Goal: Task Accomplishment & Management: Manage account settings

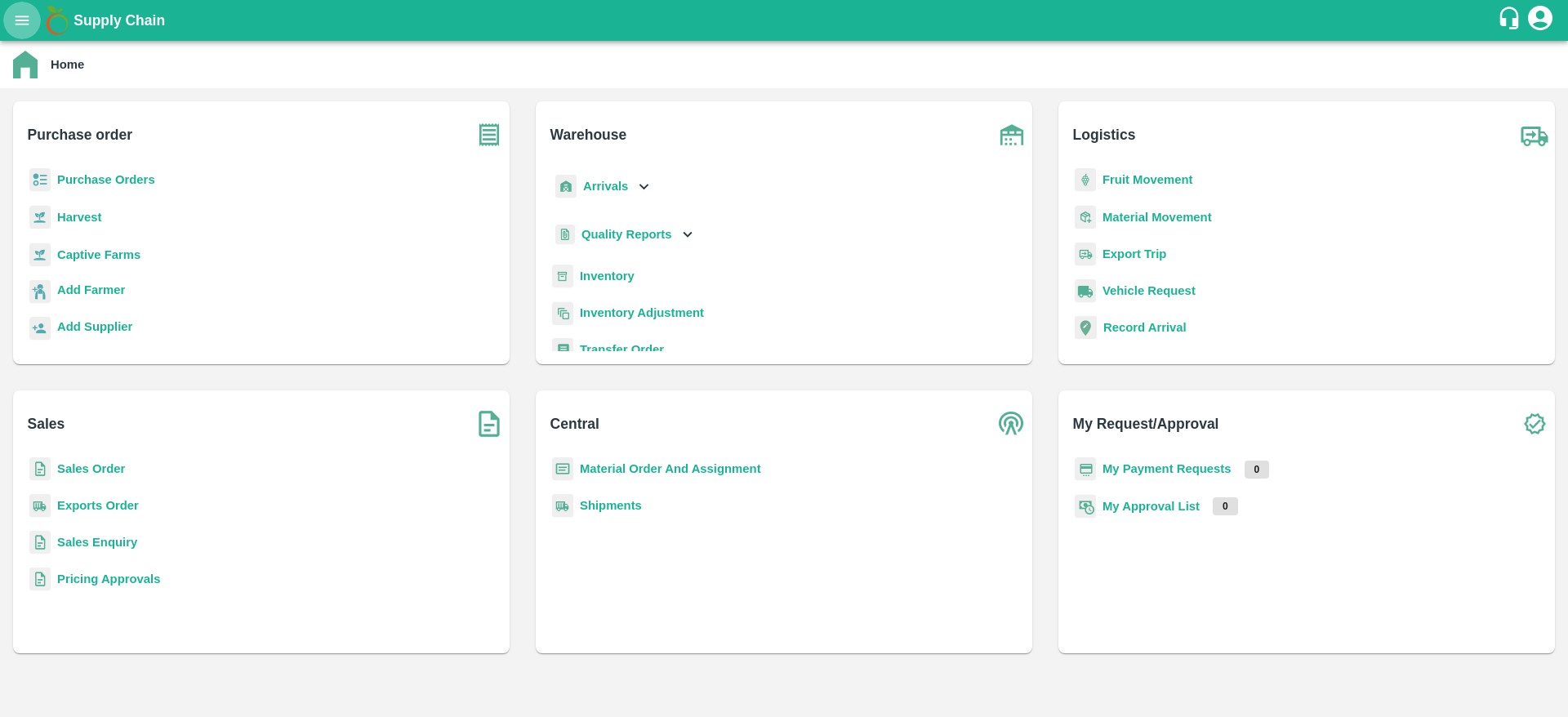
click at [19, 26] on icon "open drawer" at bounding box center [22, 20] width 18 height 18
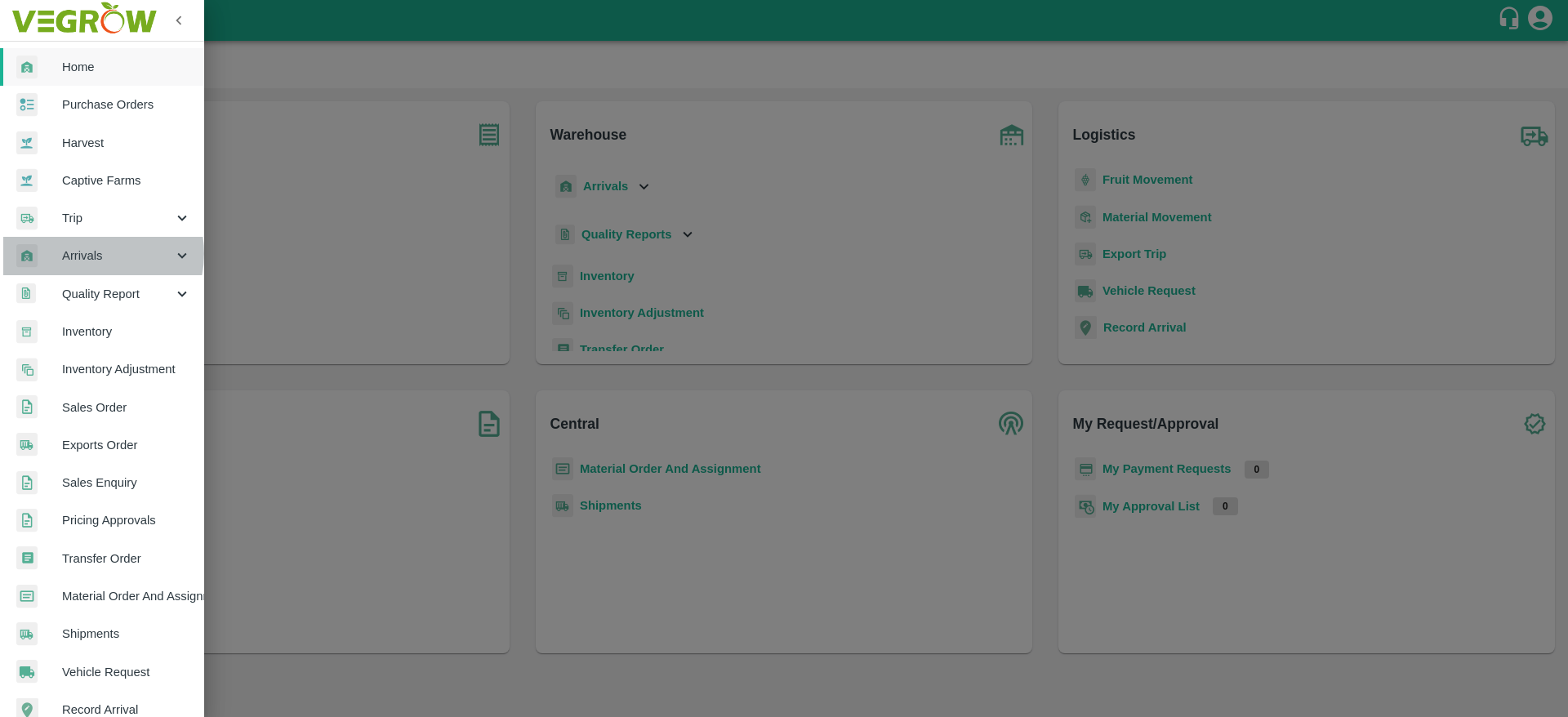
click at [95, 253] on span "Arrivals" at bounding box center [118, 255] width 111 height 18
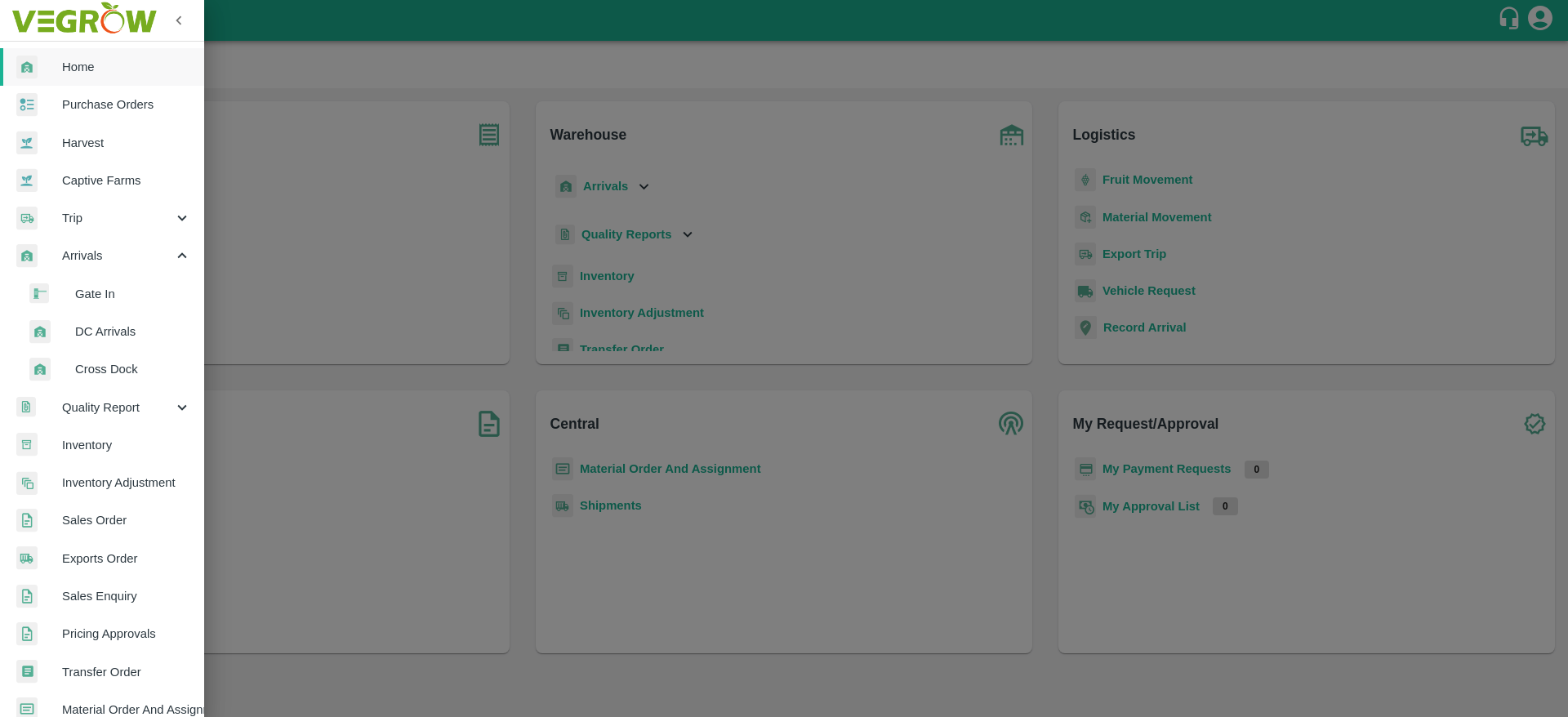
click at [107, 328] on span "DC Arrivals" at bounding box center [133, 331] width 116 height 18
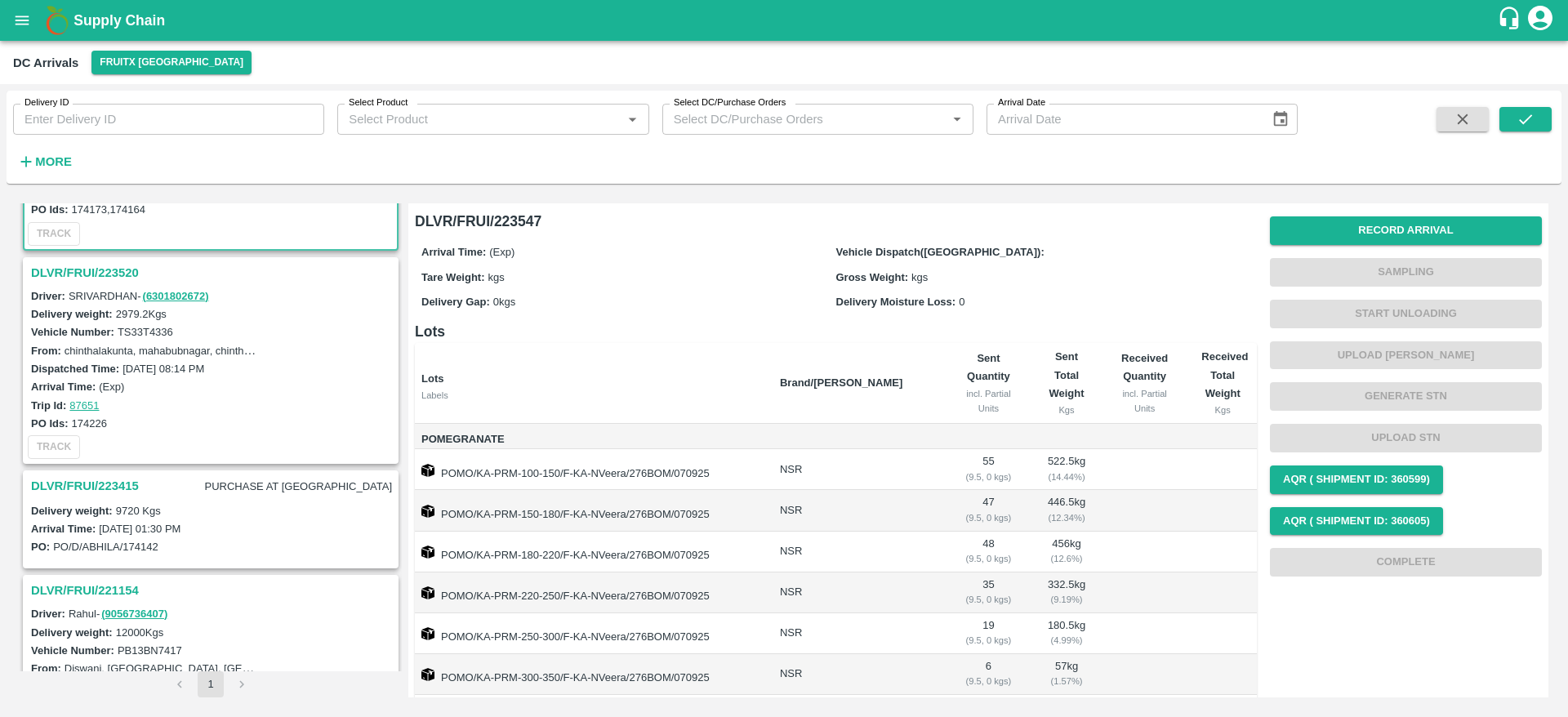
scroll to position [169, 0]
click at [99, 477] on h3 "DLVR/FRUI/223415" at bounding box center [85, 484] width 107 height 22
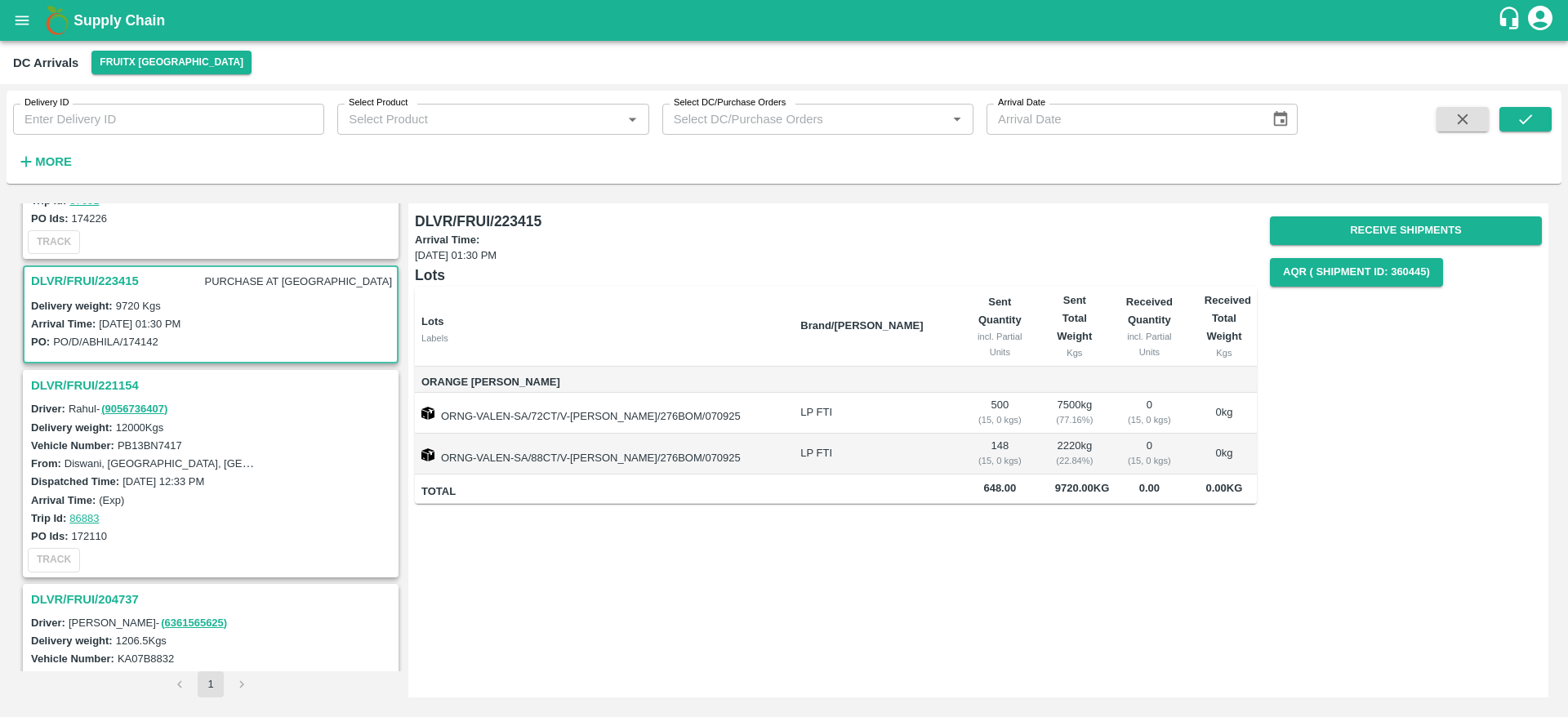
scroll to position [433, 0]
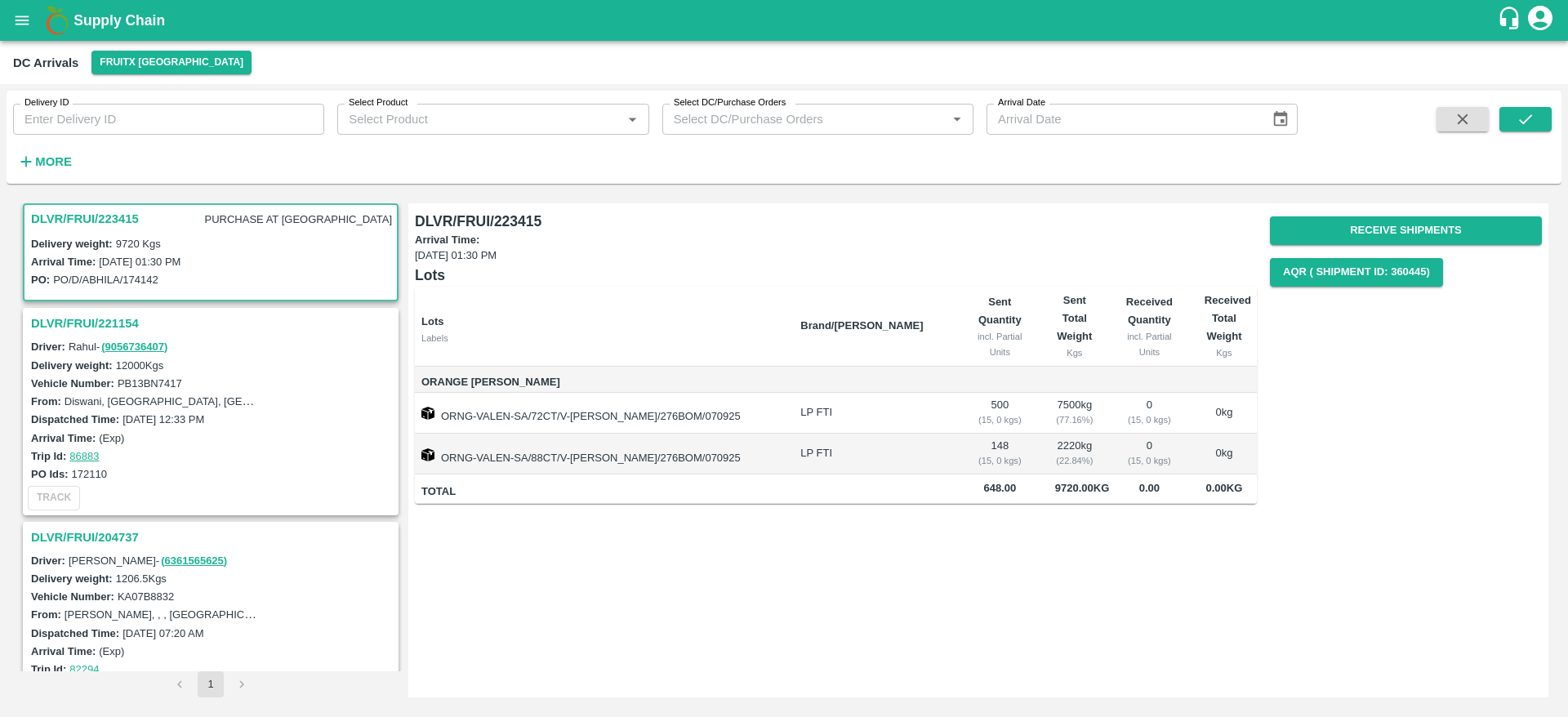
click at [73, 327] on h3 "DLVR/FRUI/221154" at bounding box center [213, 323] width 364 height 22
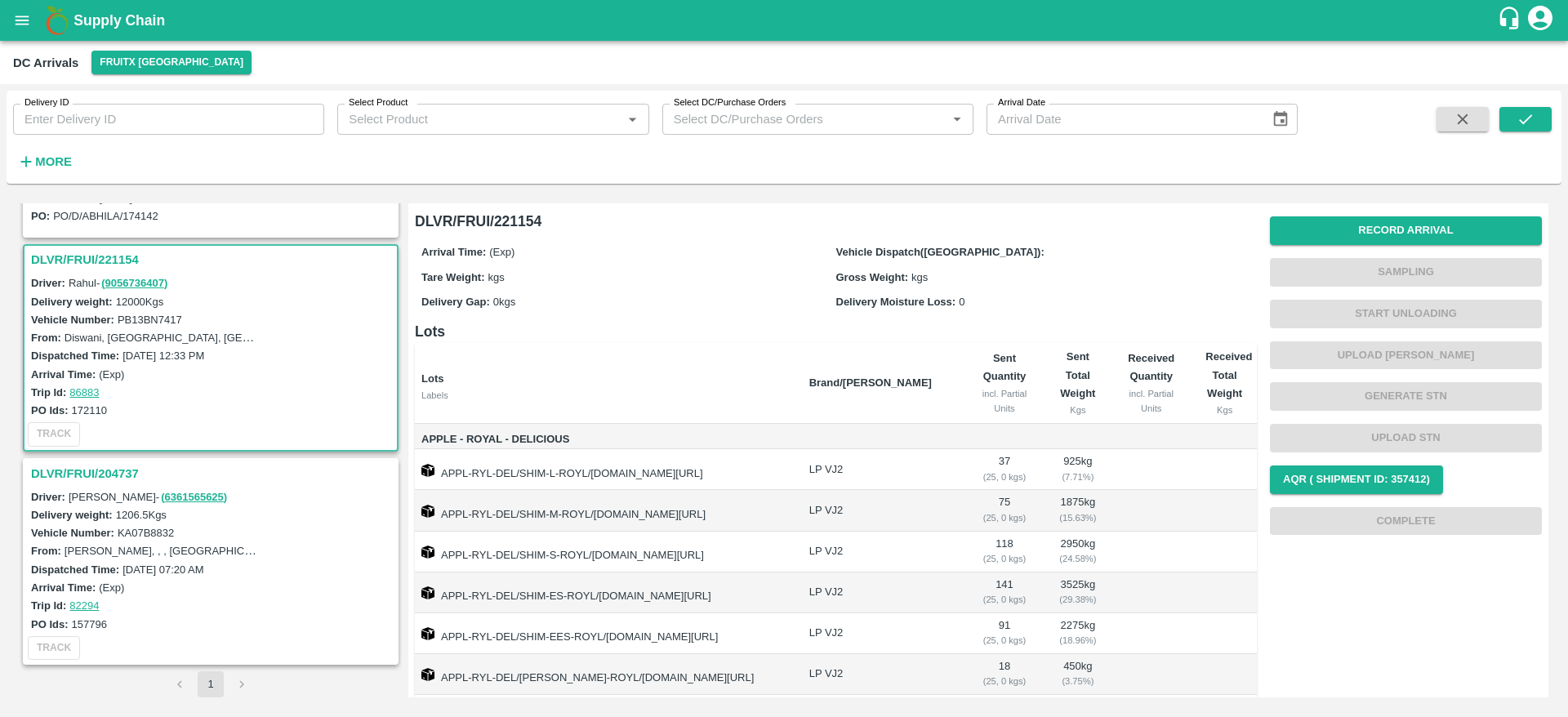
scroll to position [92, 0]
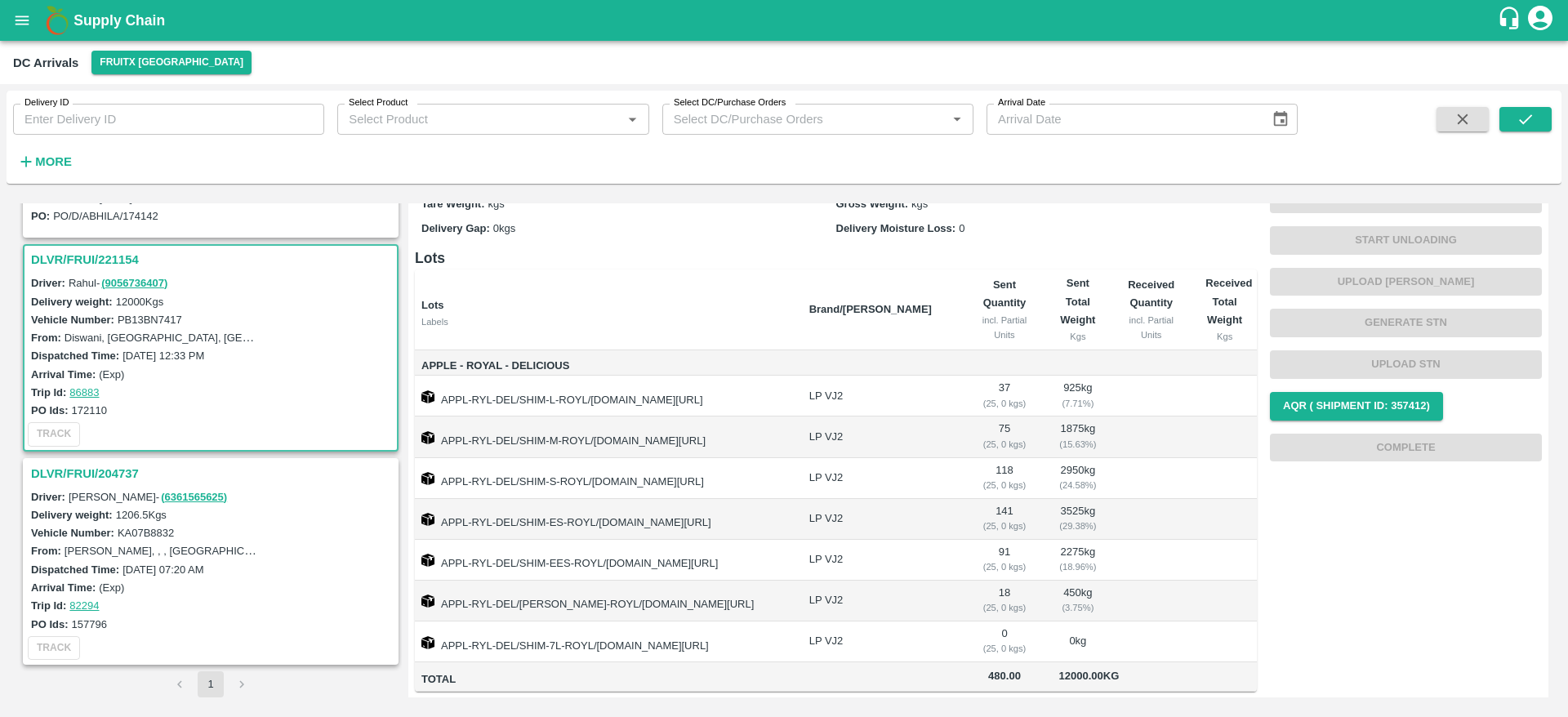
click at [82, 475] on h3 "DLVR/FRUI/204737" at bounding box center [213, 474] width 364 height 22
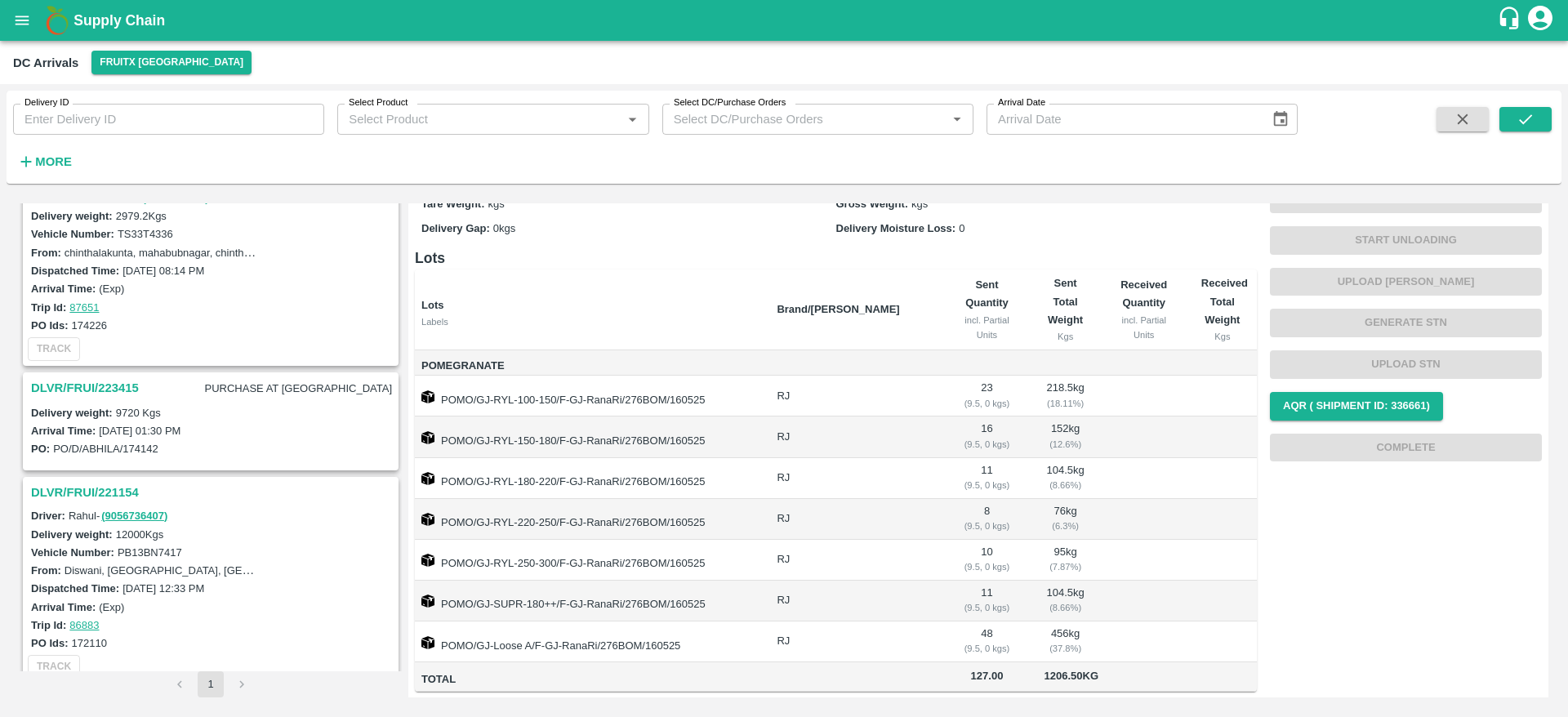
scroll to position [253, 0]
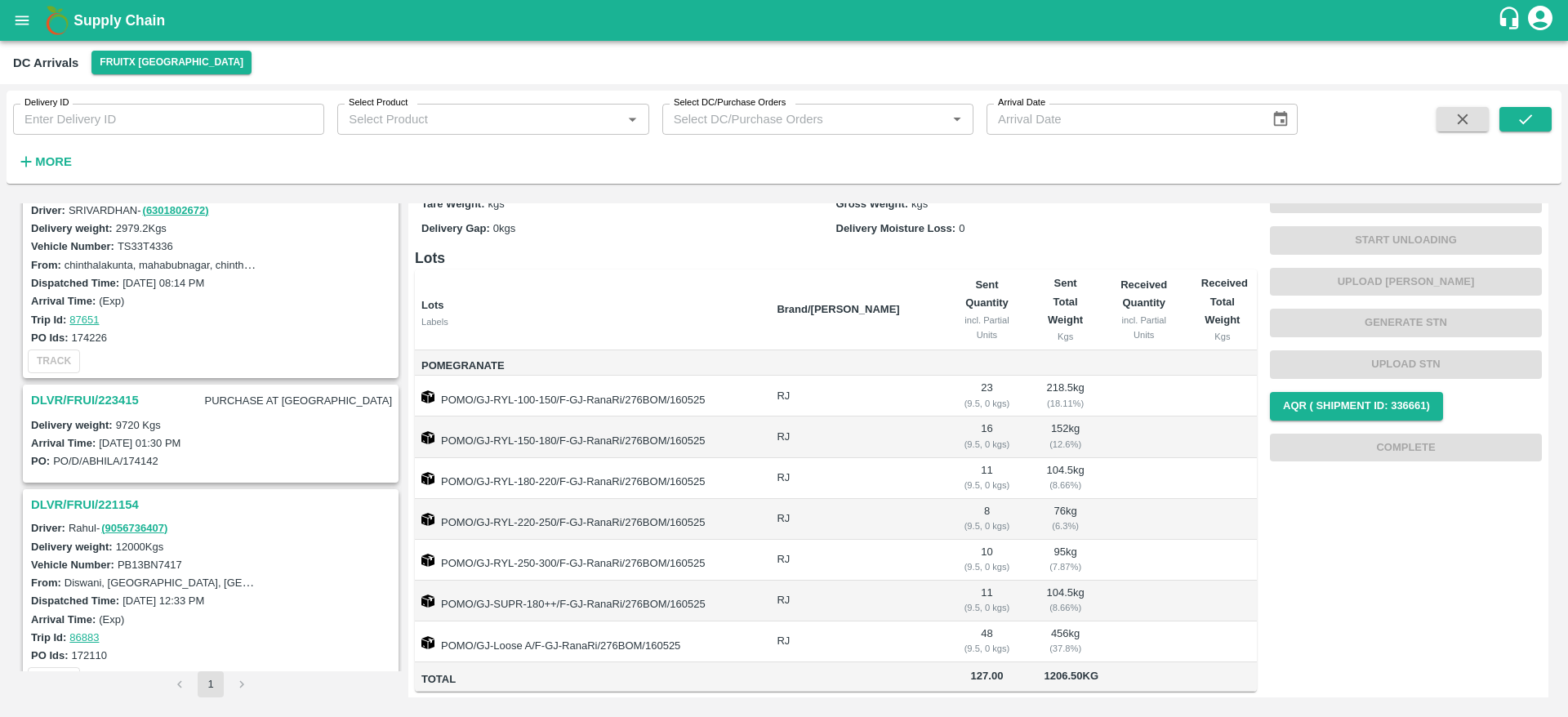
click at [86, 392] on h3 "DLVR/FRUI/223415" at bounding box center [85, 400] width 107 height 22
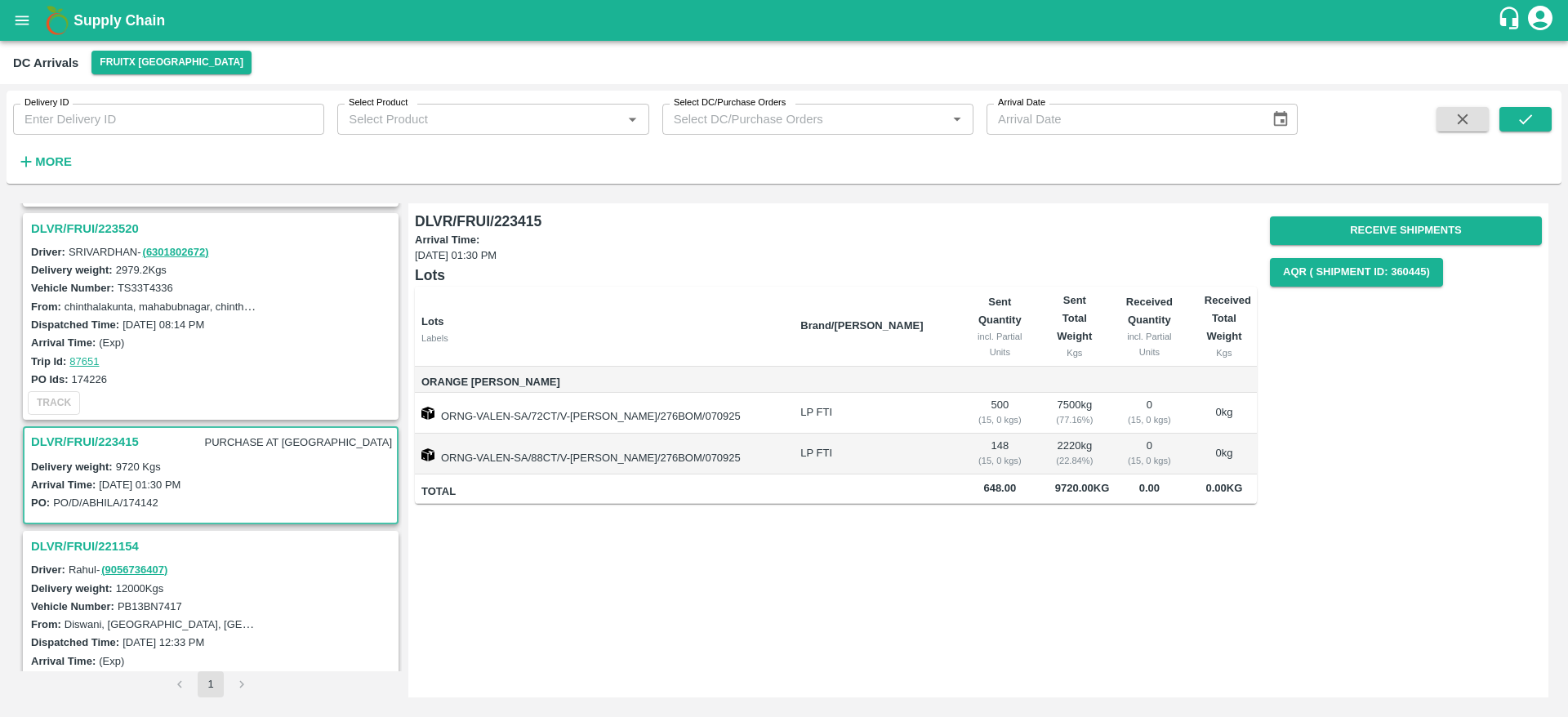
scroll to position [210, 0]
click at [85, 442] on h3 "DLVR/FRUI/223415" at bounding box center [85, 443] width 107 height 22
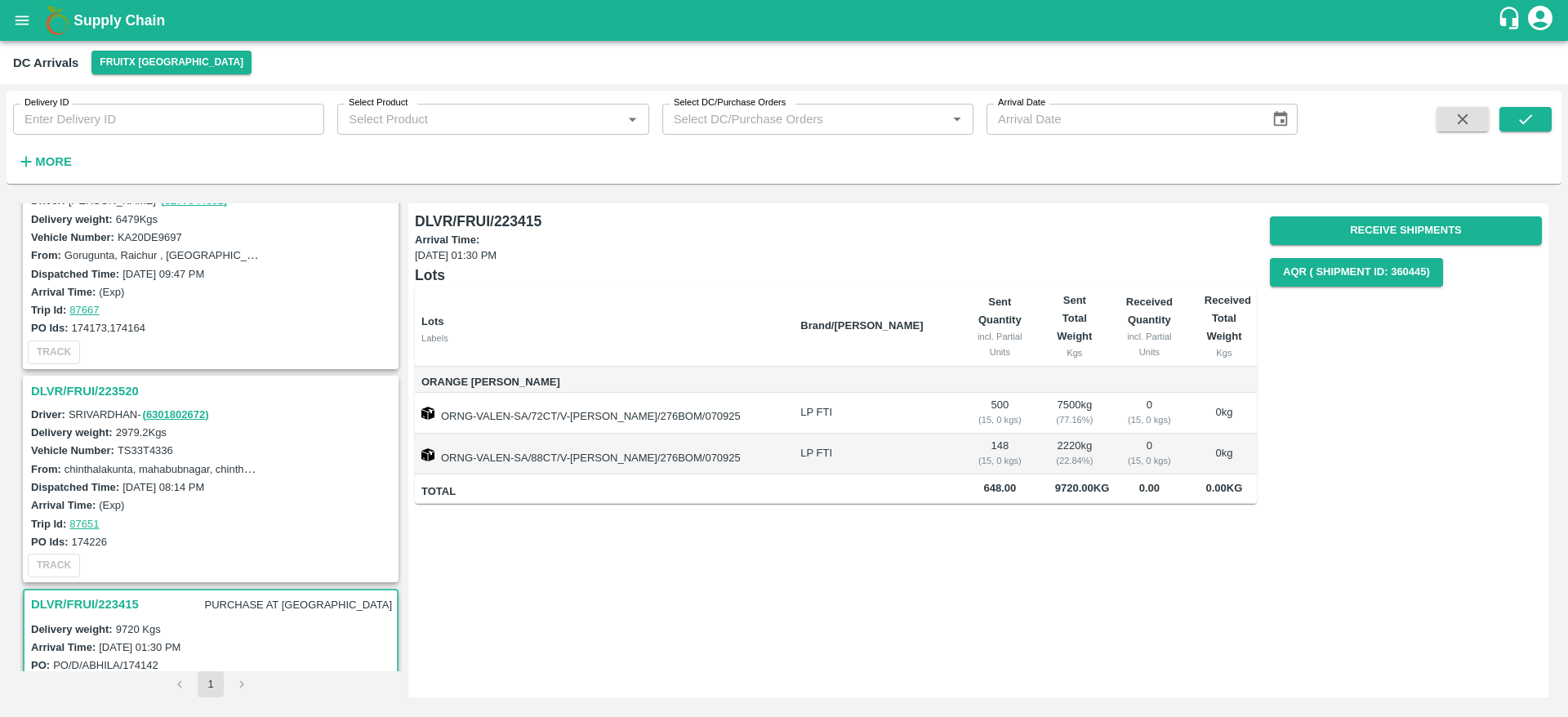
scroll to position [0, 0]
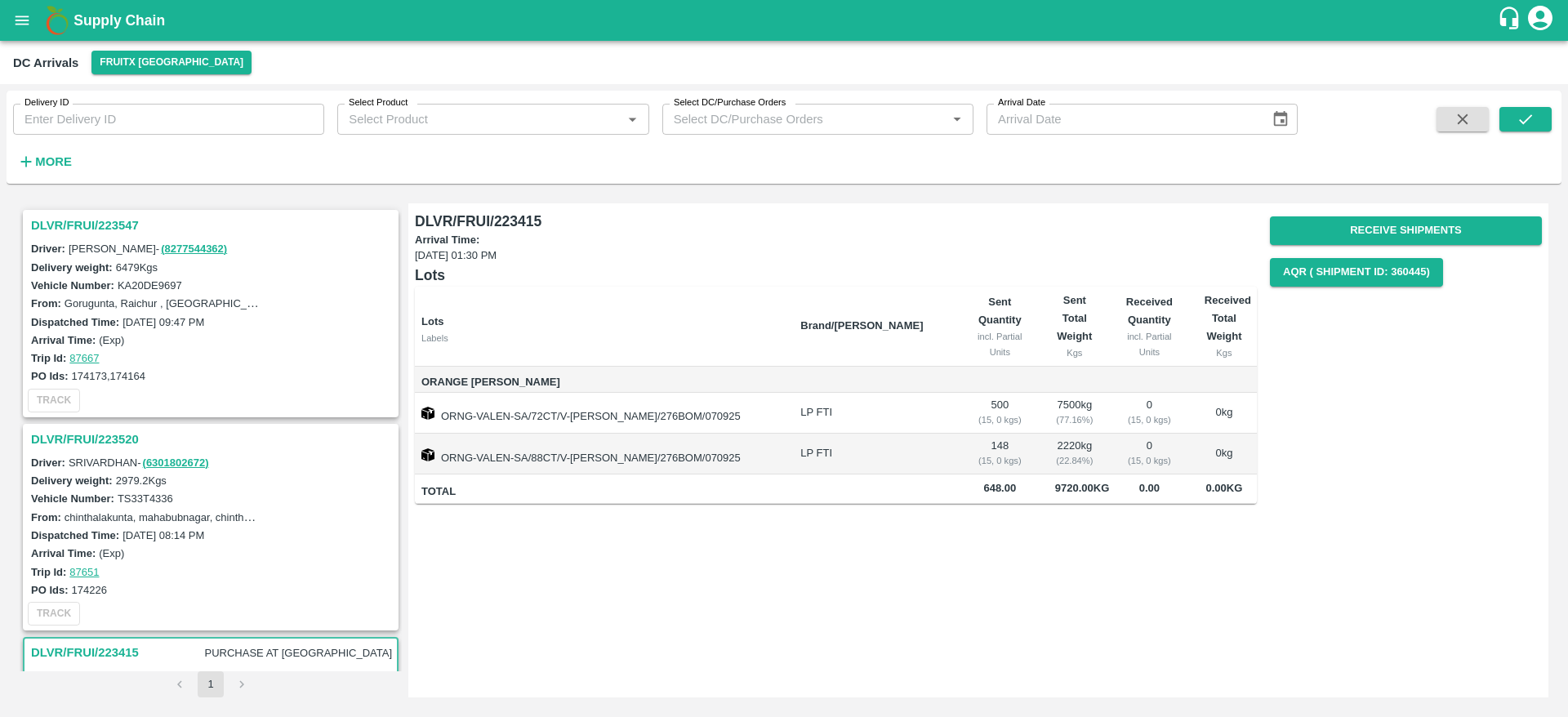
click at [90, 218] on h3 "DLVR/FRUI/223547" at bounding box center [213, 225] width 364 height 22
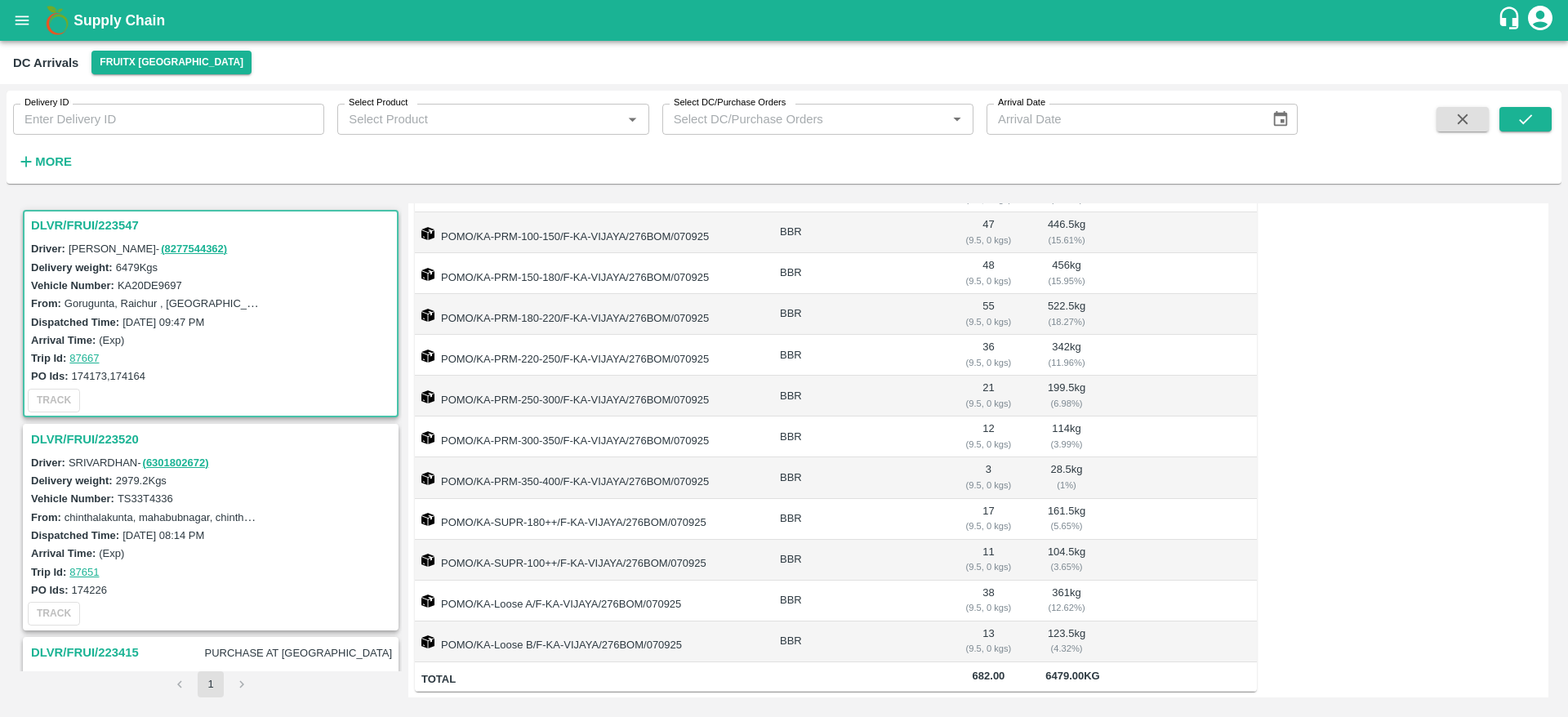
click at [85, 224] on h3 "DLVR/FRUI/223547" at bounding box center [213, 225] width 364 height 22
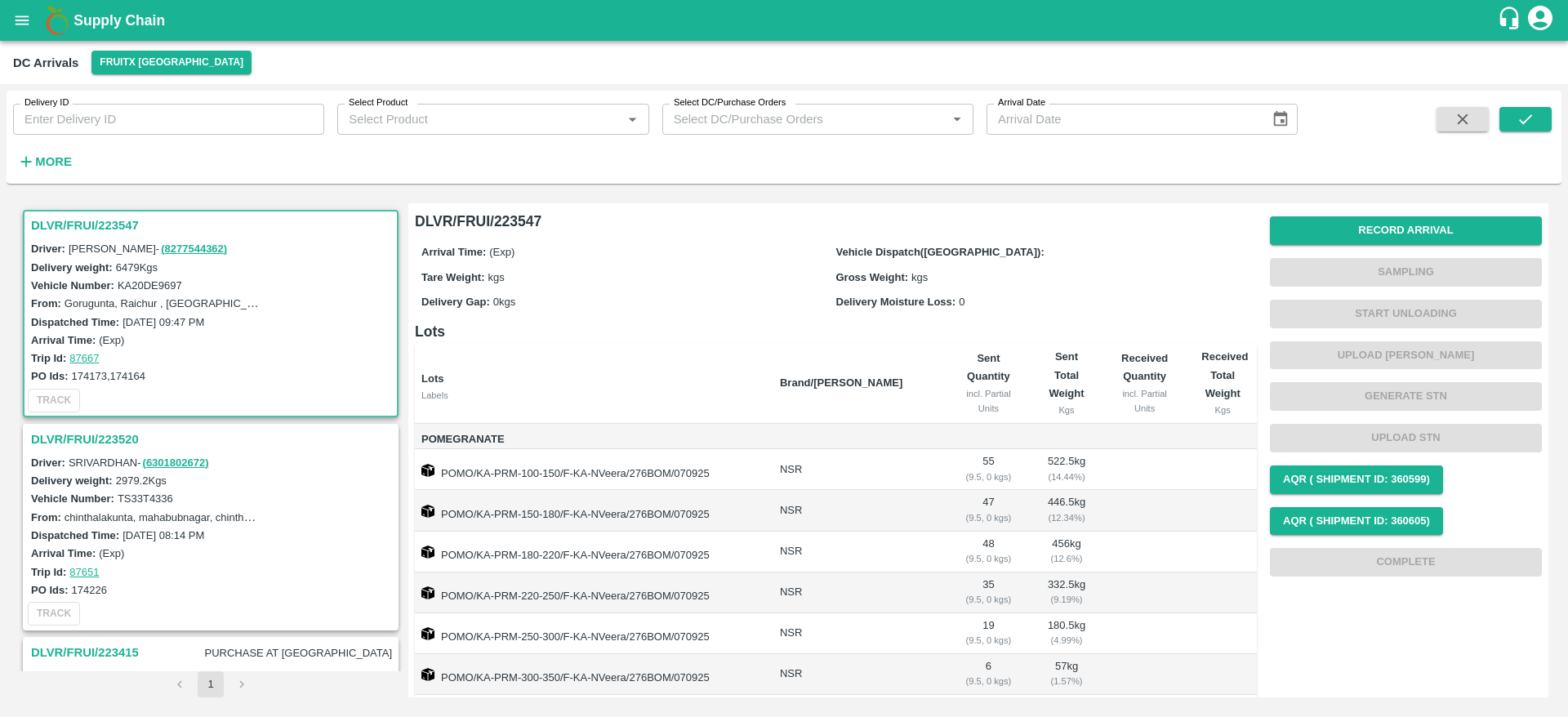
click at [105, 224] on h3 "DLVR/FRUI/223547" at bounding box center [213, 225] width 364 height 22
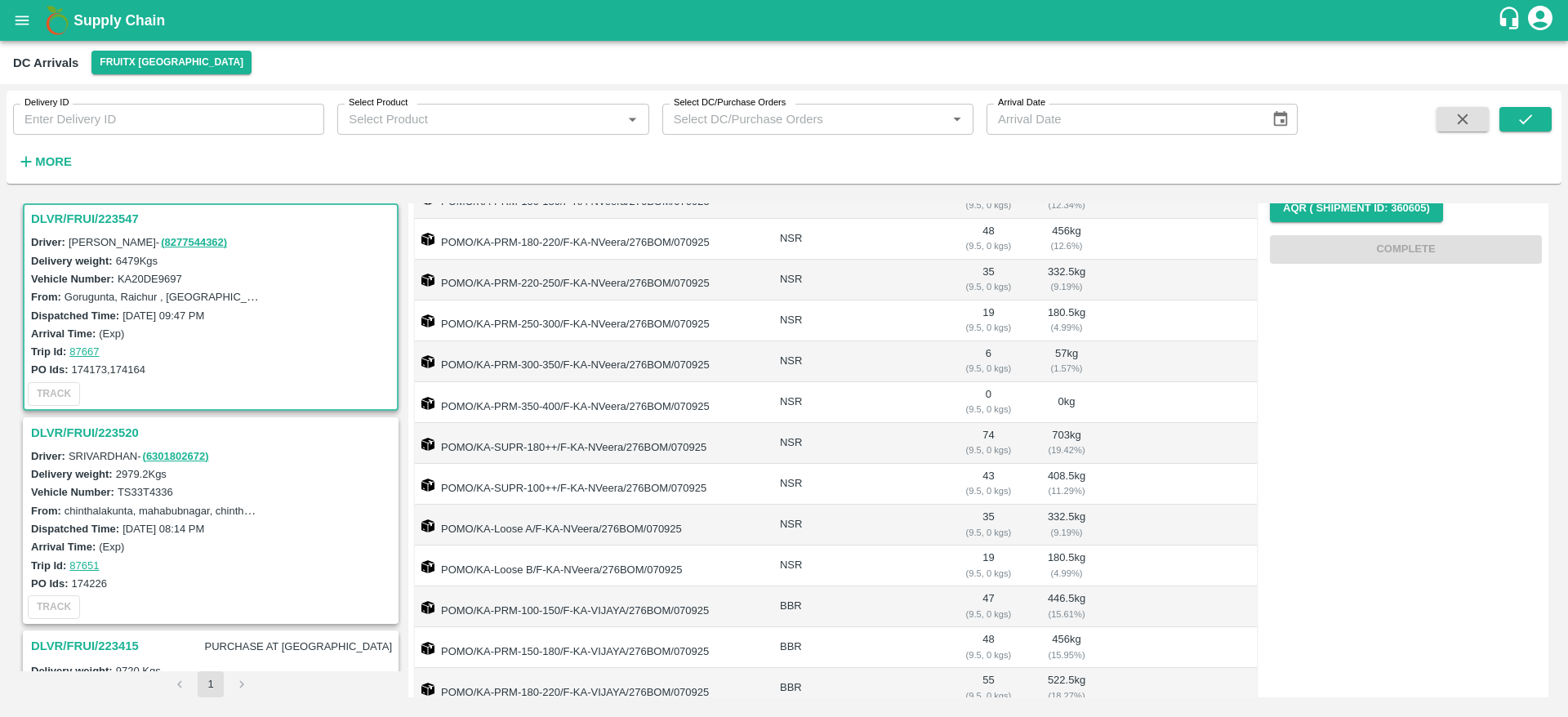
scroll to position [314, 0]
click at [85, 428] on h3 "DLVR/FRUI/223520" at bounding box center [213, 432] width 364 height 22
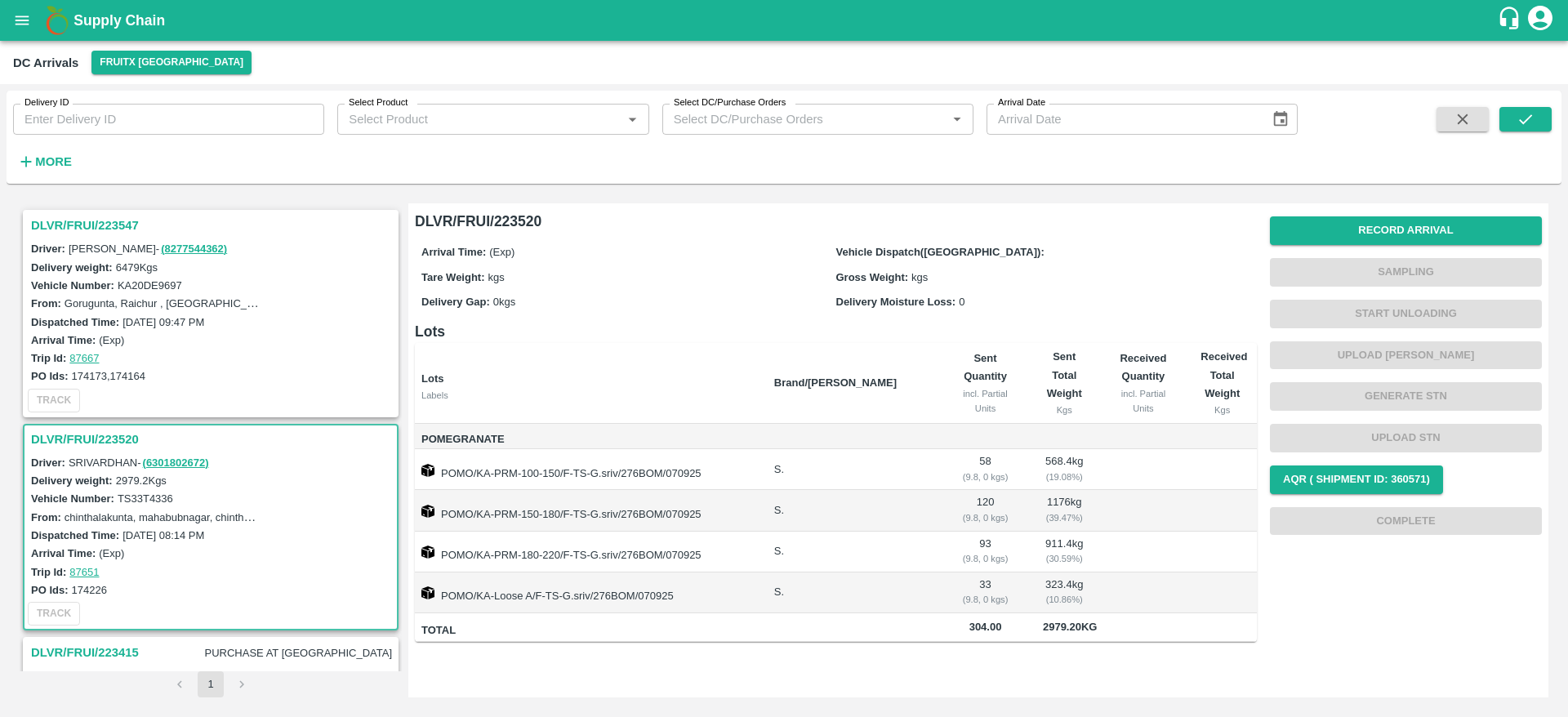
click at [95, 229] on h3 "DLVR/FRUI/223547" at bounding box center [213, 225] width 364 height 22
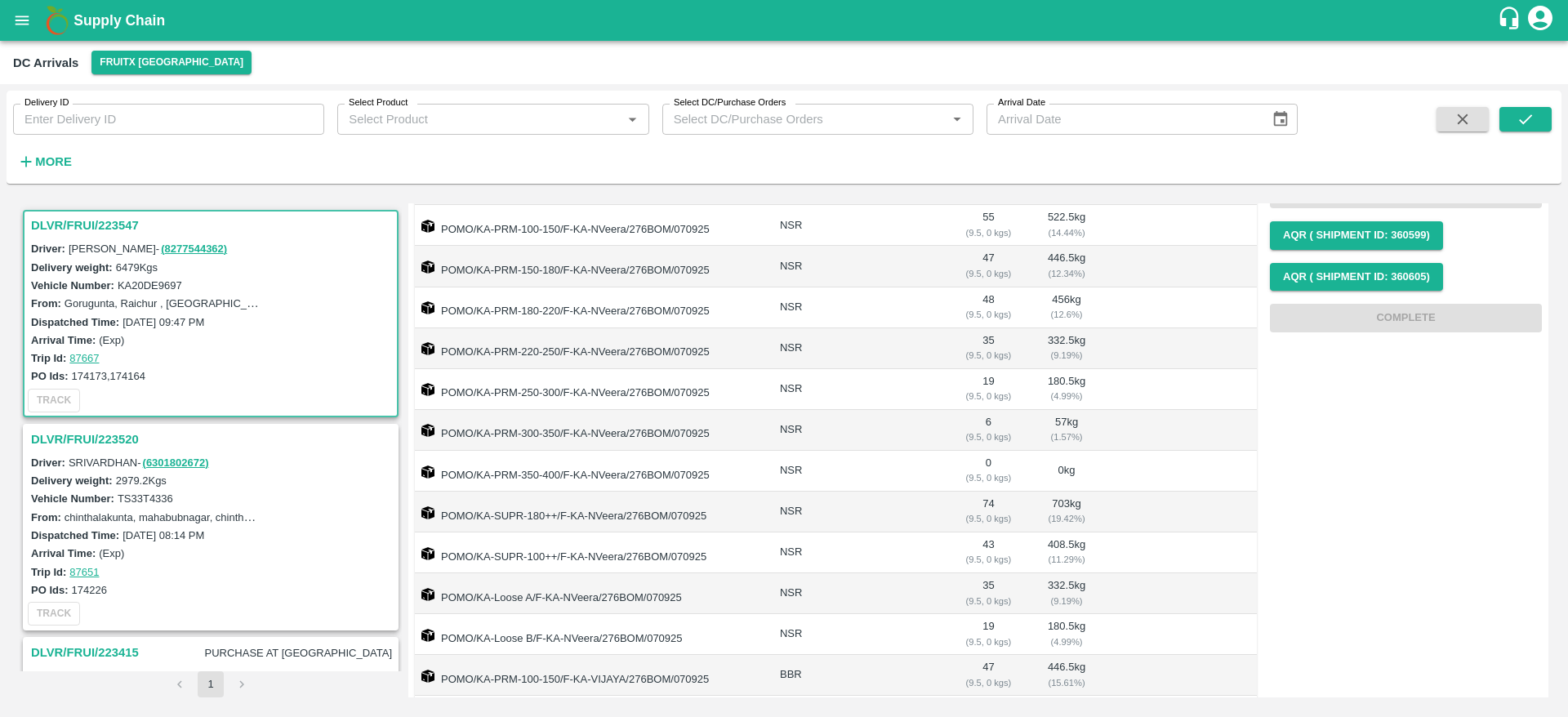
scroll to position [243, 0]
click at [90, 210] on div "DLVR/FRUI/223547 Driver: [PERSON_NAME] - ( 8277544362 ) Delivery weight: 6479 K…" at bounding box center [210, 313] width 376 height 206
click at [92, 224] on h3 "DLVR/FRUI/223547" at bounding box center [213, 225] width 364 height 22
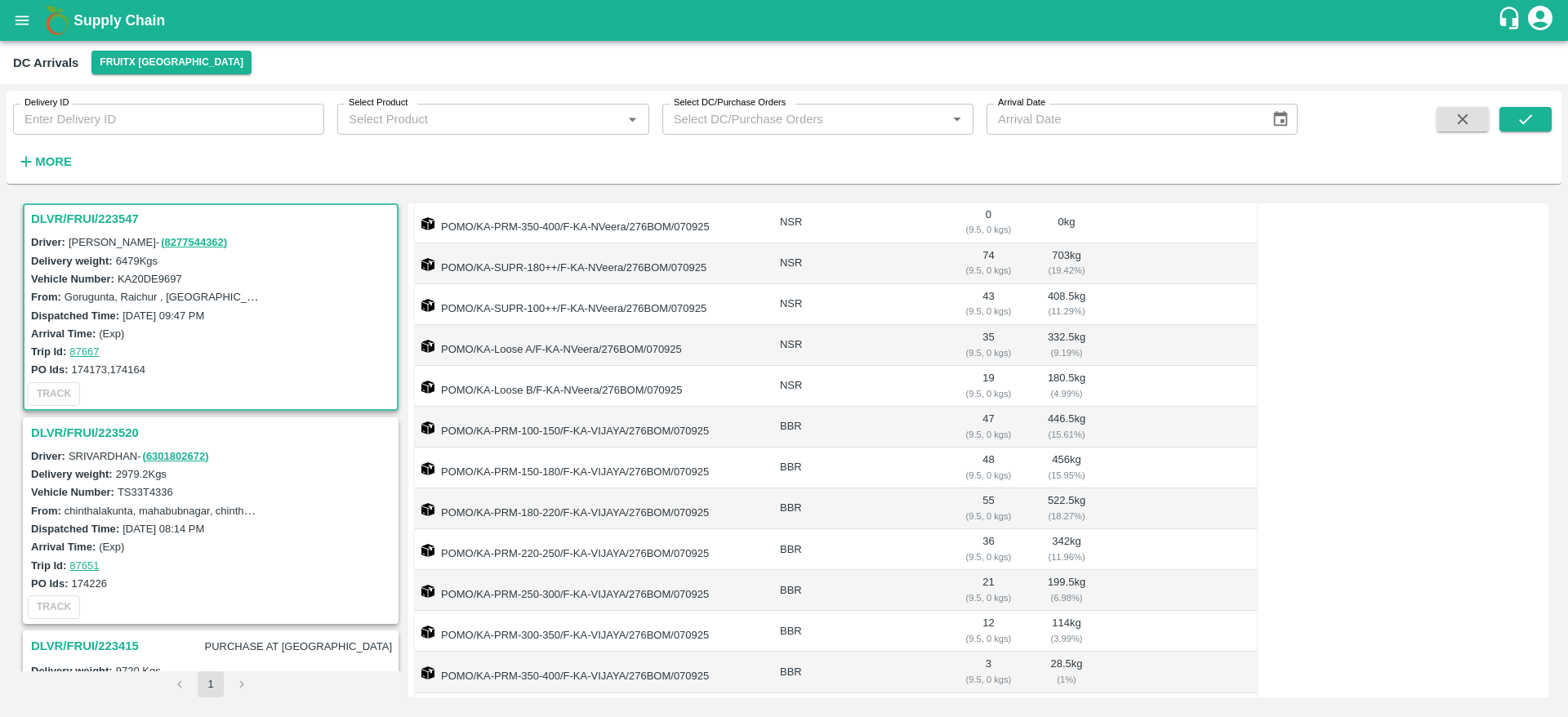
scroll to position [706, 0]
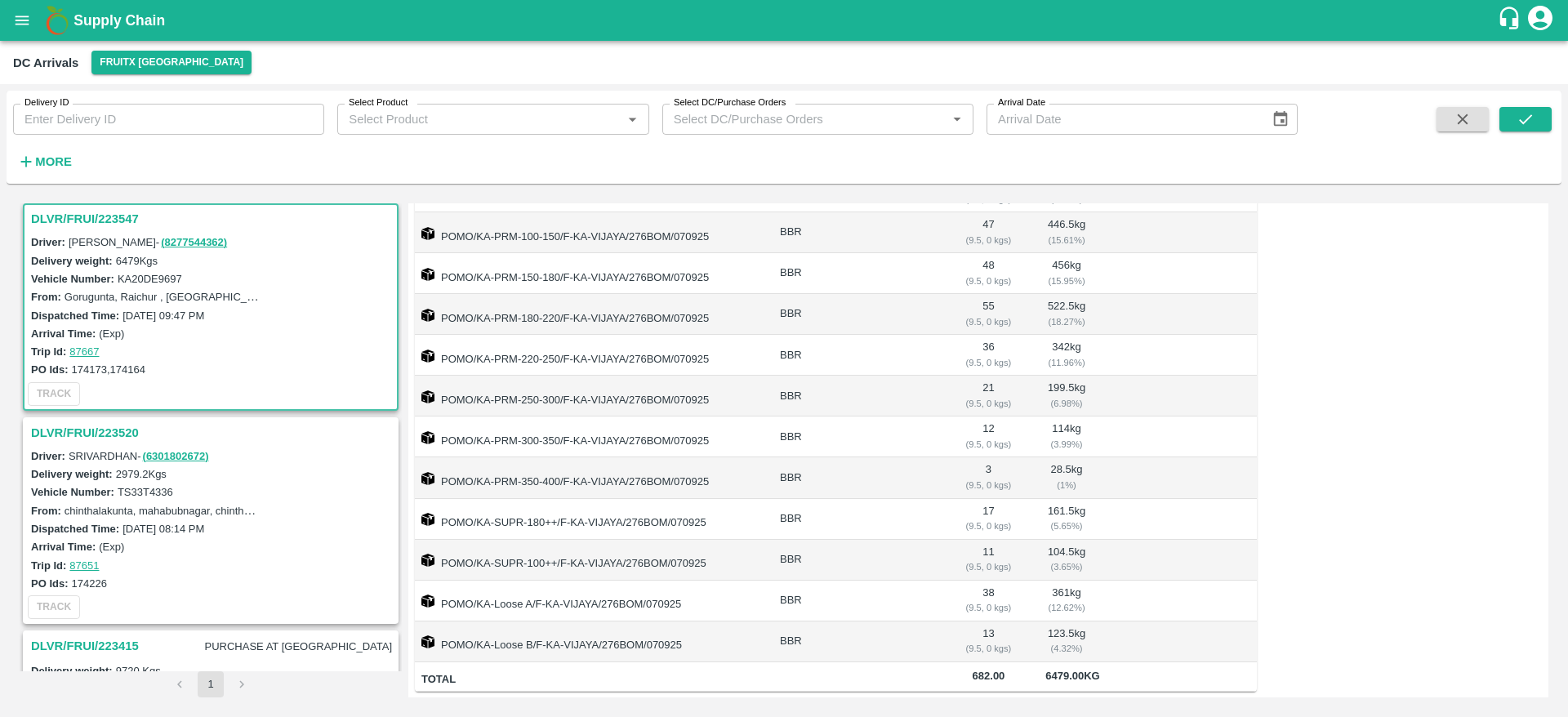
click at [102, 430] on h3 "DLVR/FRUI/223520" at bounding box center [213, 432] width 364 height 22
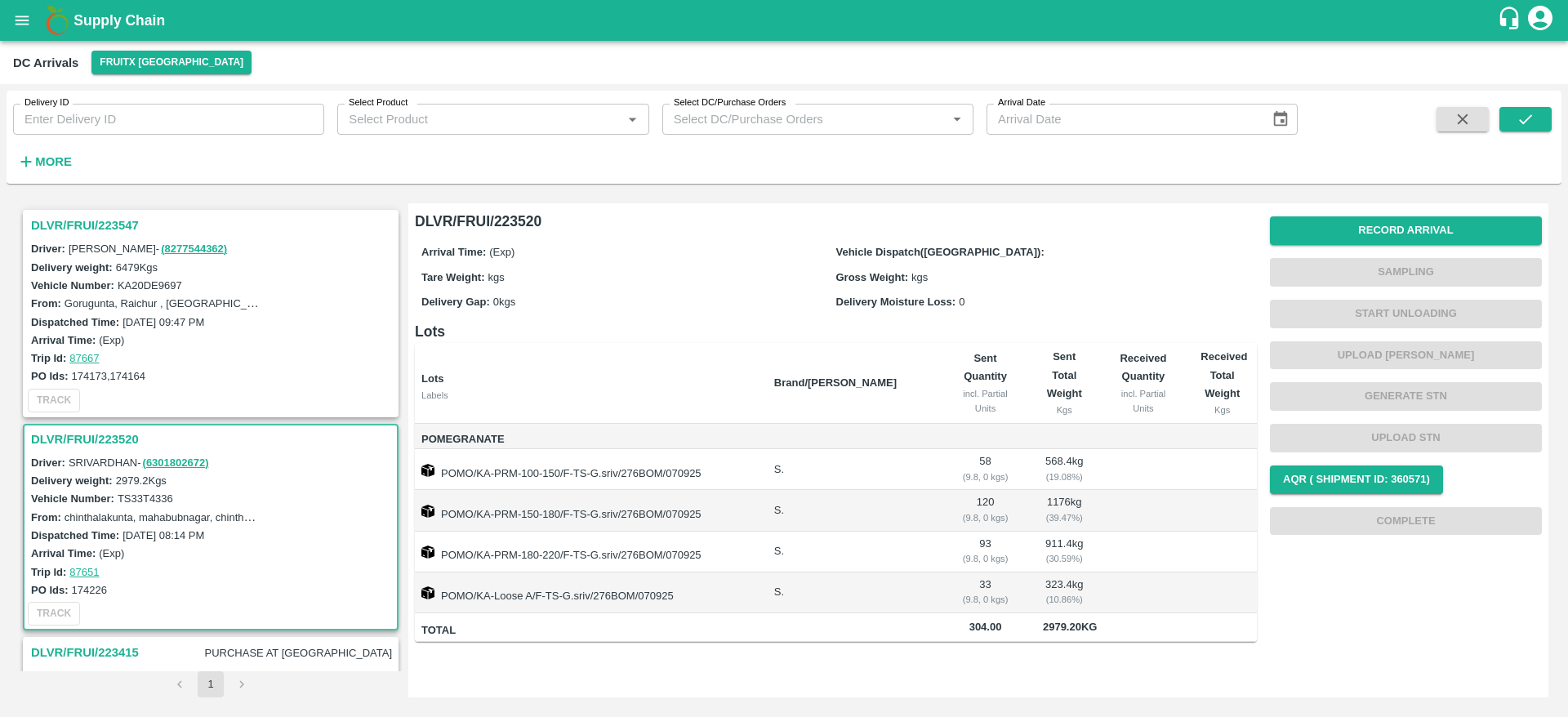
click at [89, 228] on h3 "DLVR/FRUI/223547" at bounding box center [213, 225] width 364 height 22
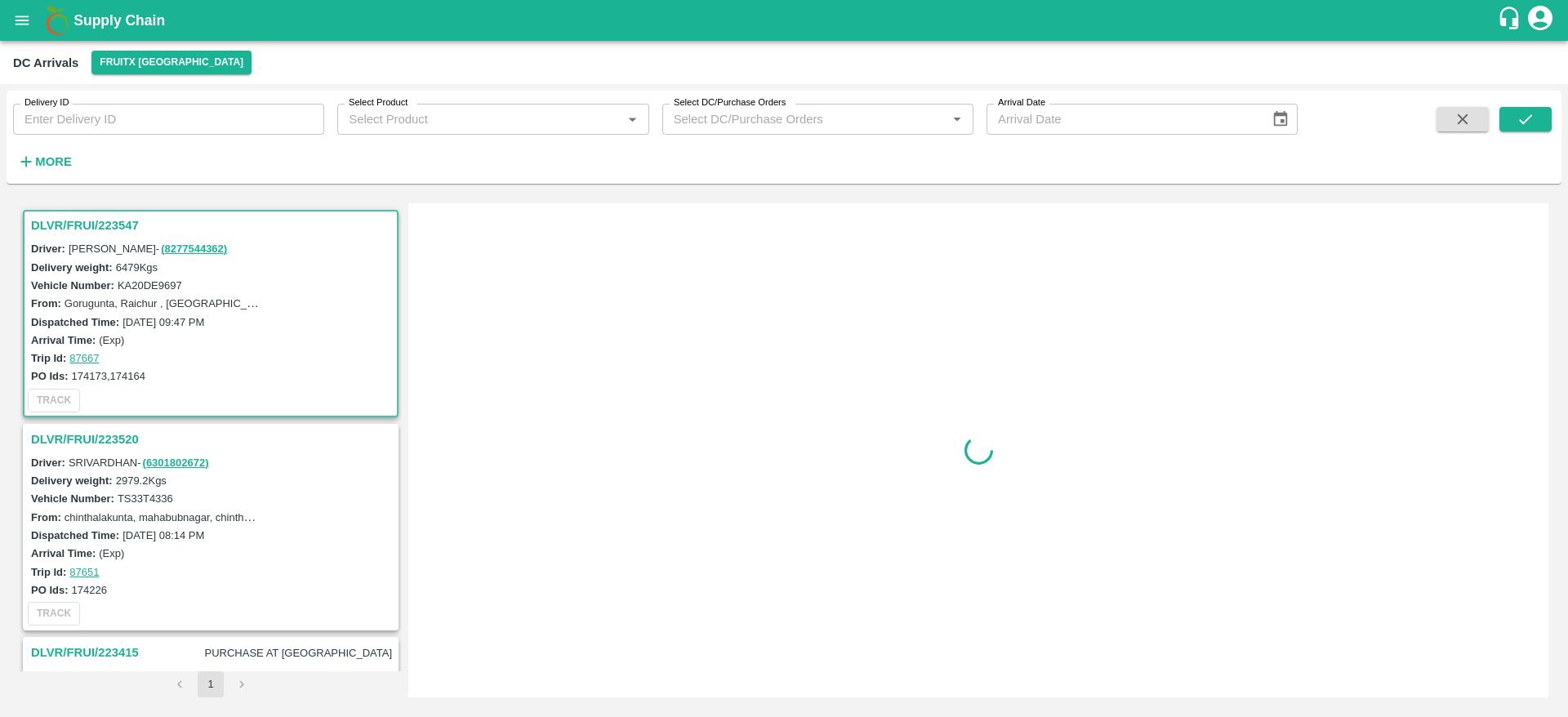
scroll to position [7, 0]
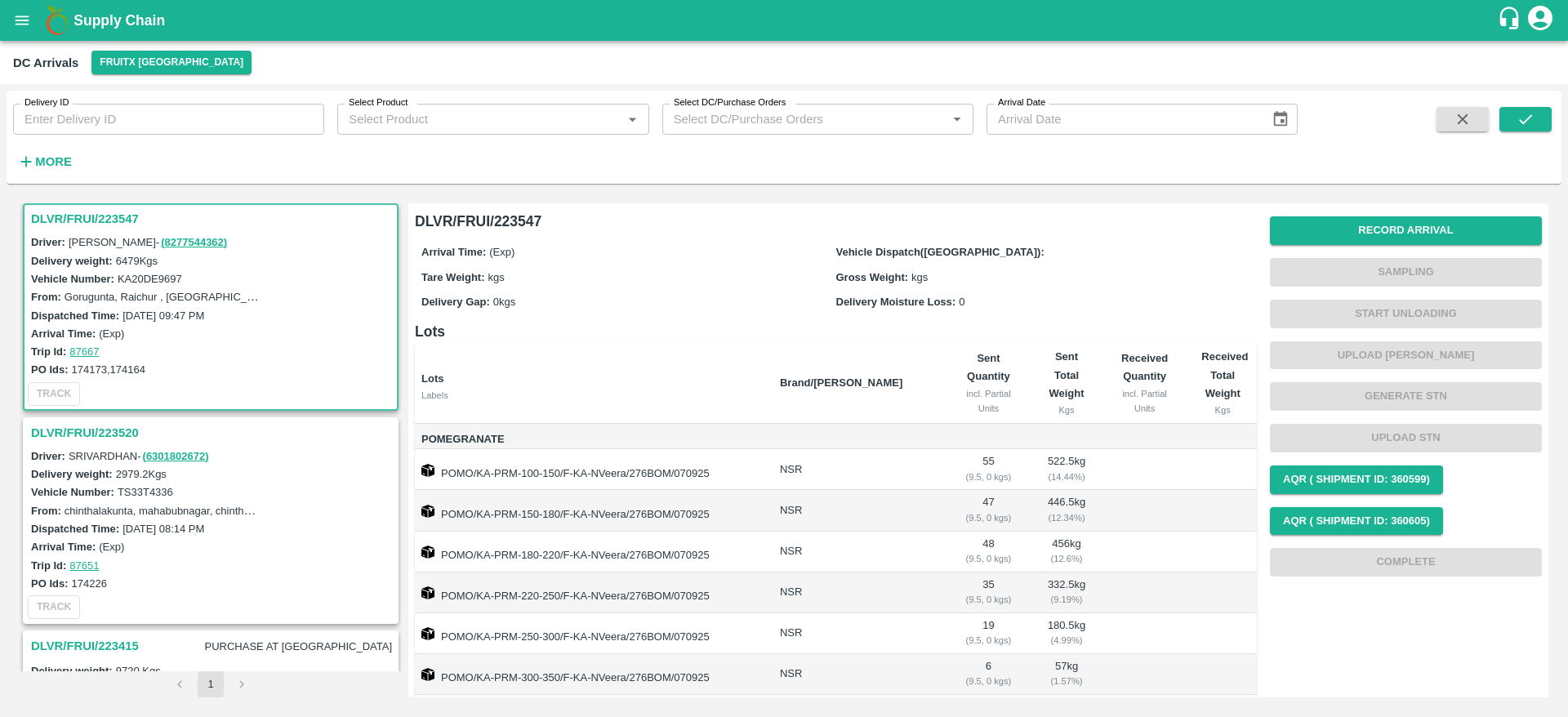
click at [89, 228] on h3 "DLVR/FRUI/223547" at bounding box center [213, 219] width 364 height 22
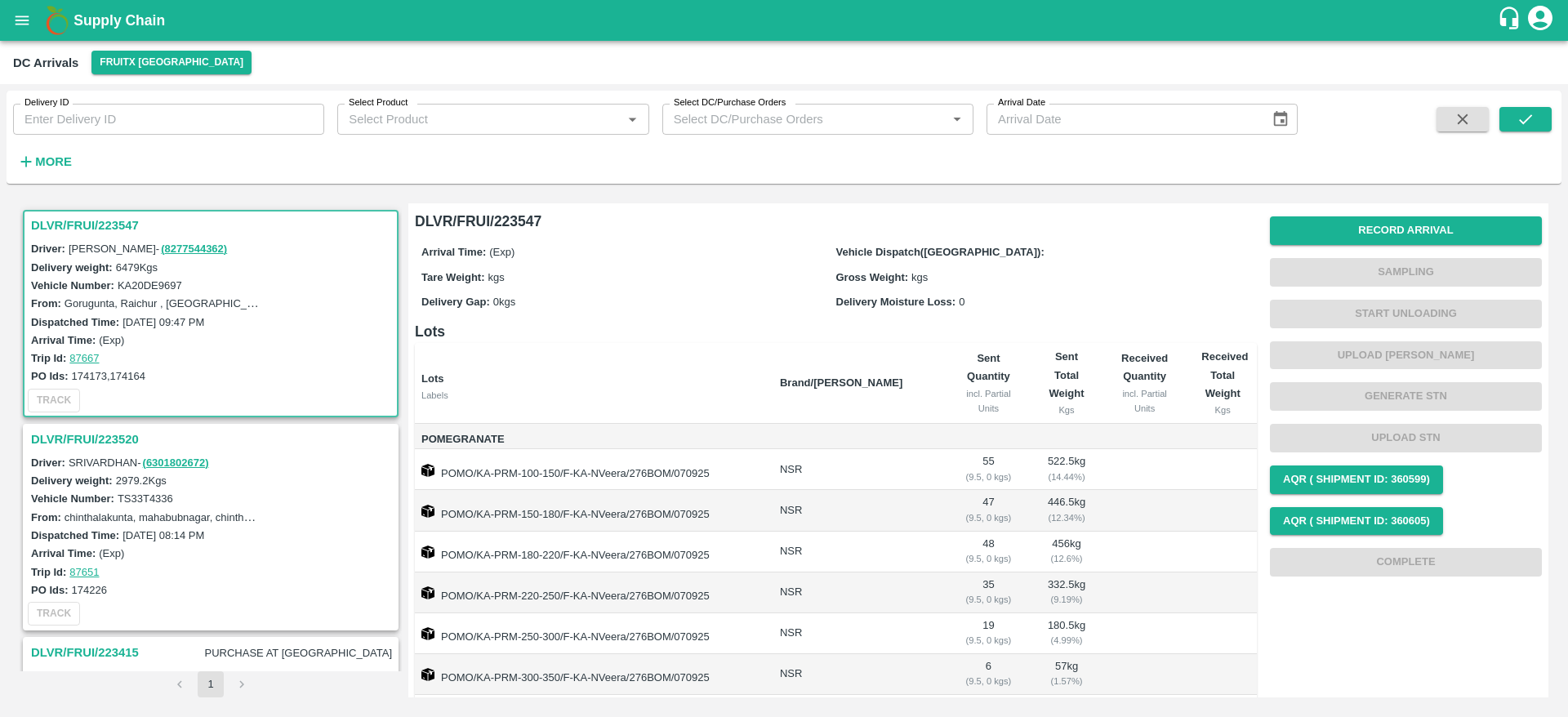
click at [111, 222] on h3 "DLVR/FRUI/223547" at bounding box center [213, 225] width 364 height 22
click at [99, 220] on h3 "DLVR/FRUI/223547" at bounding box center [213, 225] width 364 height 22
click at [70, 226] on h3 "DLVR/FRUI/223547" at bounding box center [213, 225] width 364 height 22
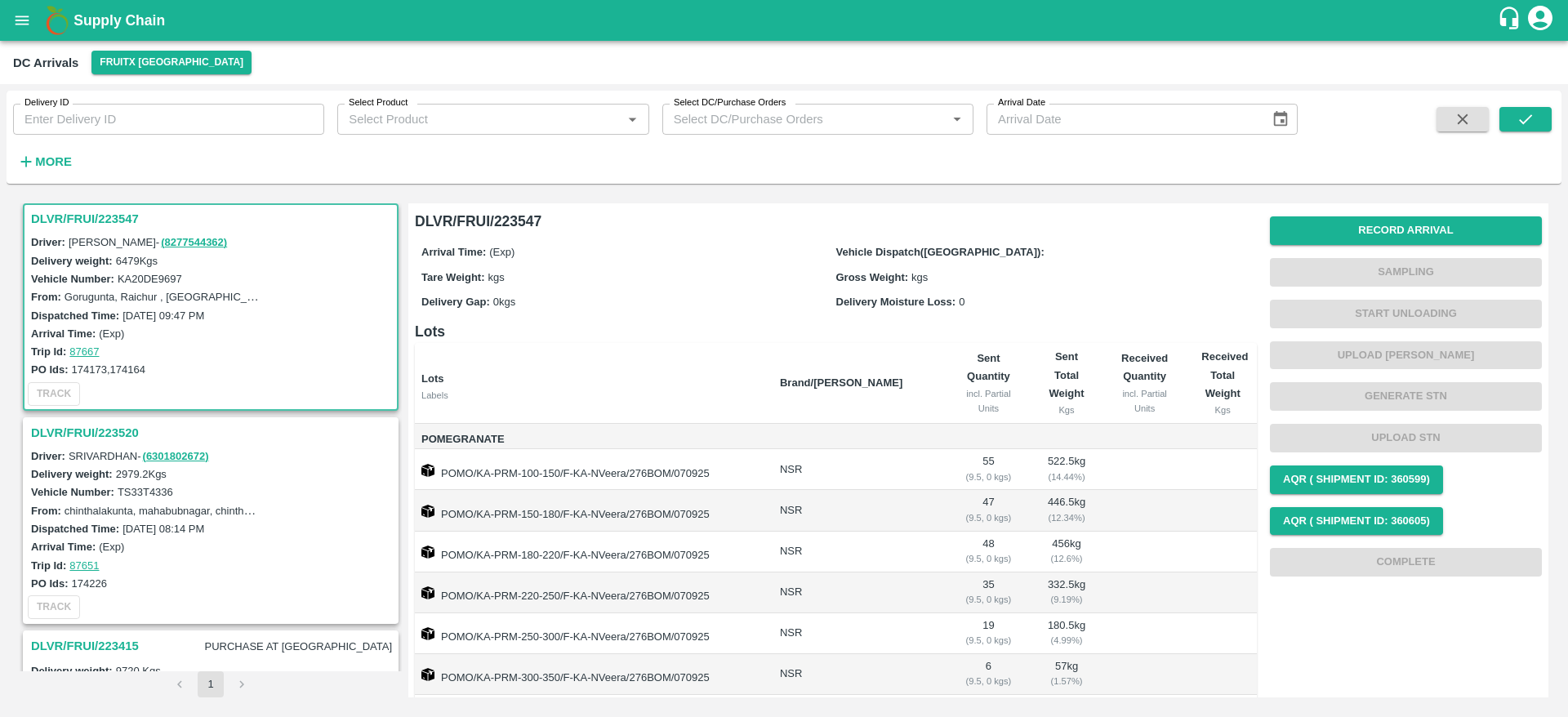
click at [1400, 214] on div "Record Arrival Sampling Start Unloading Upload Tare Weight Generate STN Upload …" at bounding box center [1405, 397] width 272 height 373
click at [1400, 225] on button "Record Arrival" at bounding box center [1405, 231] width 272 height 28
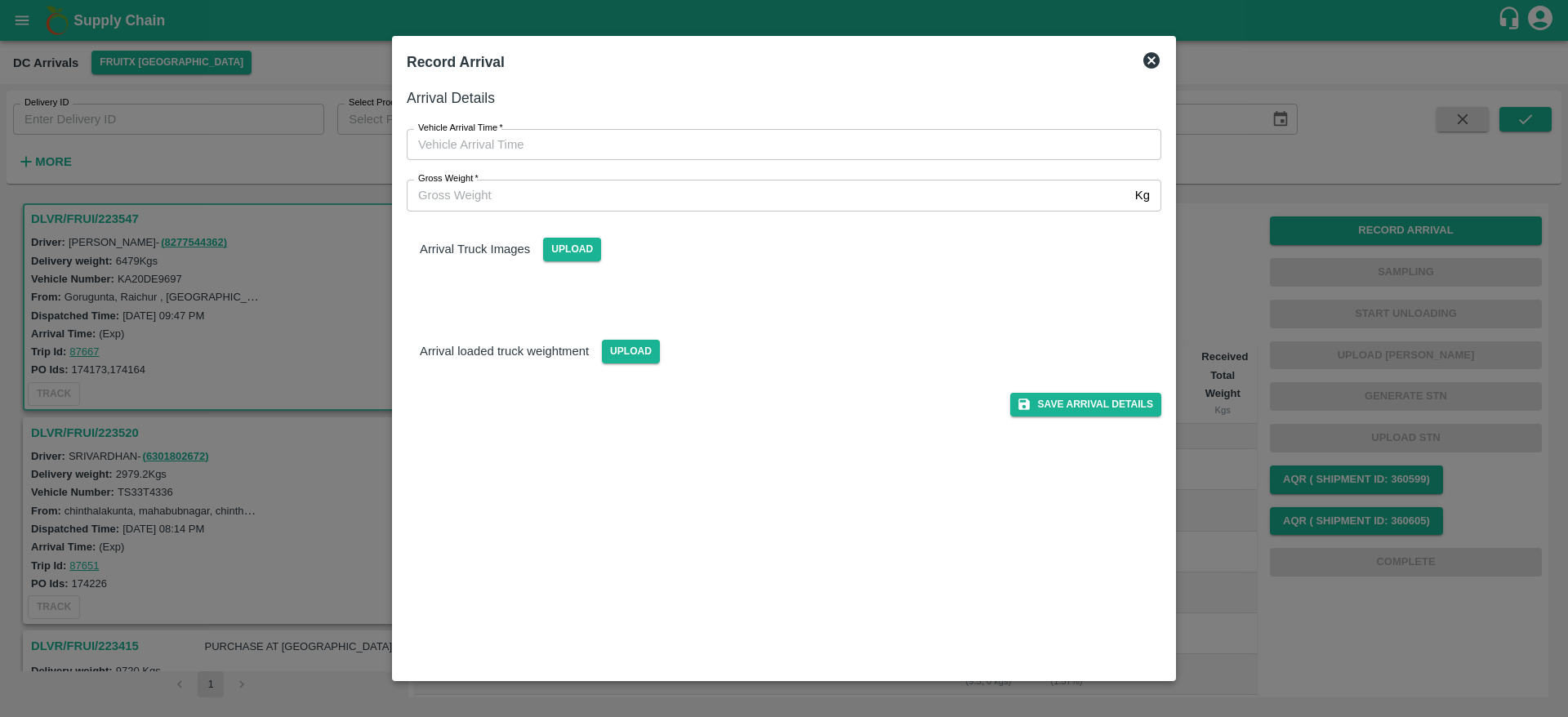
type input "DD/MM/YYYY hh:mm aa"
click at [713, 139] on input "DD/MM/YYYY hh:mm aa" at bounding box center [778, 144] width 743 height 31
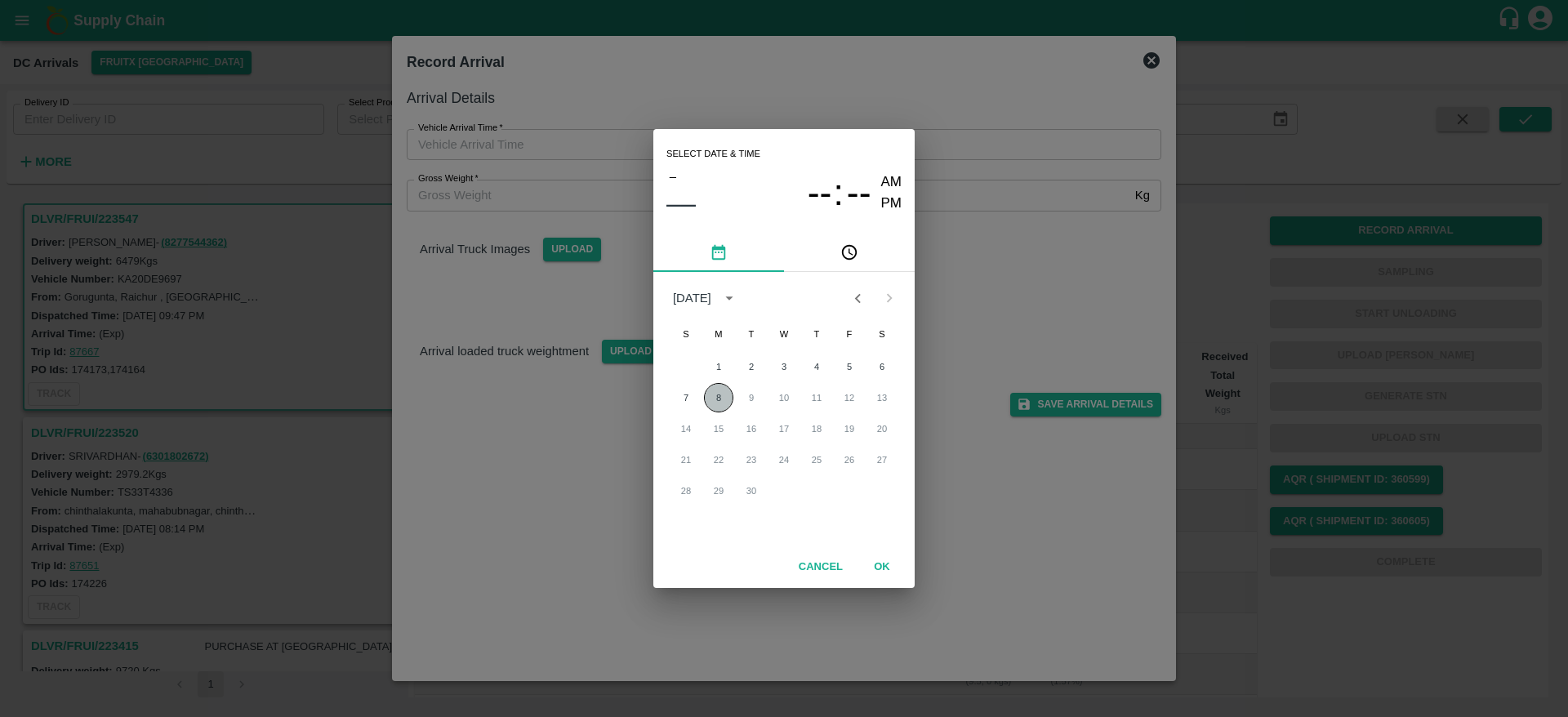
click at [721, 395] on button "8" at bounding box center [718, 398] width 29 height 29
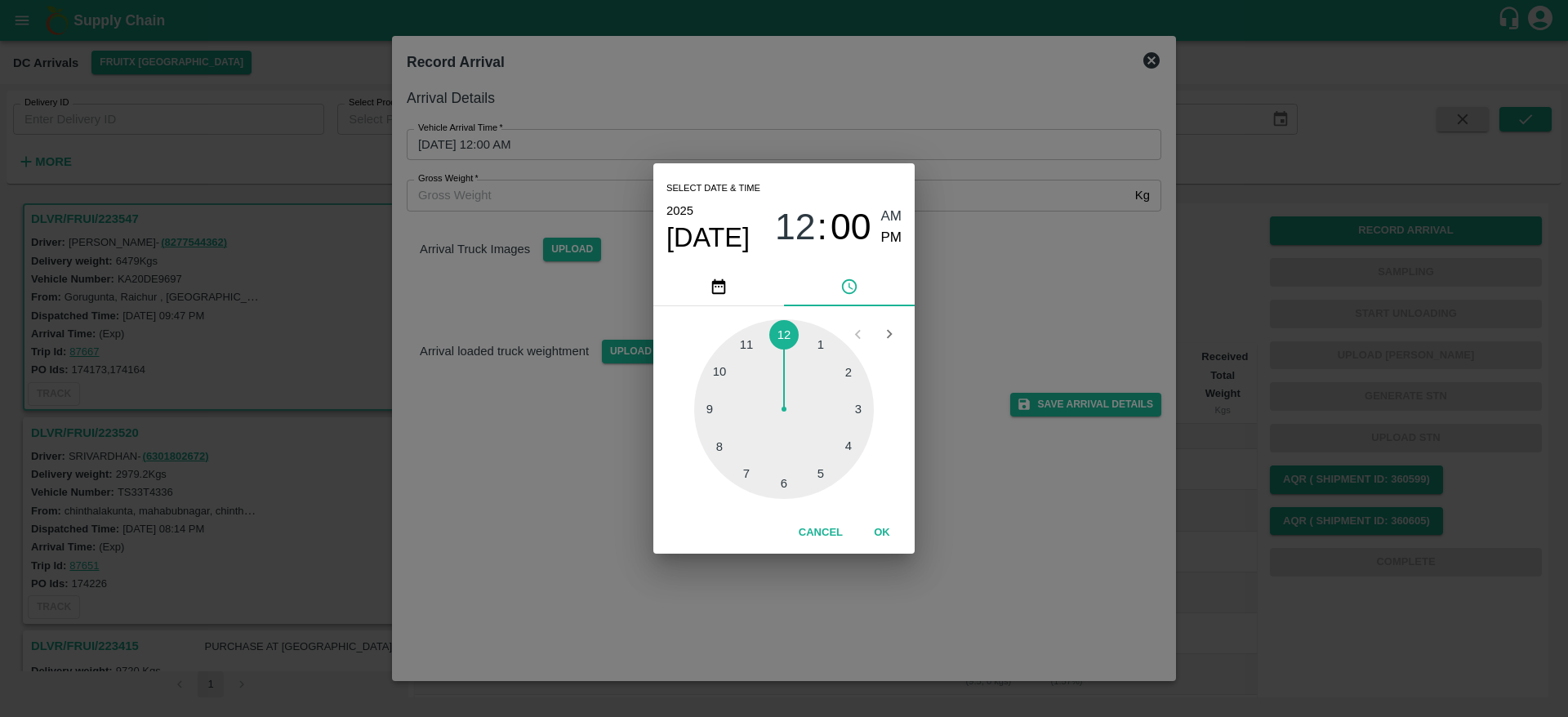
click at [821, 470] on div at bounding box center [784, 409] width 180 height 180
click at [787, 485] on div at bounding box center [784, 409] width 180 height 180
type input "[DATE] 05:30 AM"
click at [882, 543] on button "OK" at bounding box center [881, 533] width 52 height 28
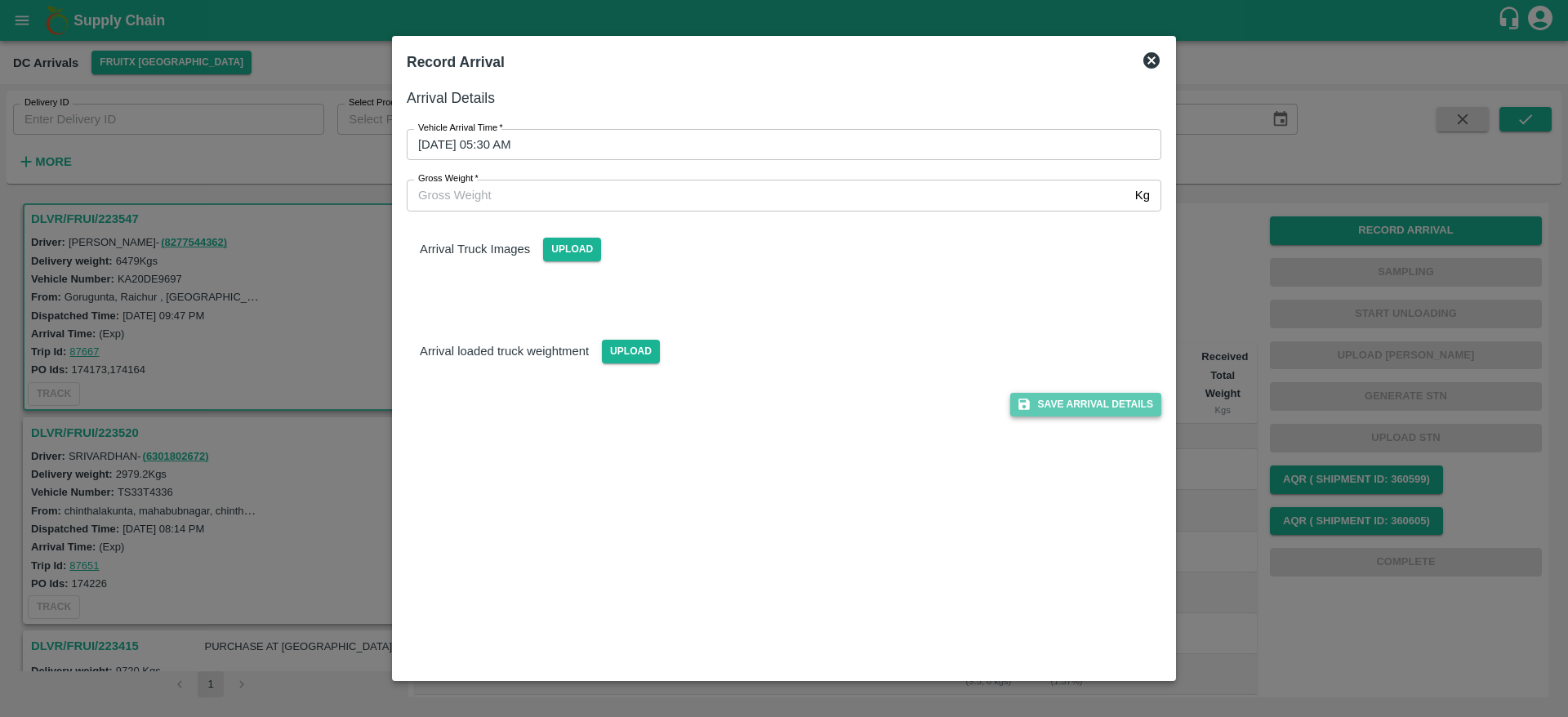
click at [1071, 410] on button "Save Arrival Details" at bounding box center [1086, 404] width 151 height 24
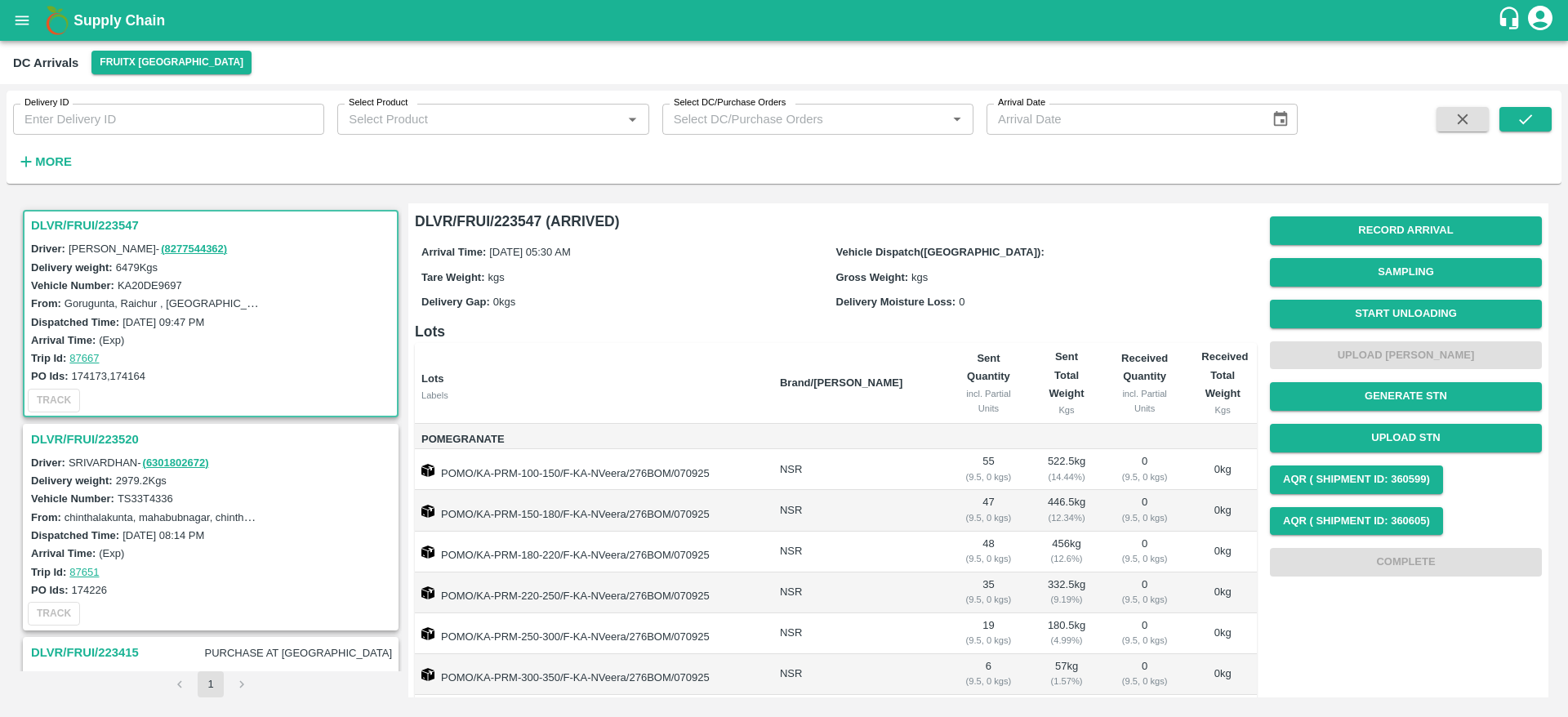
click at [88, 220] on h3 "DLVR/FRUI/223547" at bounding box center [213, 225] width 364 height 22
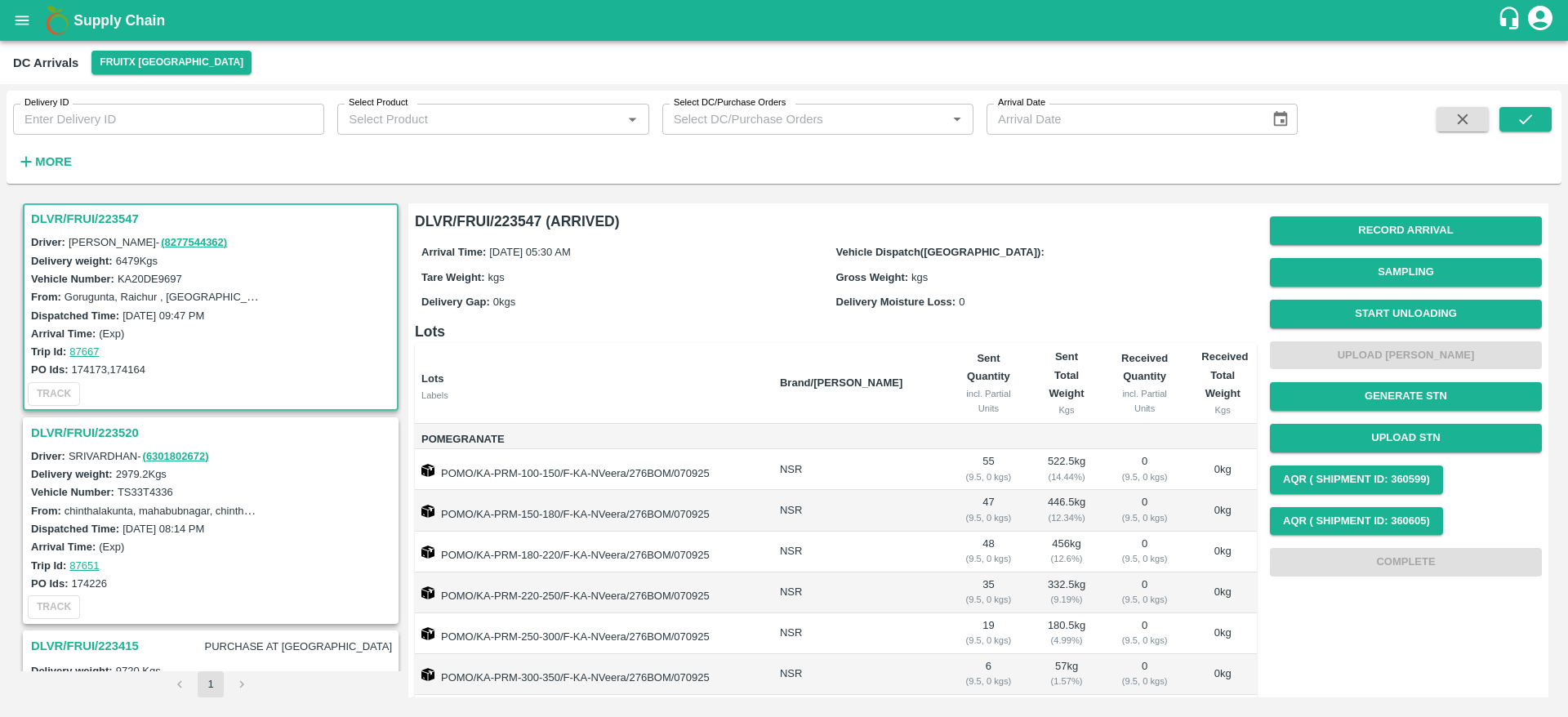
click at [88, 220] on h3 "DLVR/FRUI/223547" at bounding box center [213, 219] width 364 height 22
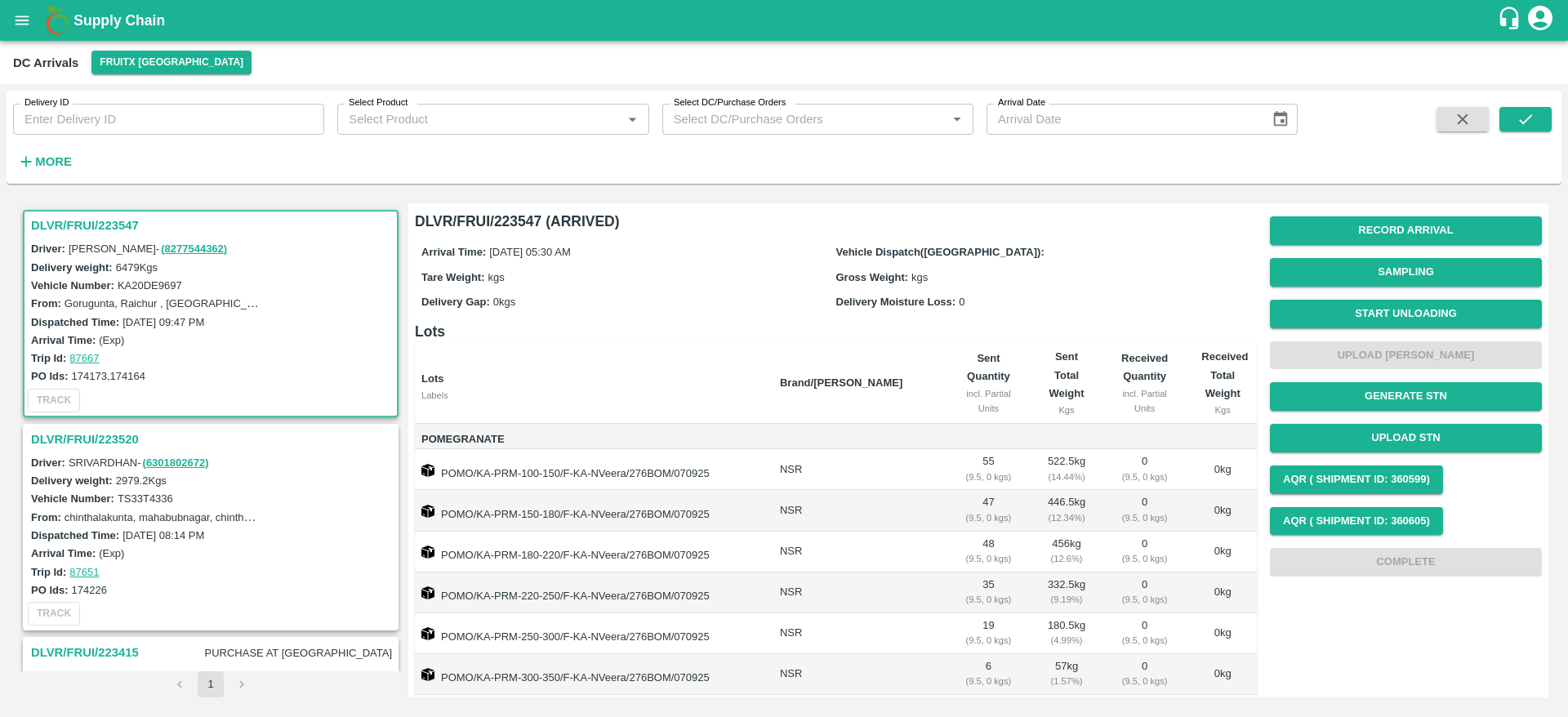
click at [82, 223] on h3 "DLVR/FRUI/223547" at bounding box center [213, 225] width 364 height 22
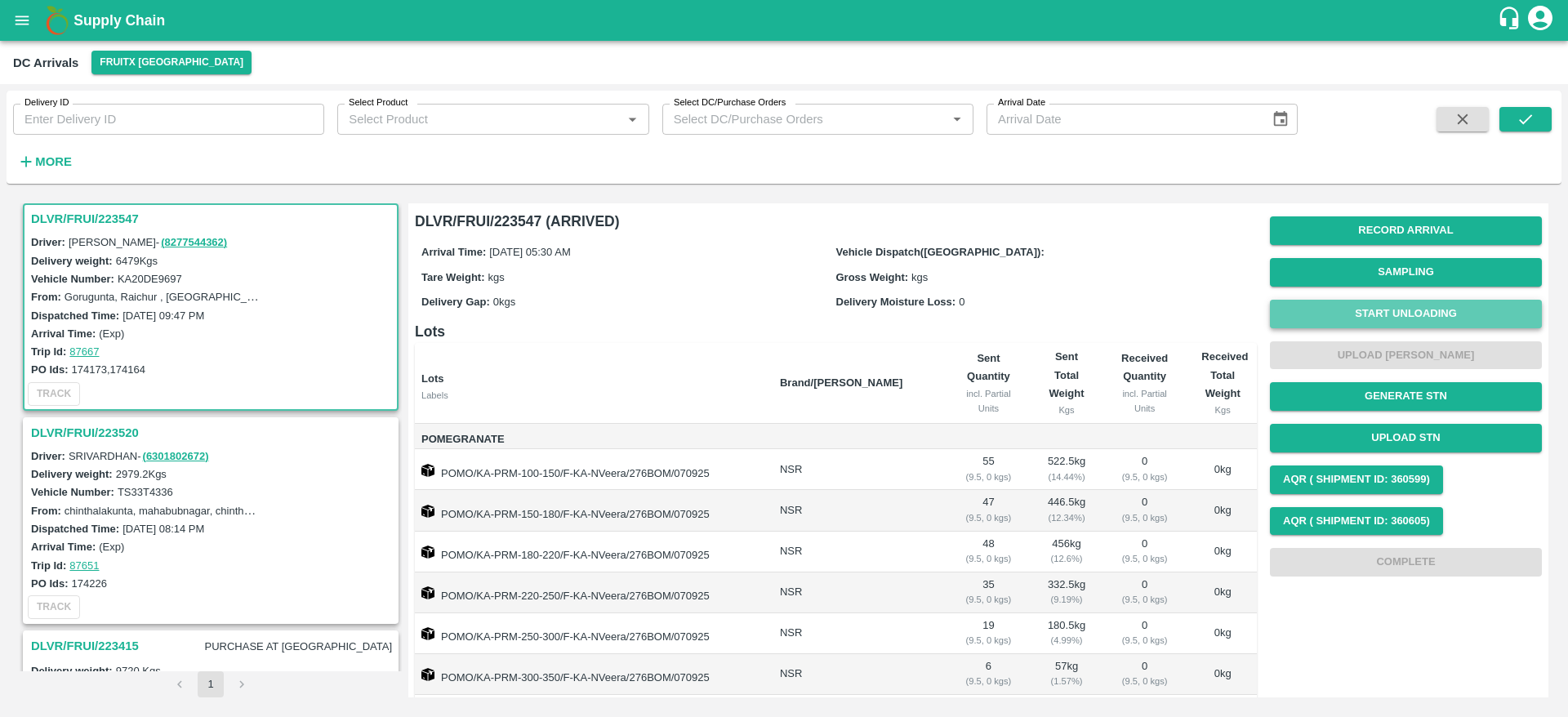
click at [1384, 310] on button "Start Unloading" at bounding box center [1405, 314] width 272 height 28
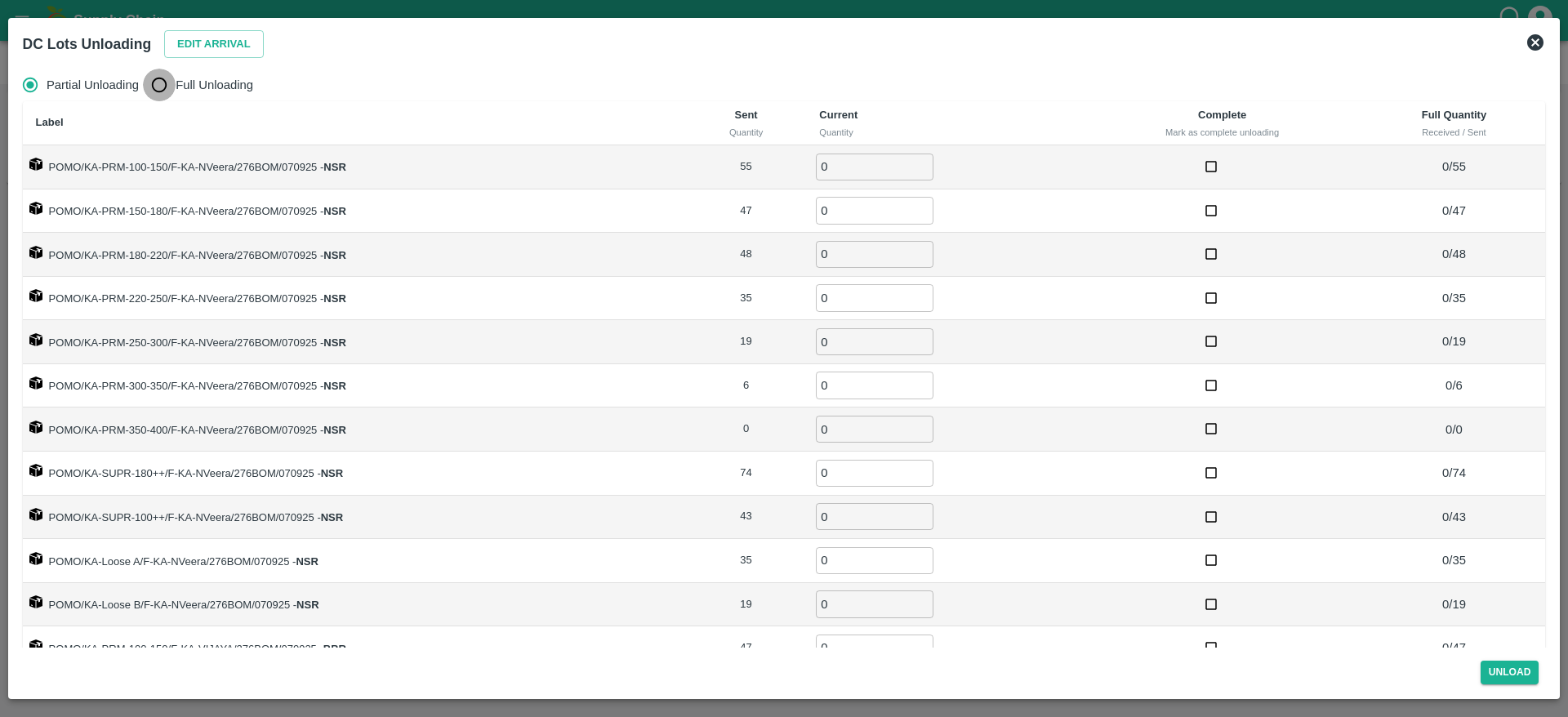
click at [167, 83] on input "Full Unloading" at bounding box center [159, 85] width 33 height 33
radio input "true"
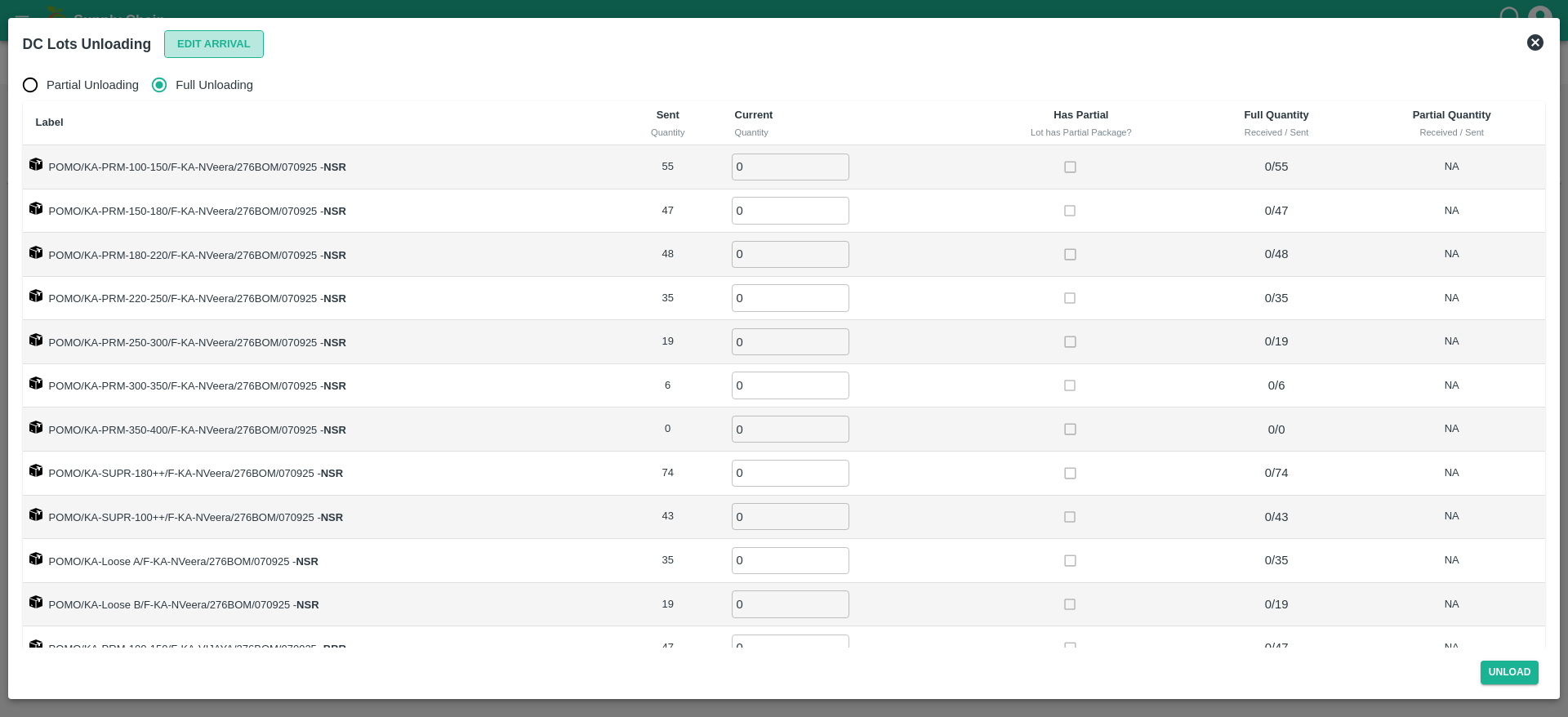
click at [223, 52] on button "Edit Arrival" at bounding box center [214, 44] width 100 height 28
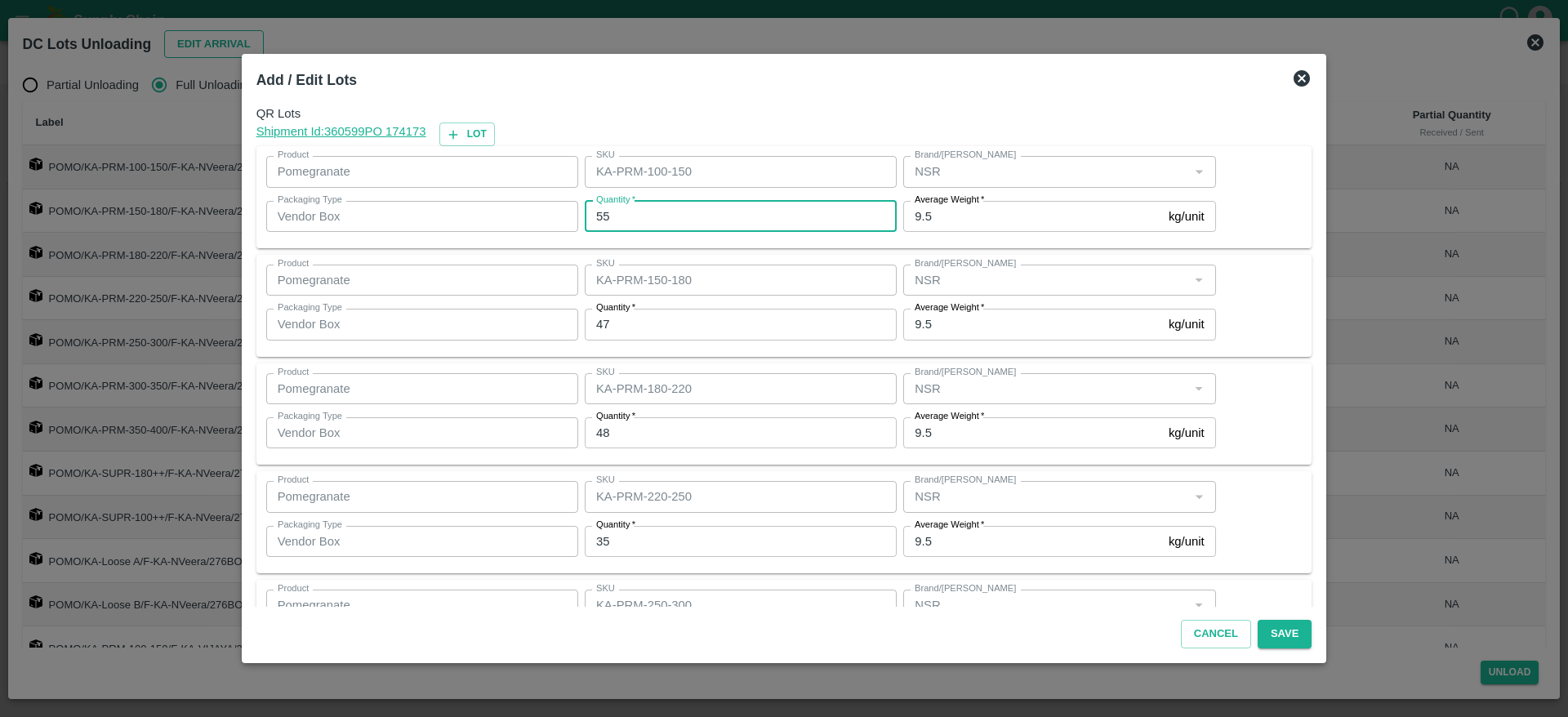
click at [670, 224] on input "55" at bounding box center [740, 216] width 312 height 31
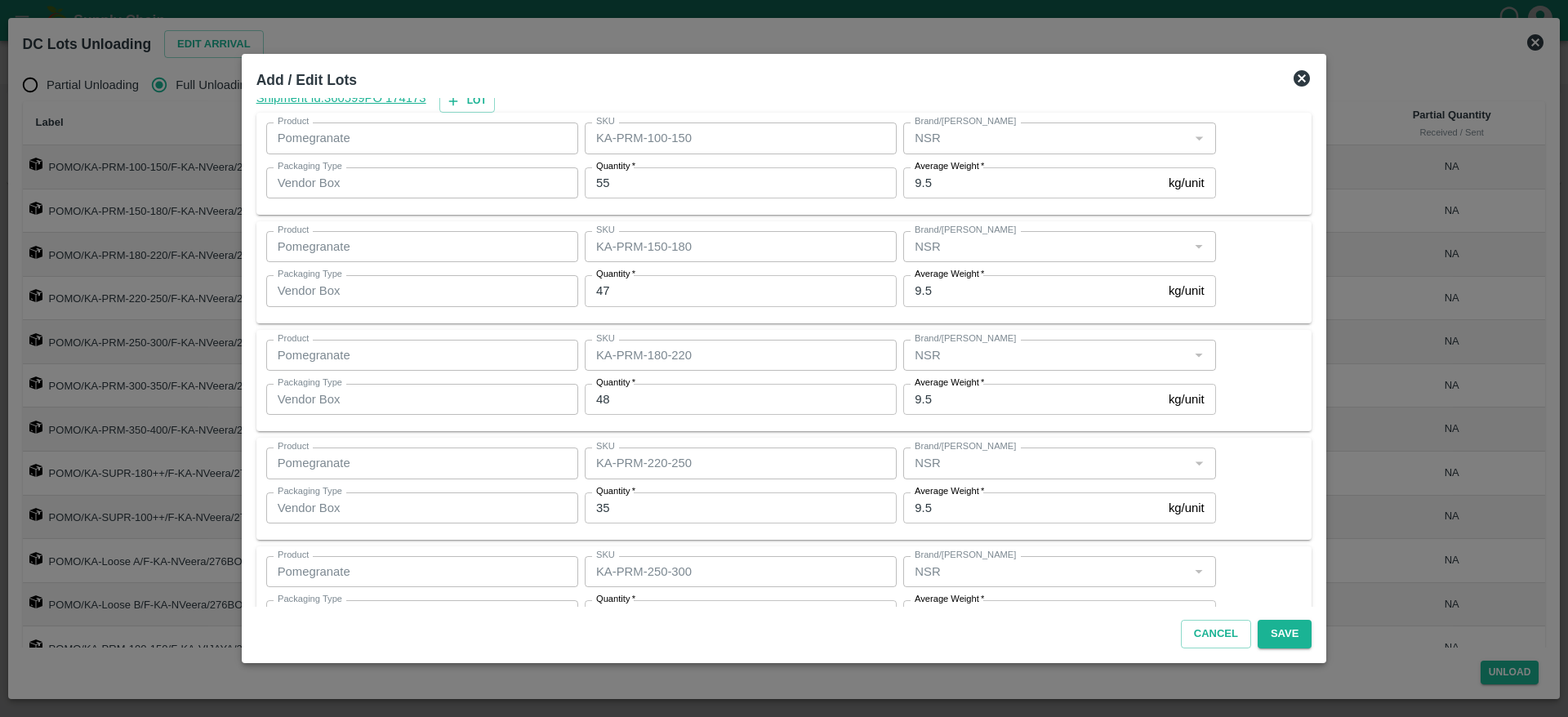
scroll to position [34, 0]
type input "48"
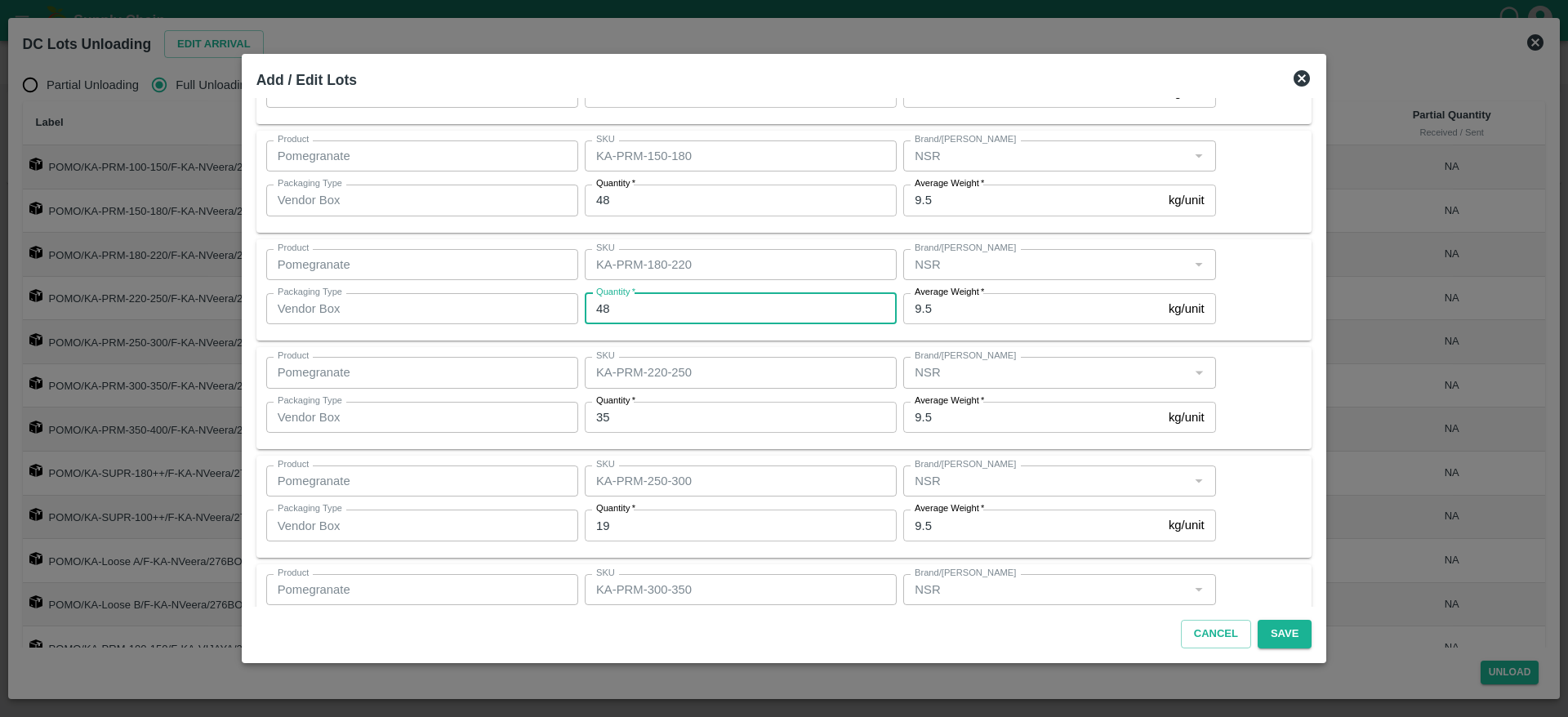
scroll to position [125, 0]
type input "48"
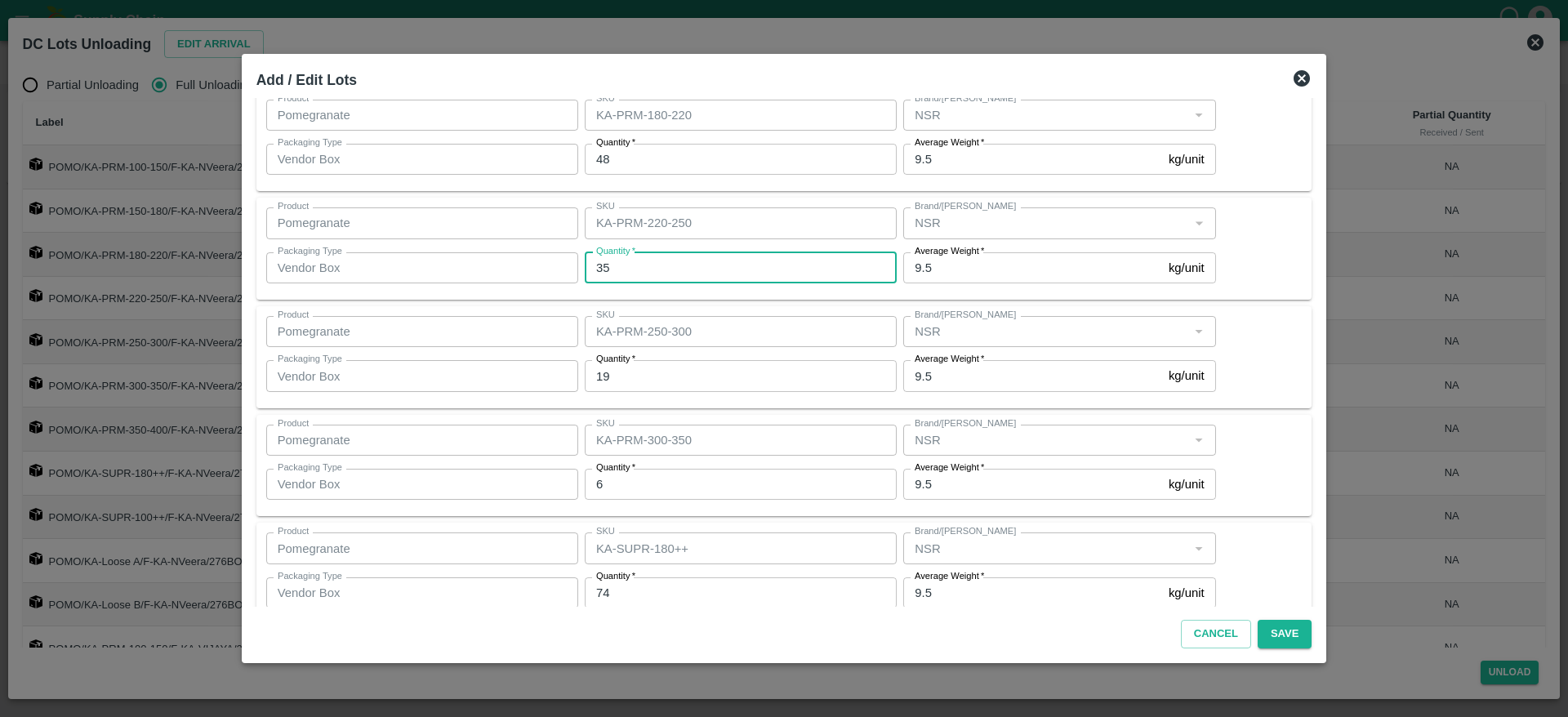
scroll to position [280, 0]
type input "35"
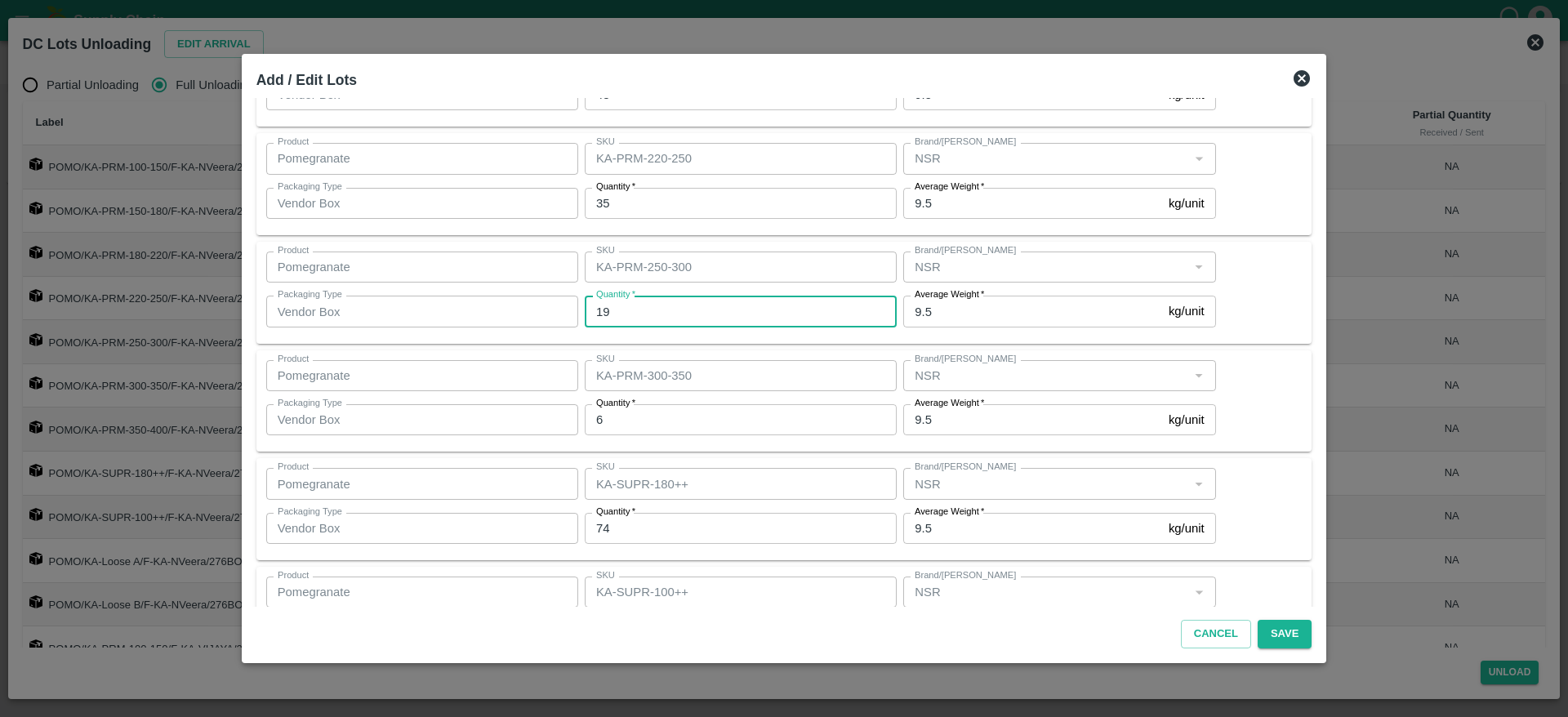
scroll to position [350, 0]
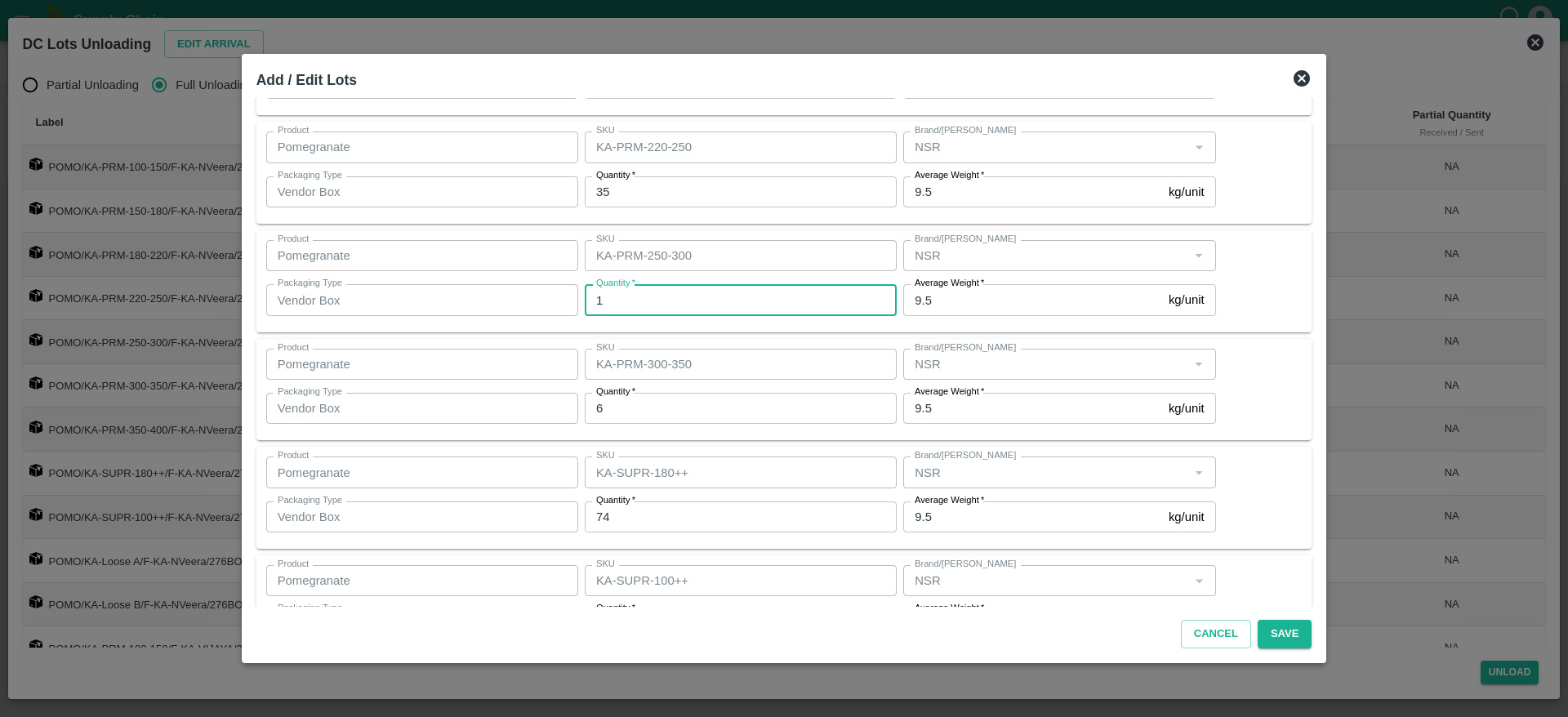
type input "19"
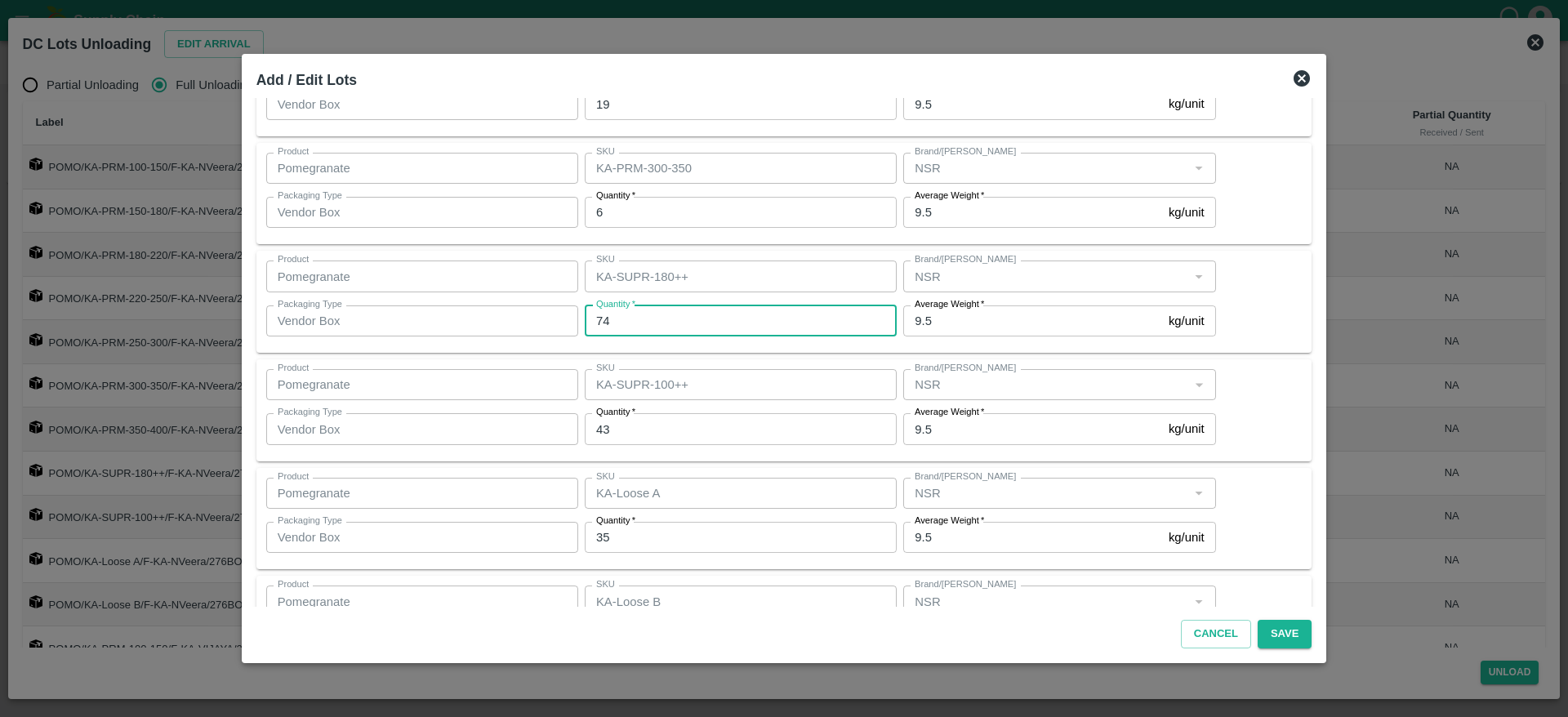
scroll to position [566, 0]
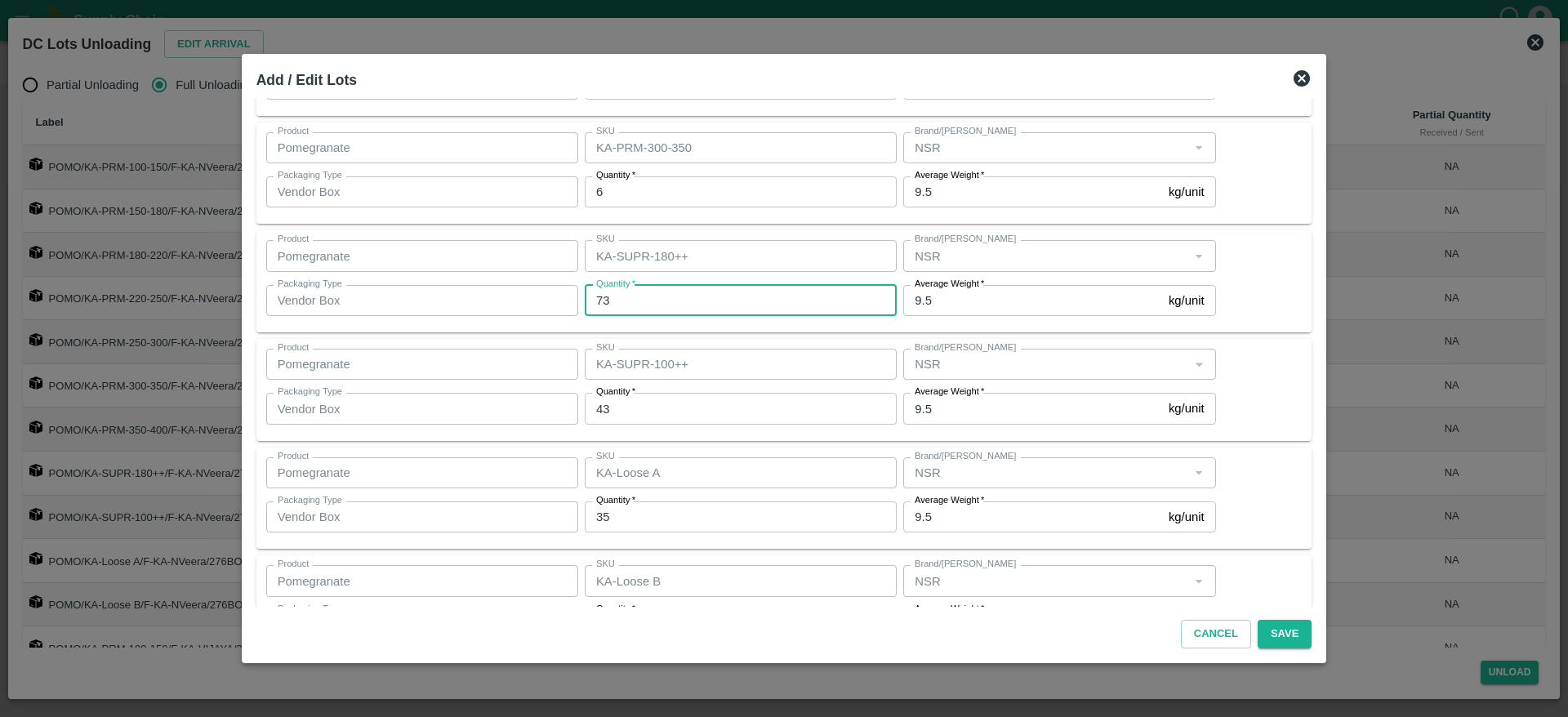
type input "73"
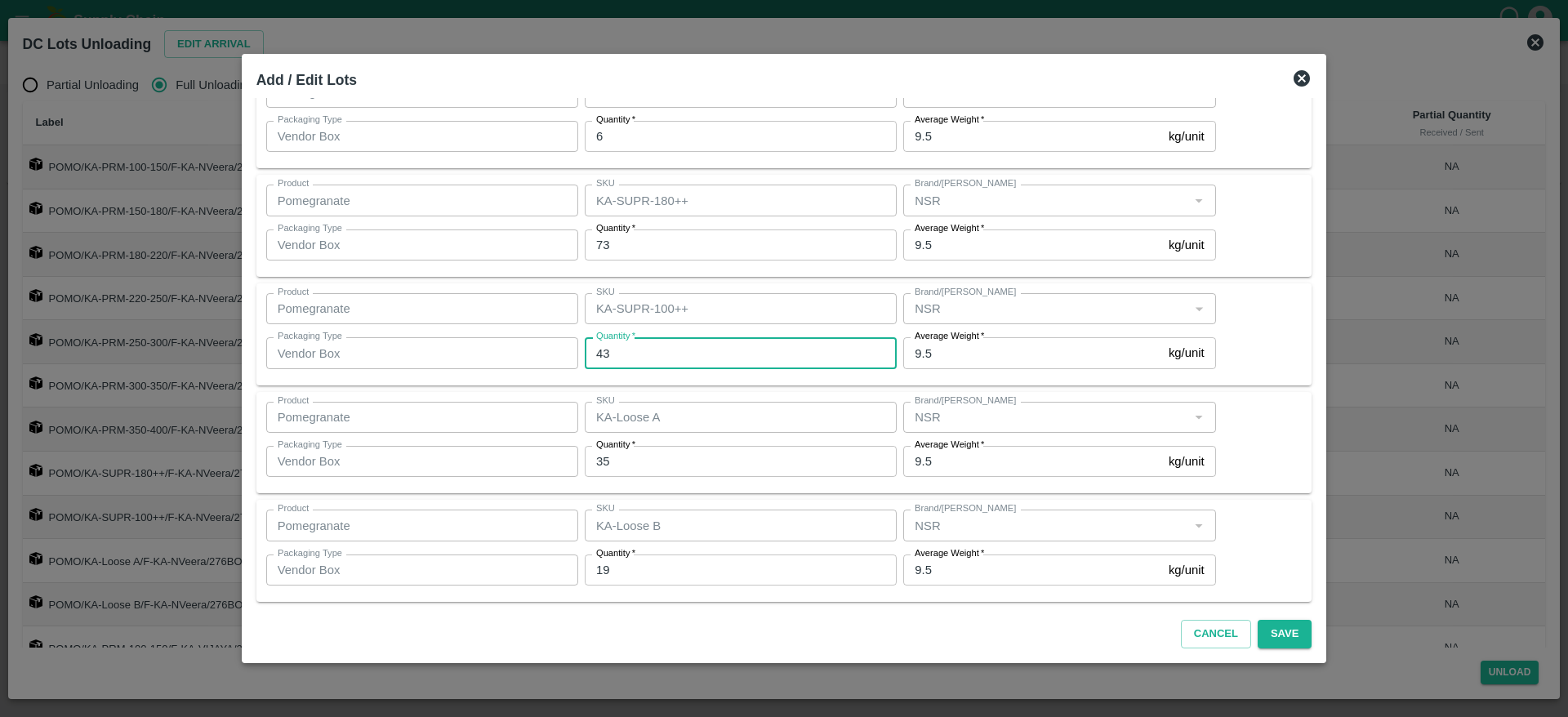
scroll to position [623, 0]
type input "43"
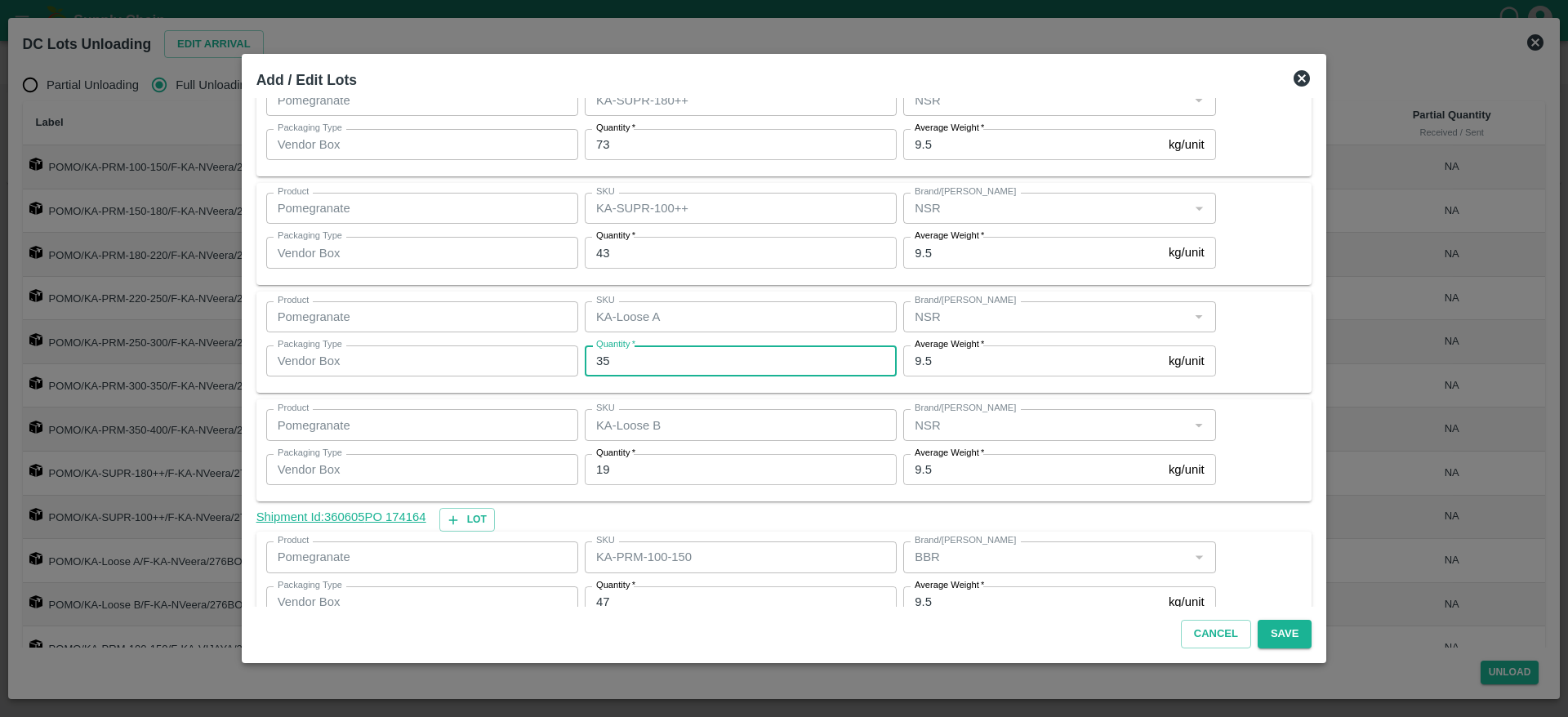
scroll to position [725, 0]
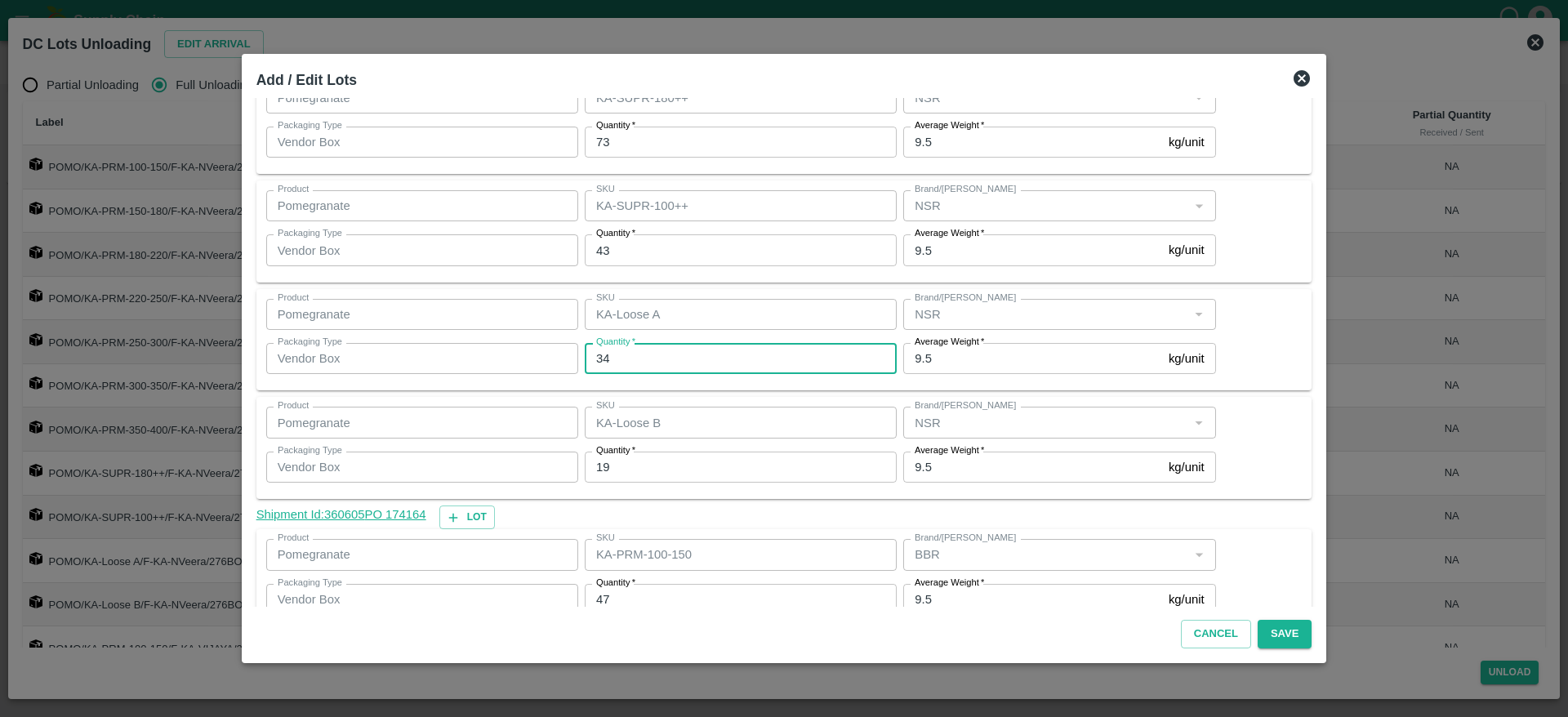
type input "34"
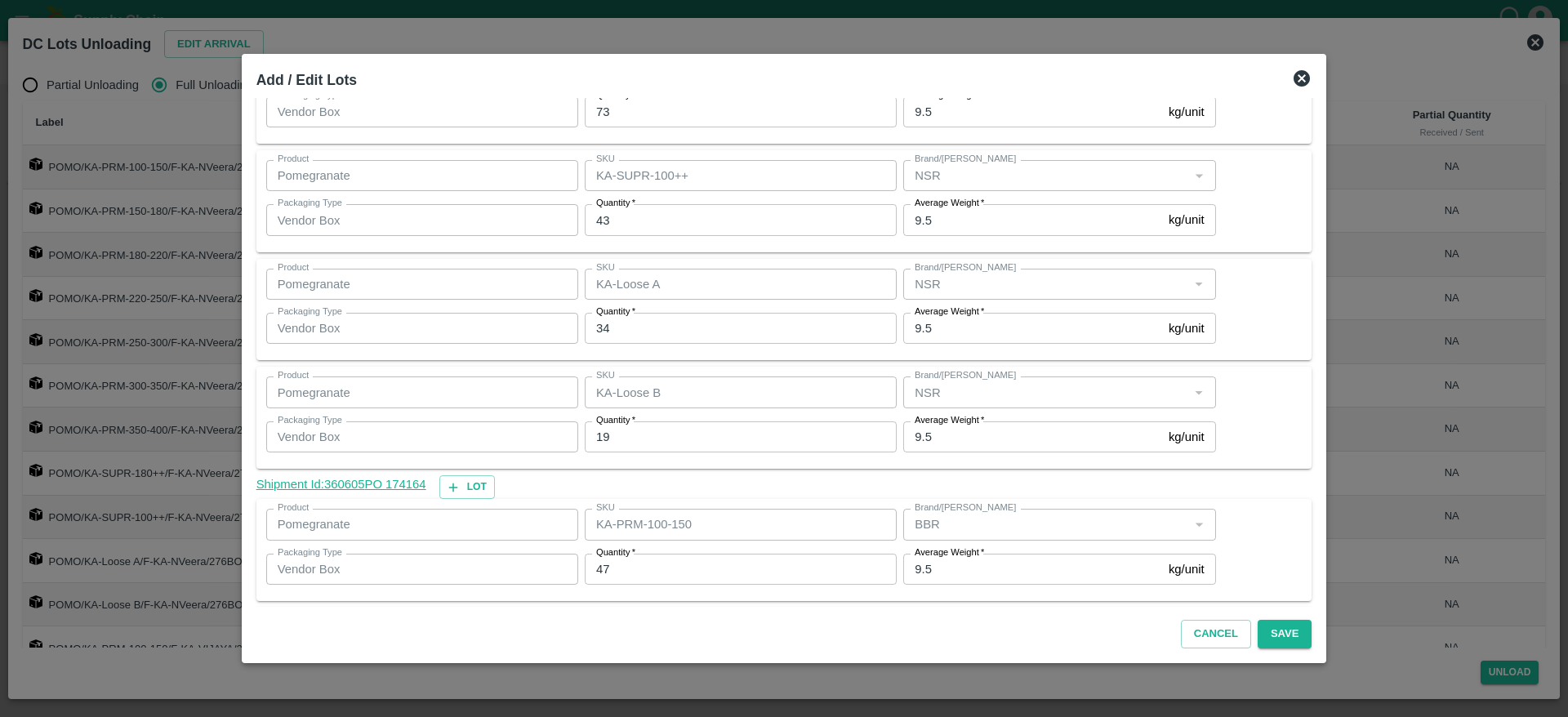
scroll to position [757, 0]
type input "20"
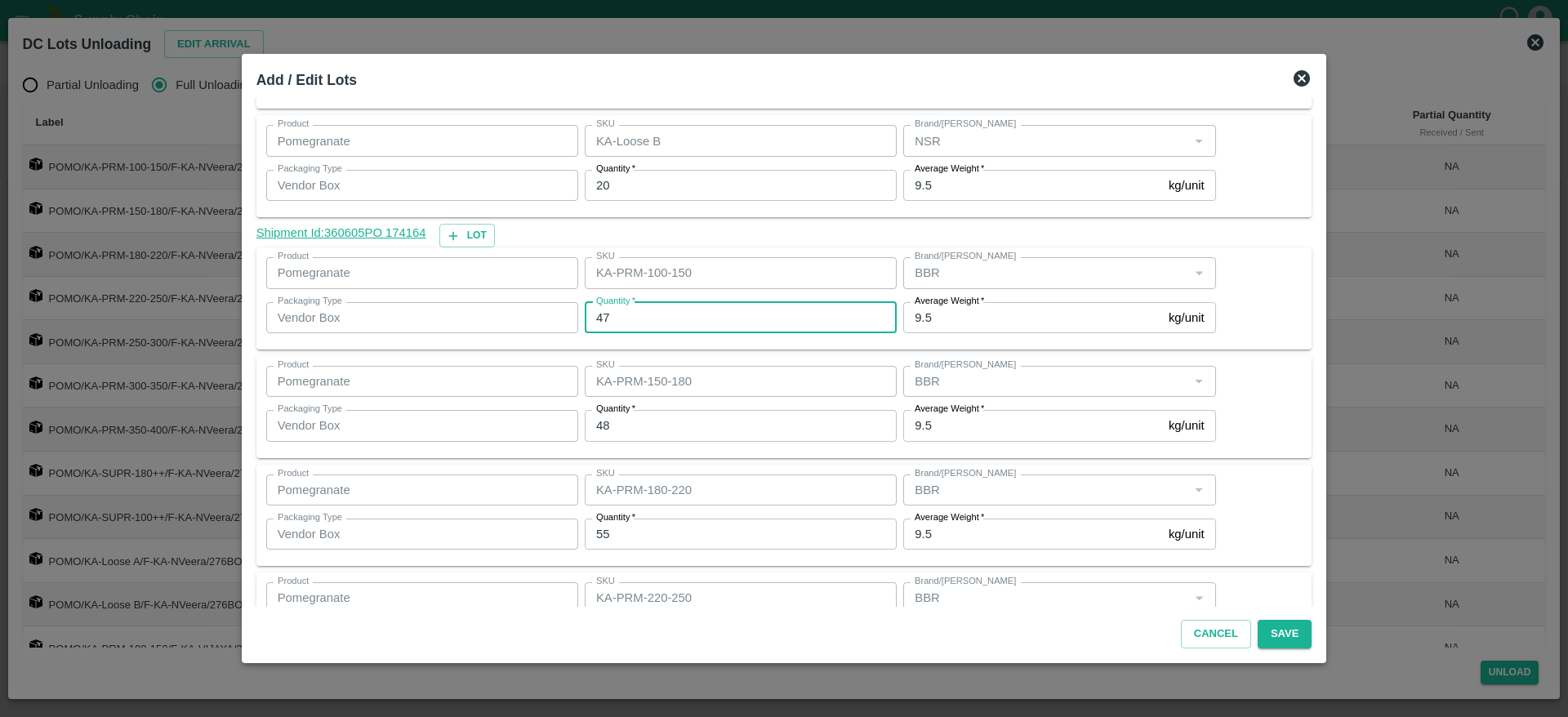
scroll to position [1009, 0]
type input "50"
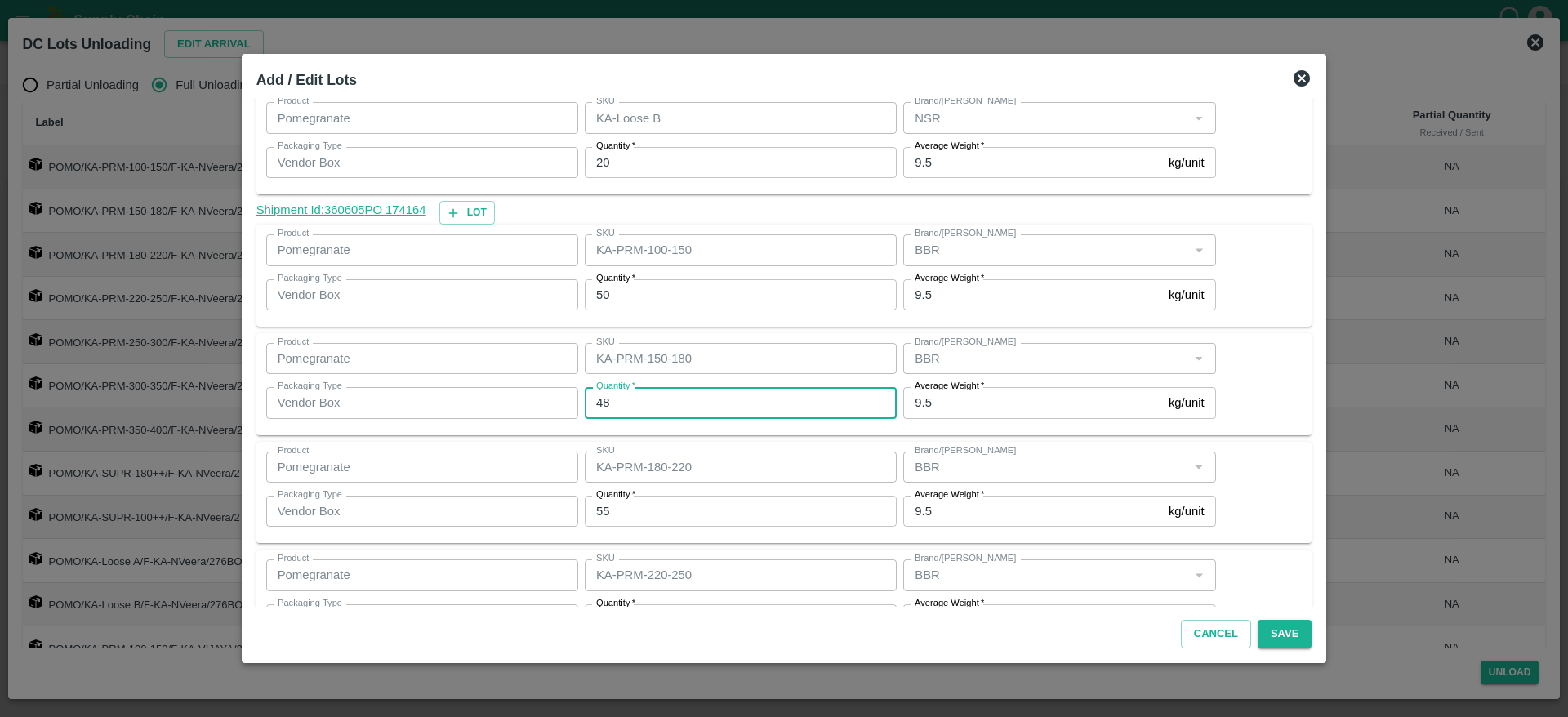
scroll to position [1031, 0]
type input "48"
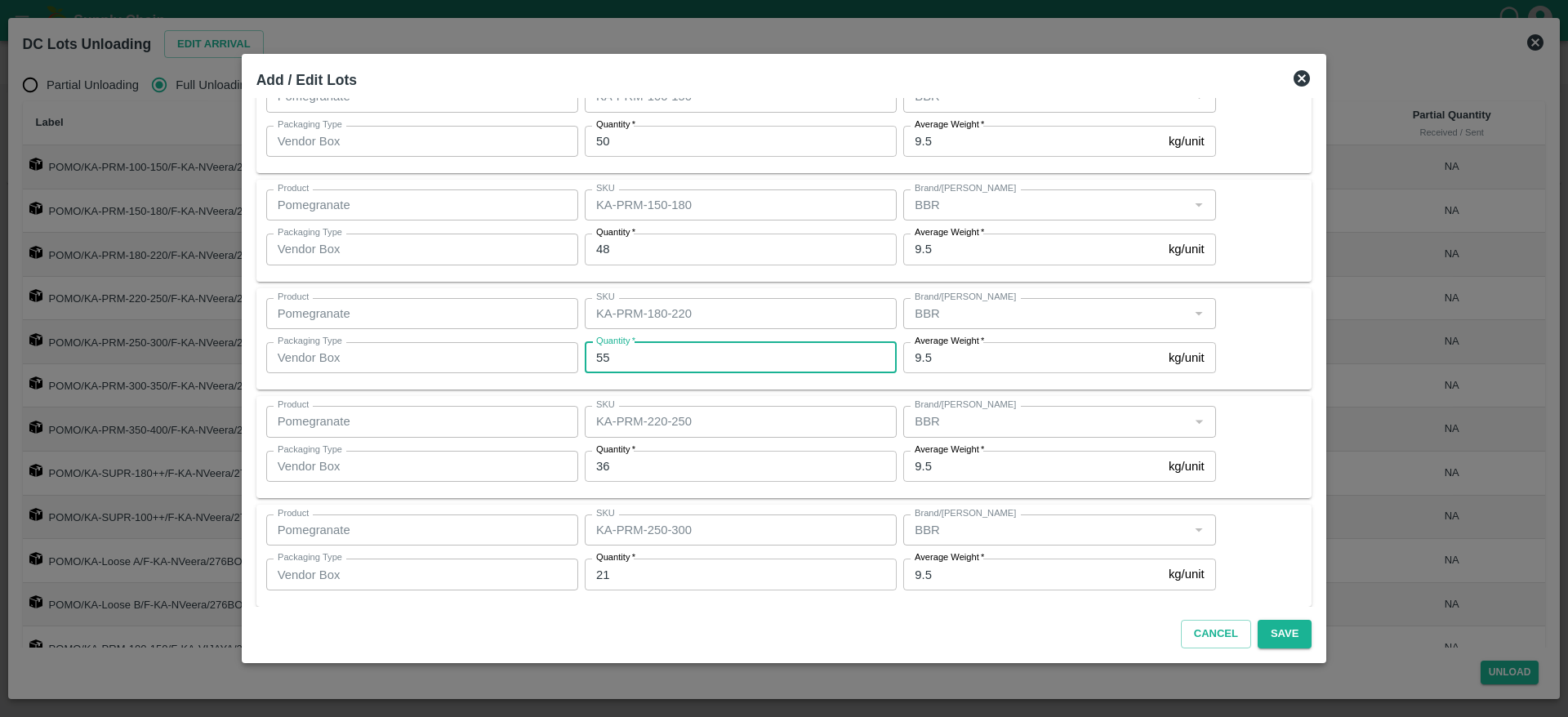
scroll to position [1188, 0]
type input "56"
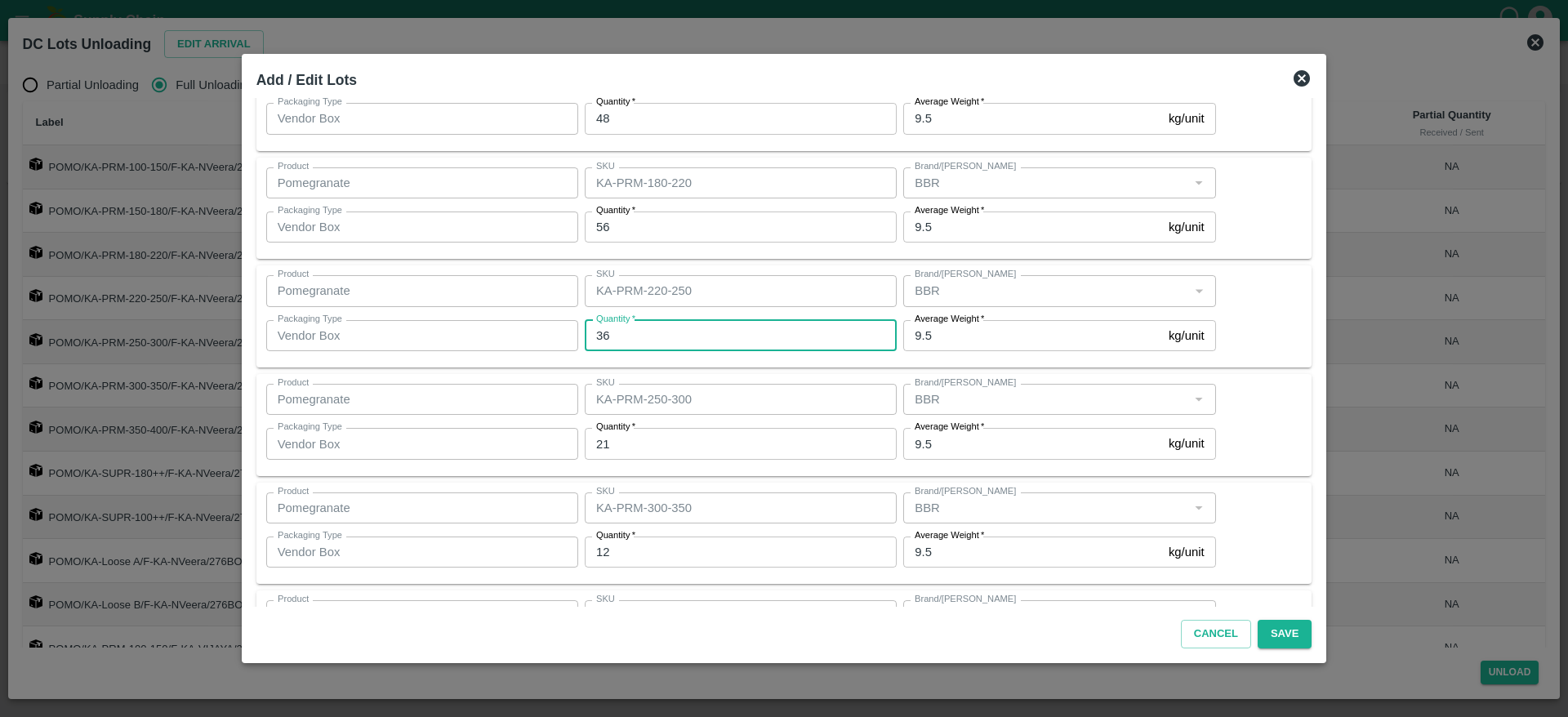
scroll to position [1325, 0]
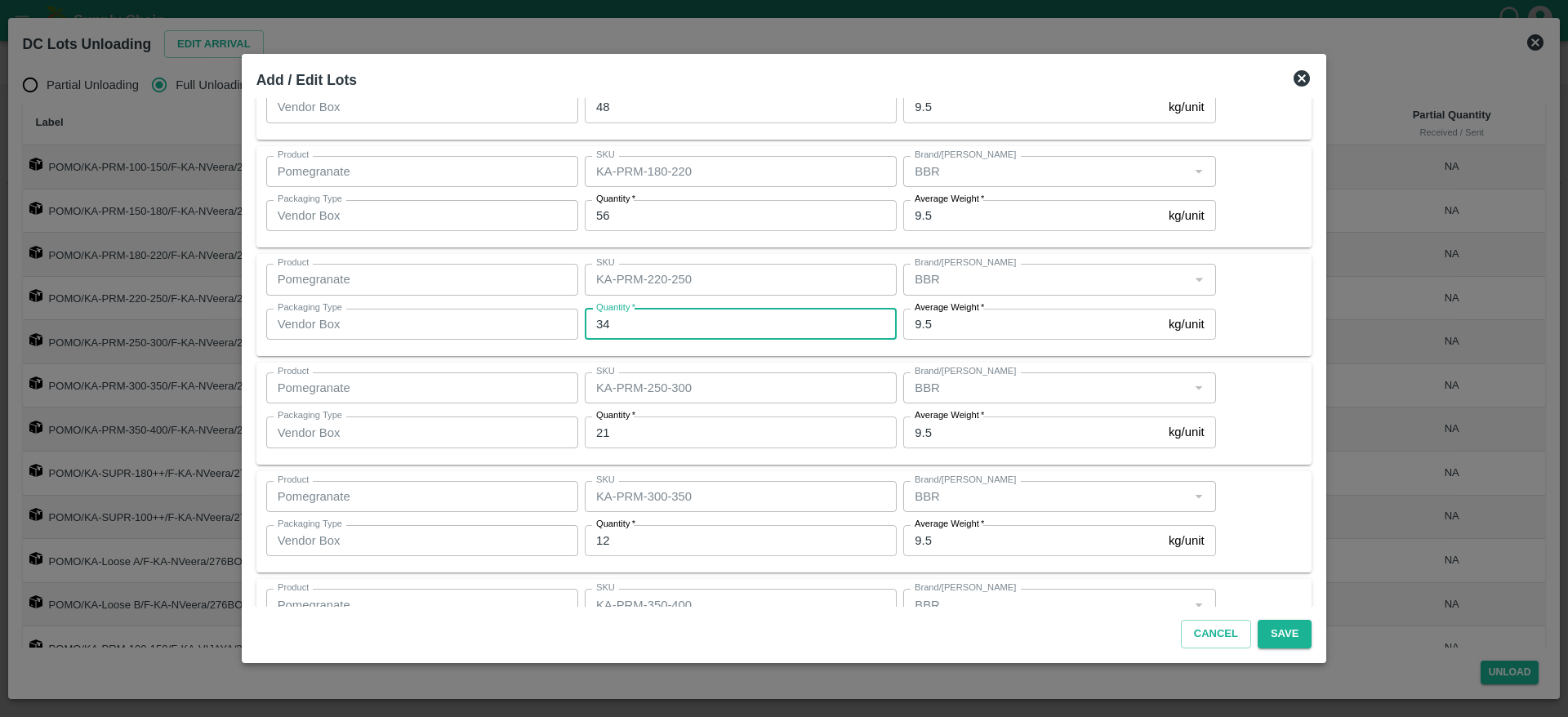
type input "34"
type input "21"
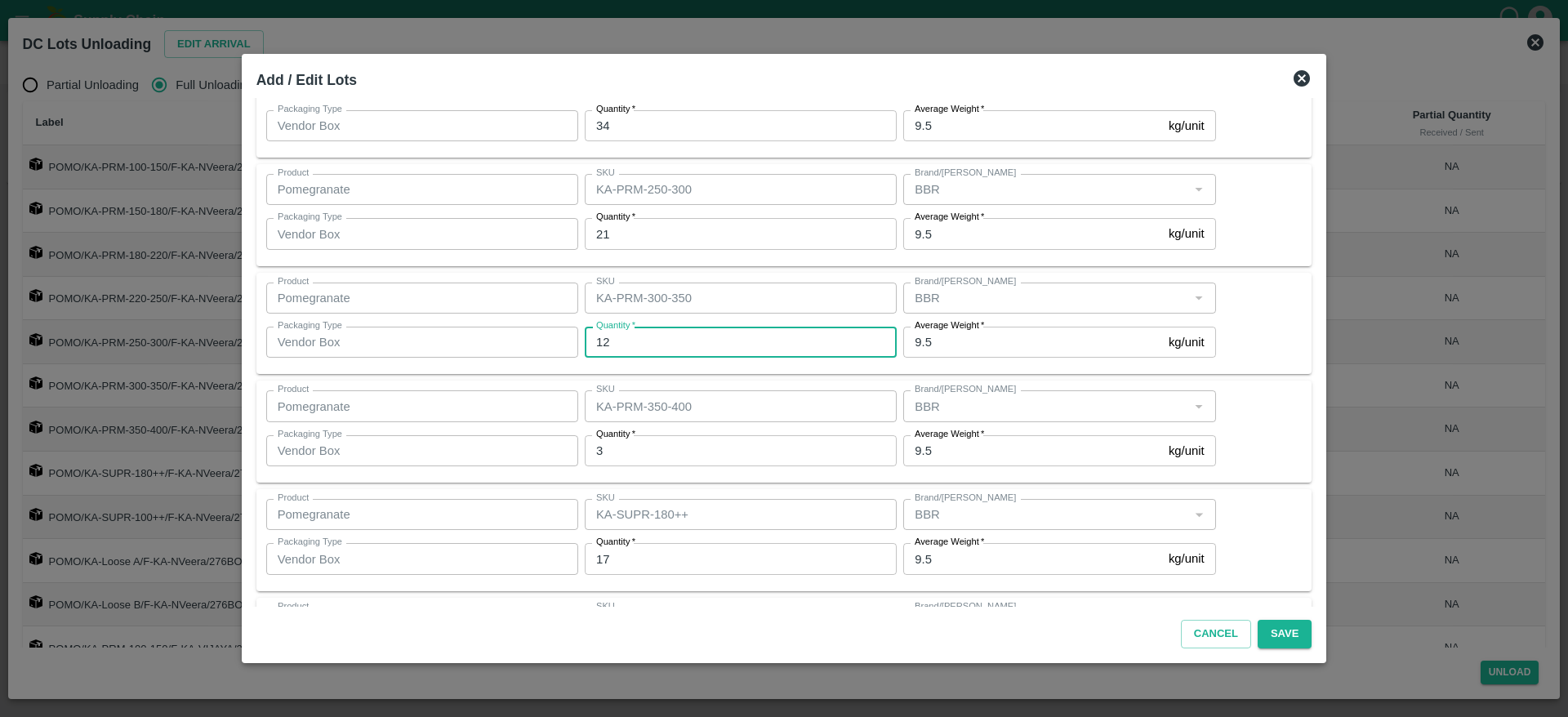
scroll to position [1540, 0]
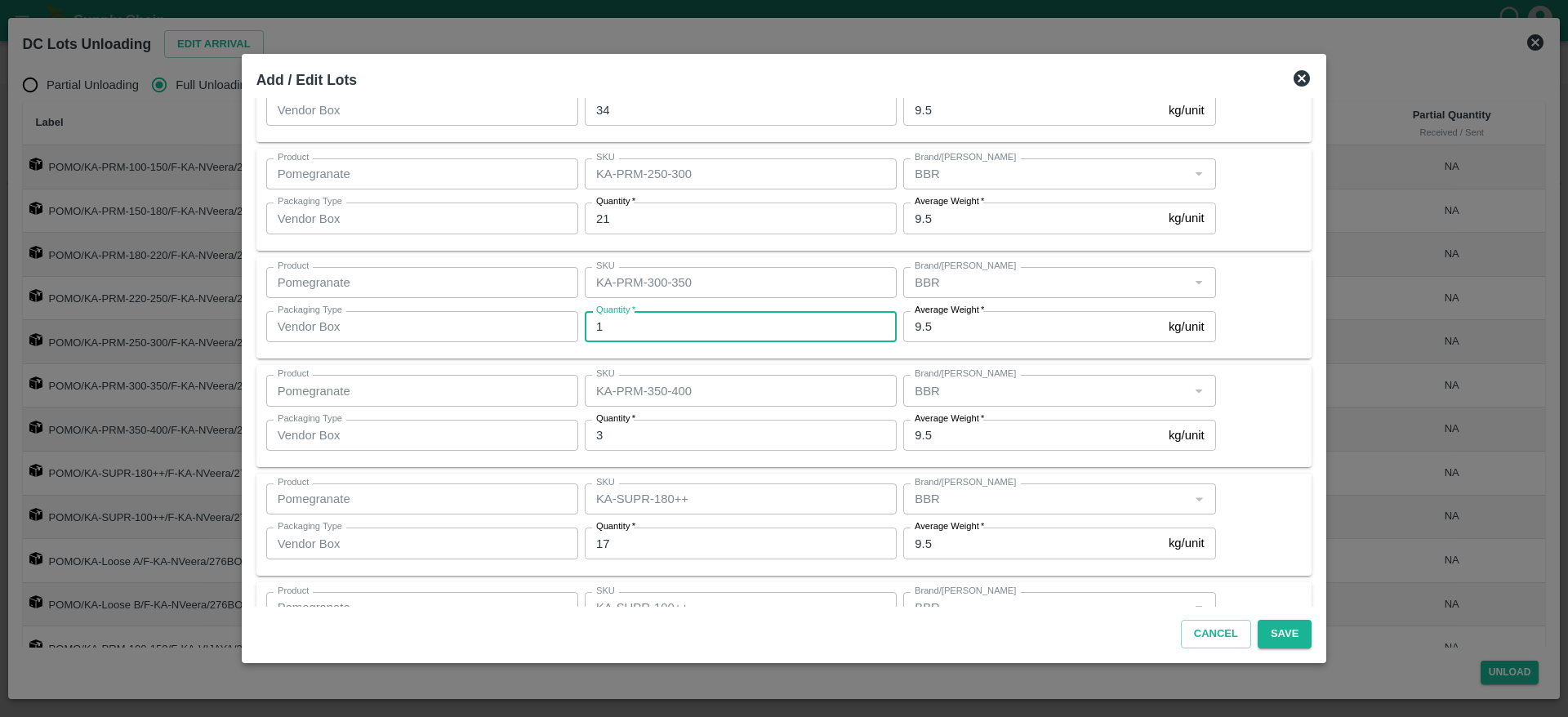
type input "12"
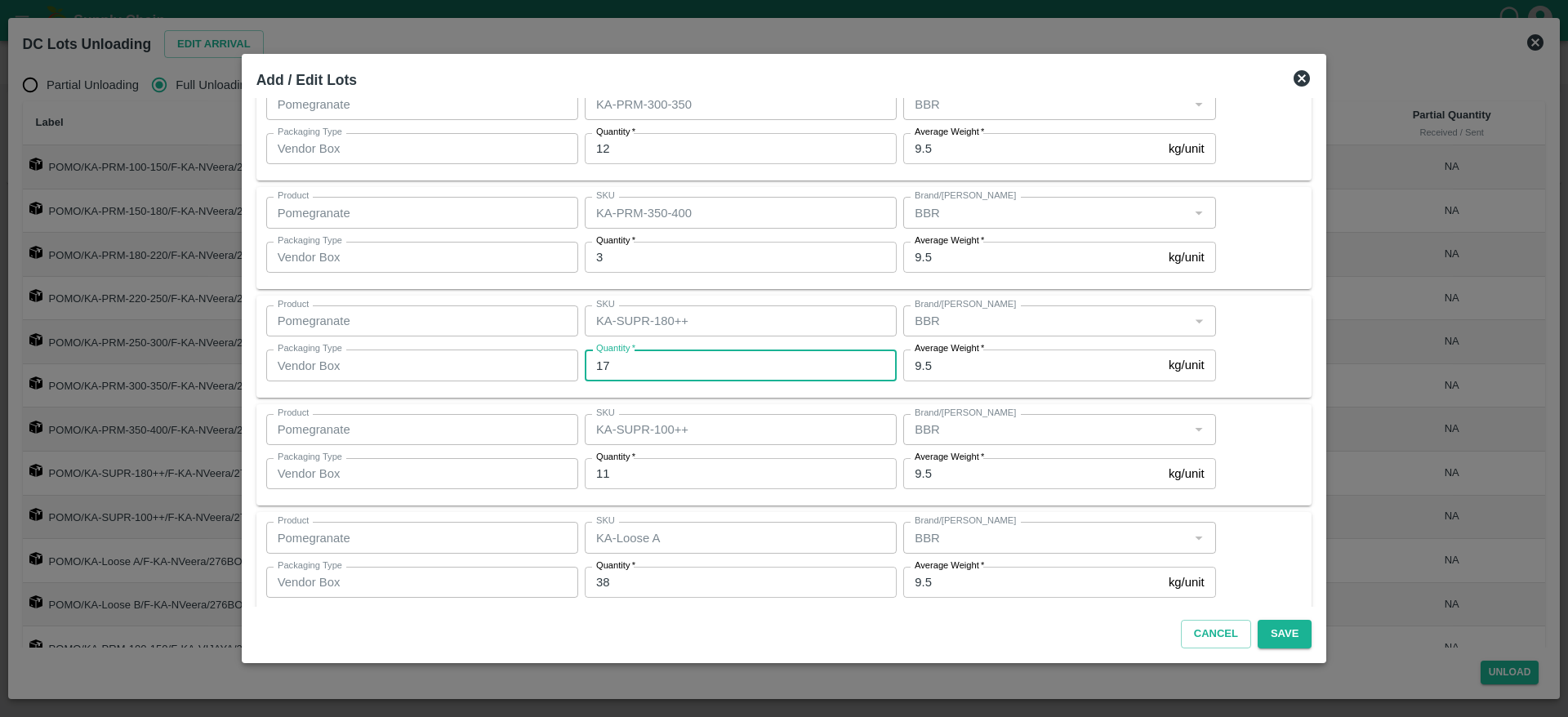
scroll to position [1718, 0]
type input "18"
type input "9"
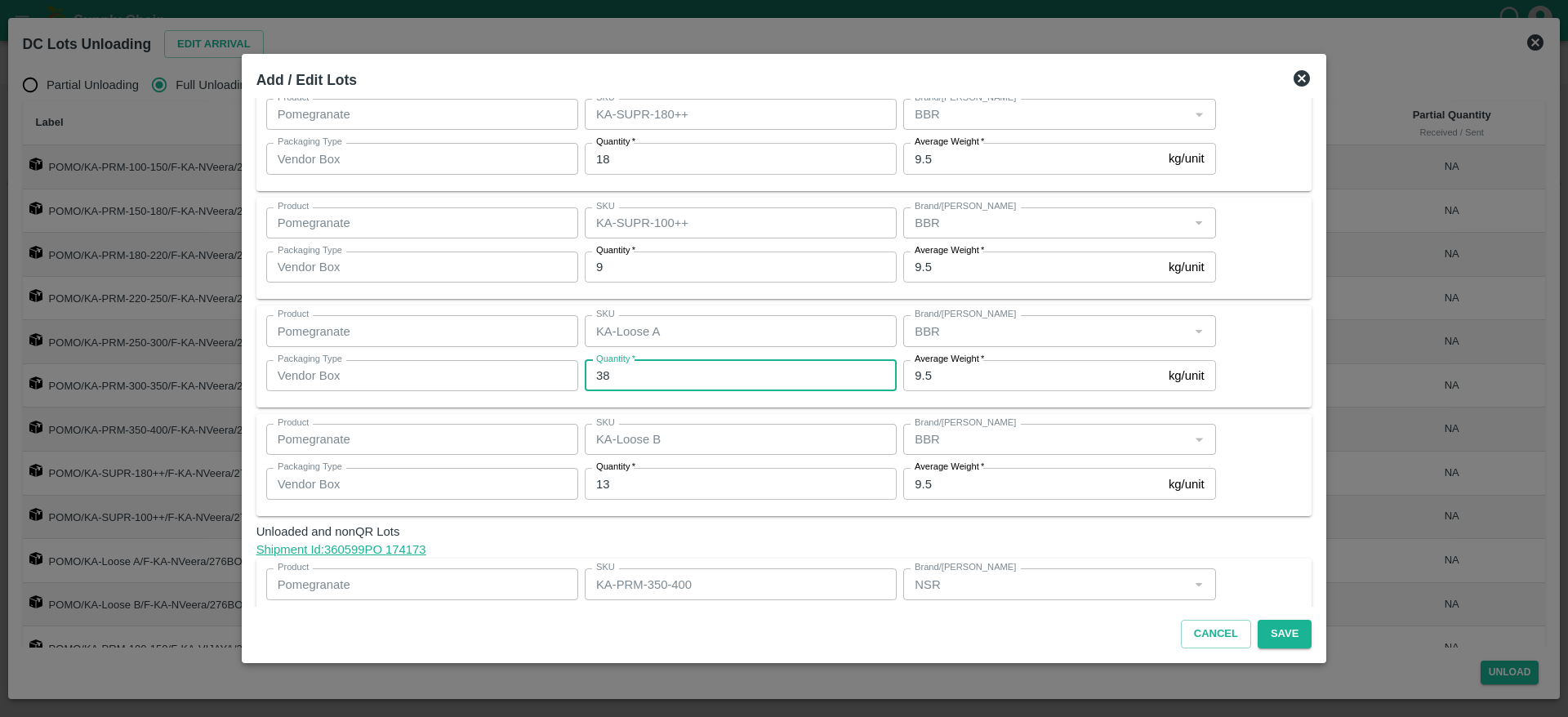
scroll to position [1929, 0]
type input "38"
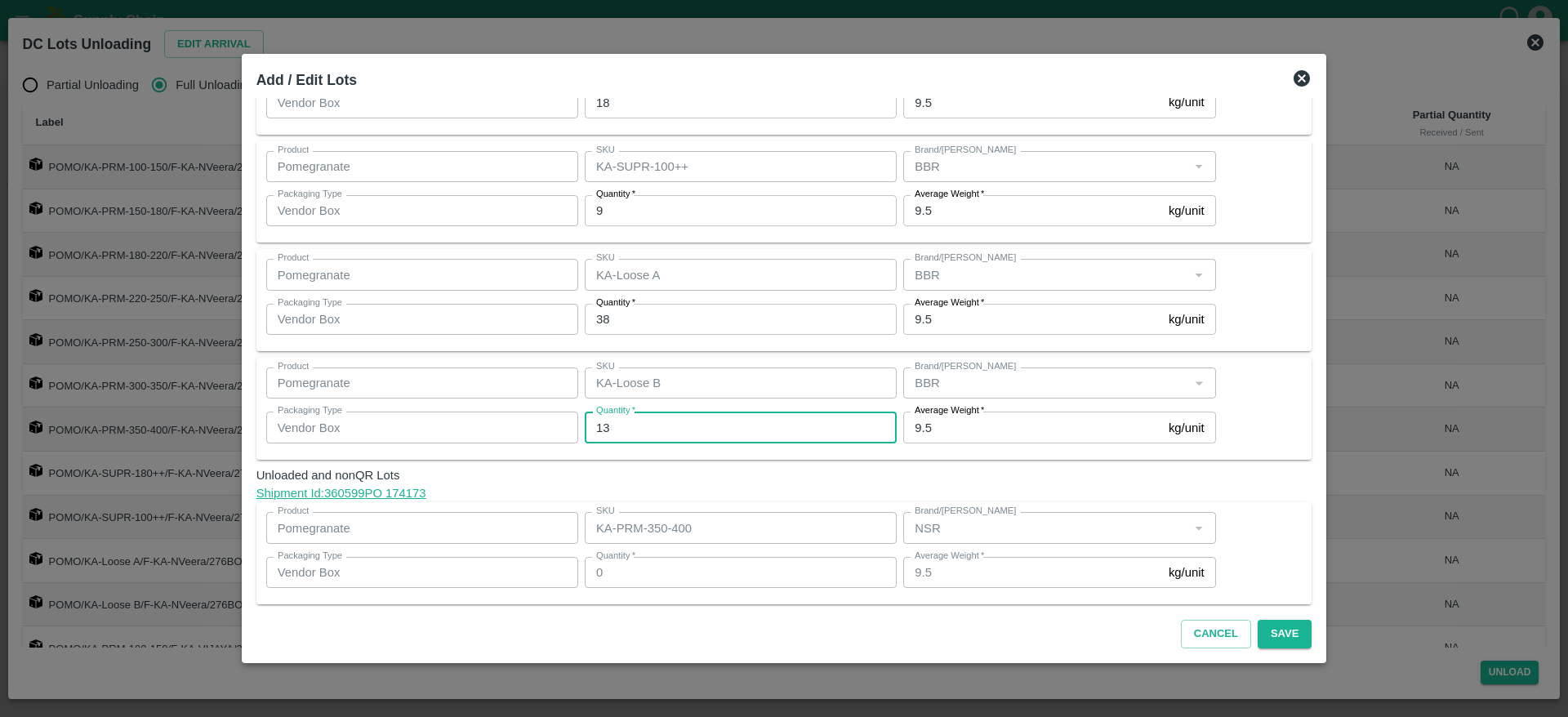
scroll to position [1990, 0]
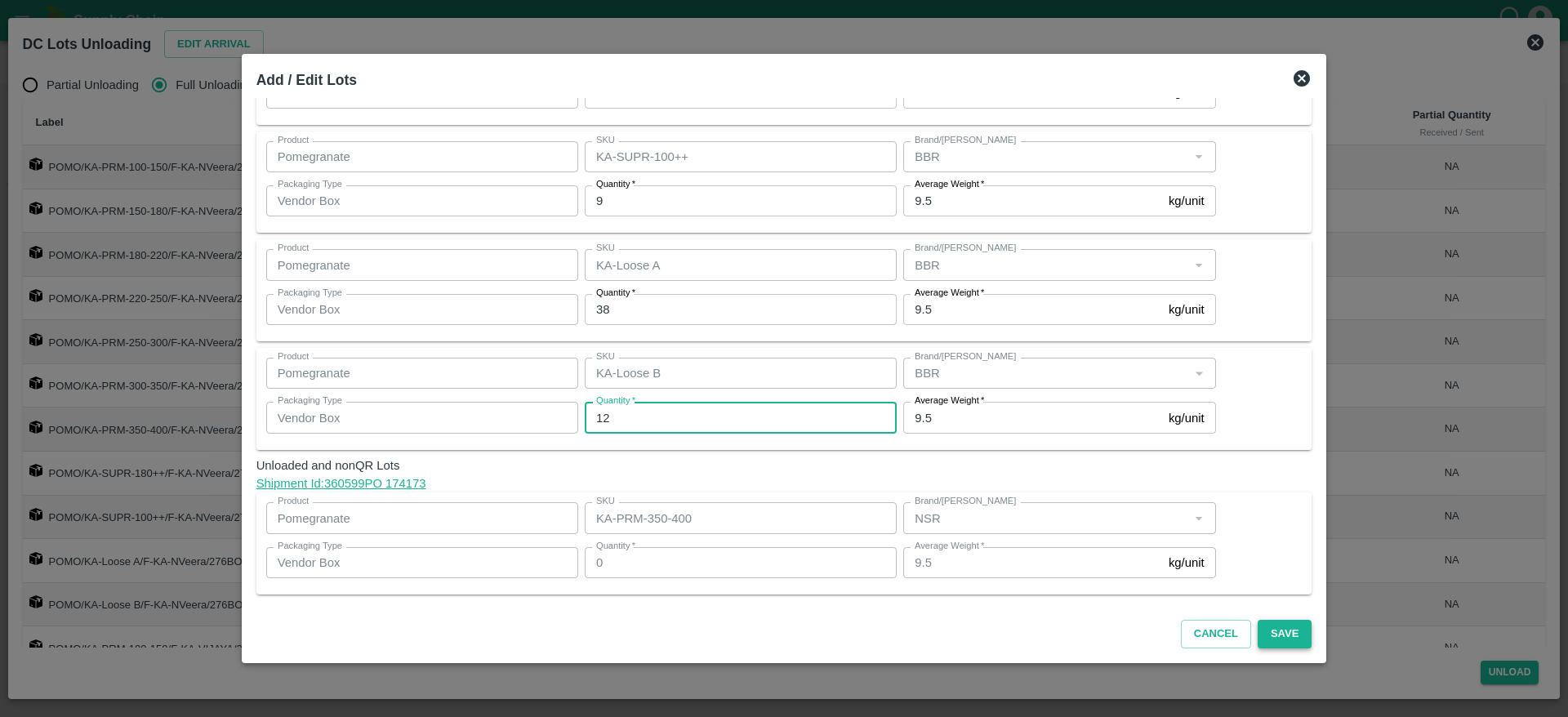
type input "12"
click at [1275, 634] on button "Save" at bounding box center [1284, 634] width 54 height 28
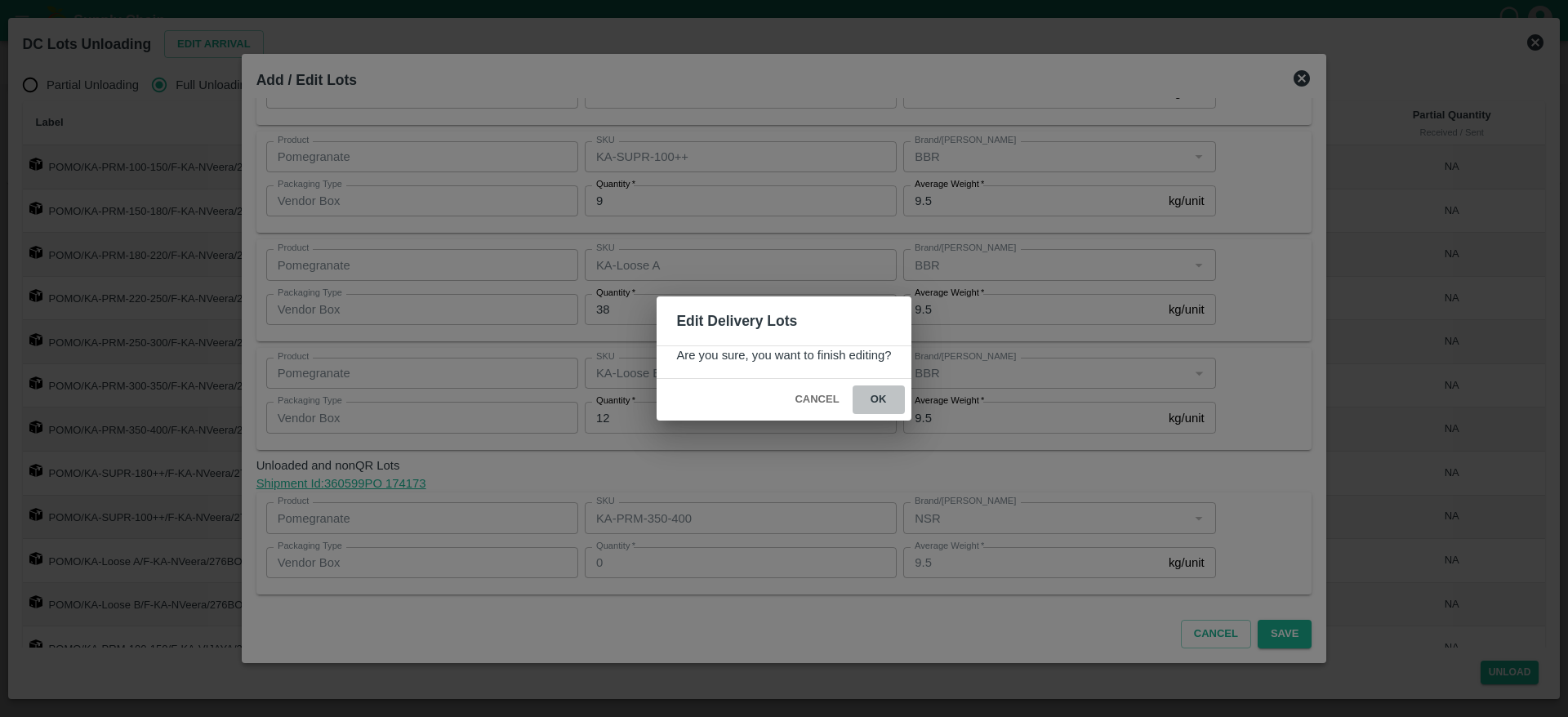
click at [888, 401] on button "ok" at bounding box center [878, 399] width 52 height 28
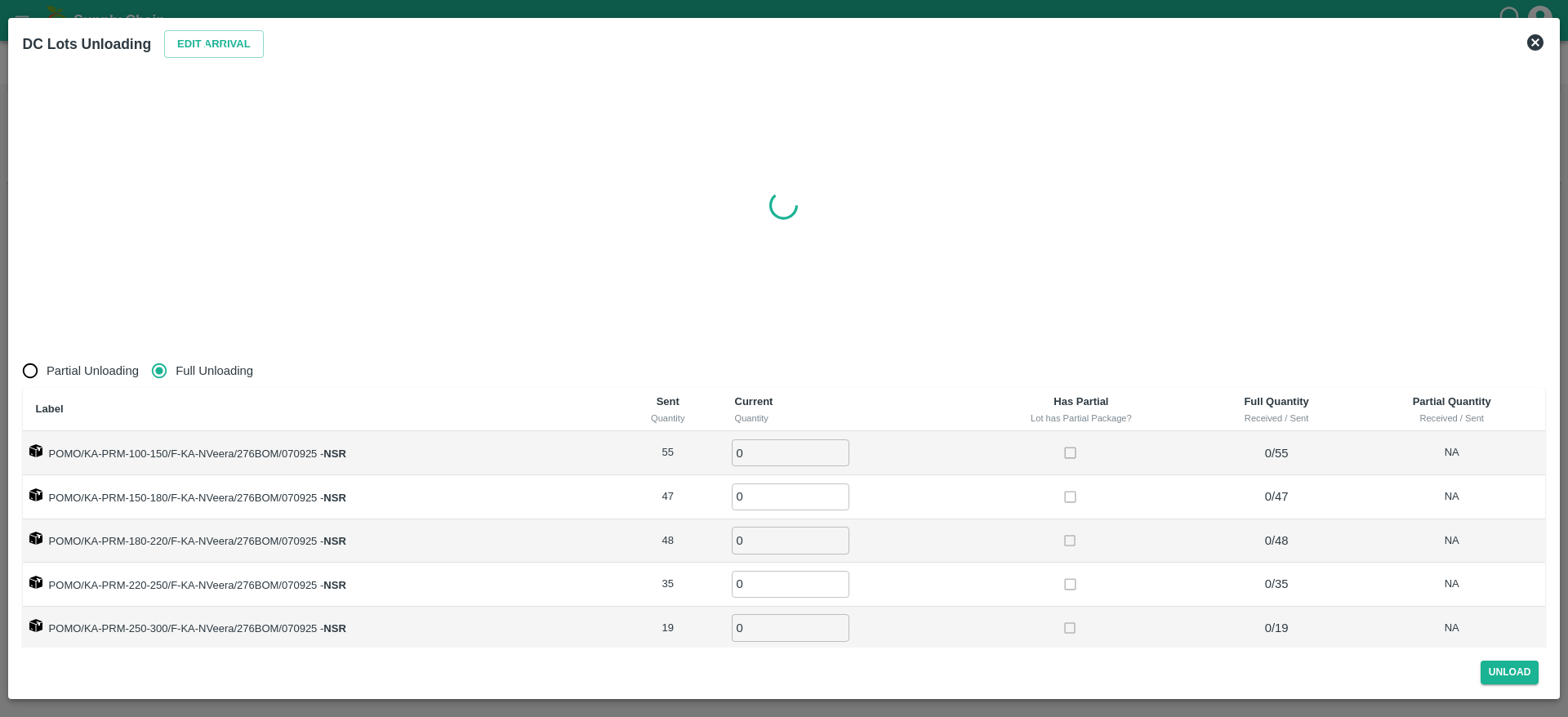
radio input "true"
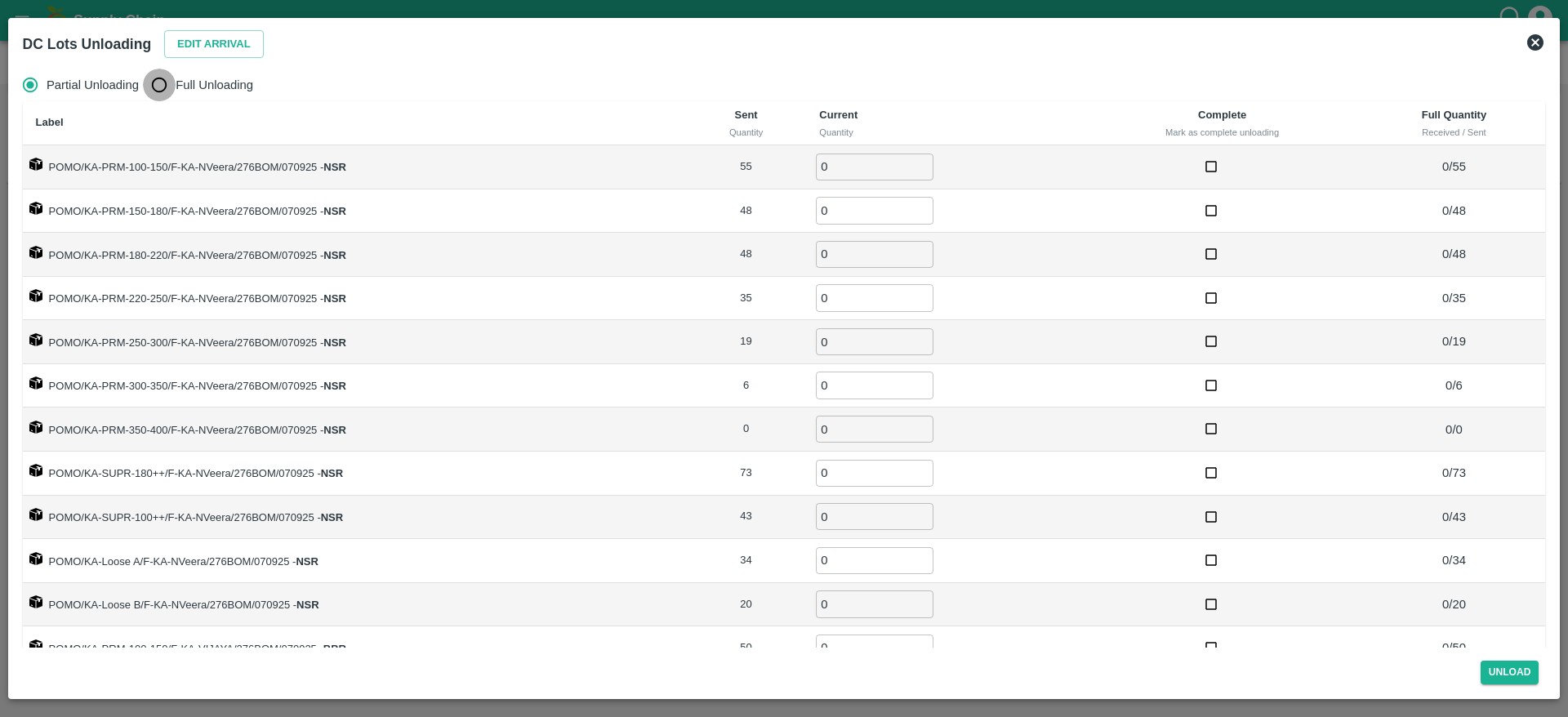
click at [162, 79] on input "Full Unloading" at bounding box center [159, 85] width 33 height 33
radio input "true"
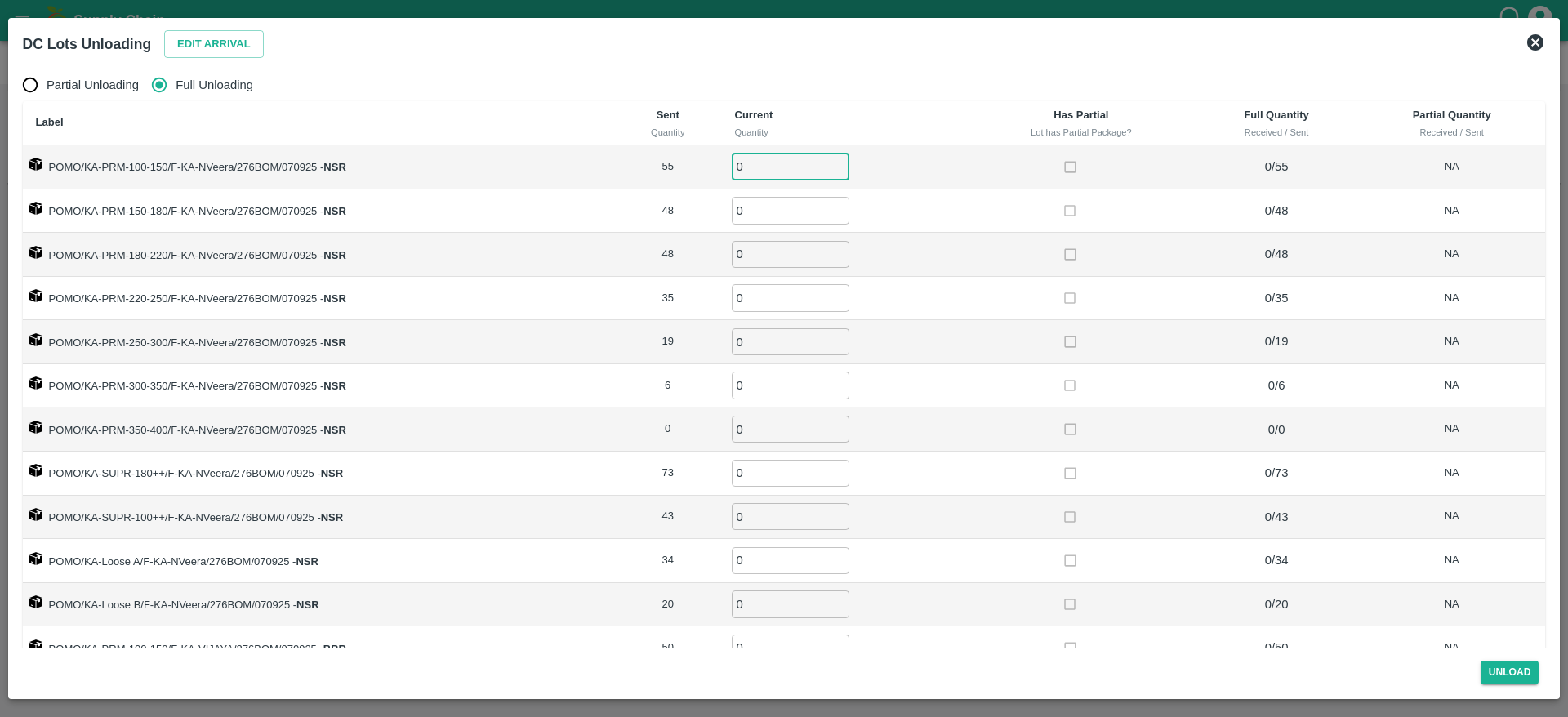
click at [750, 163] on input "0" at bounding box center [790, 167] width 118 height 27
type input "4"
type input "55"
type input "48"
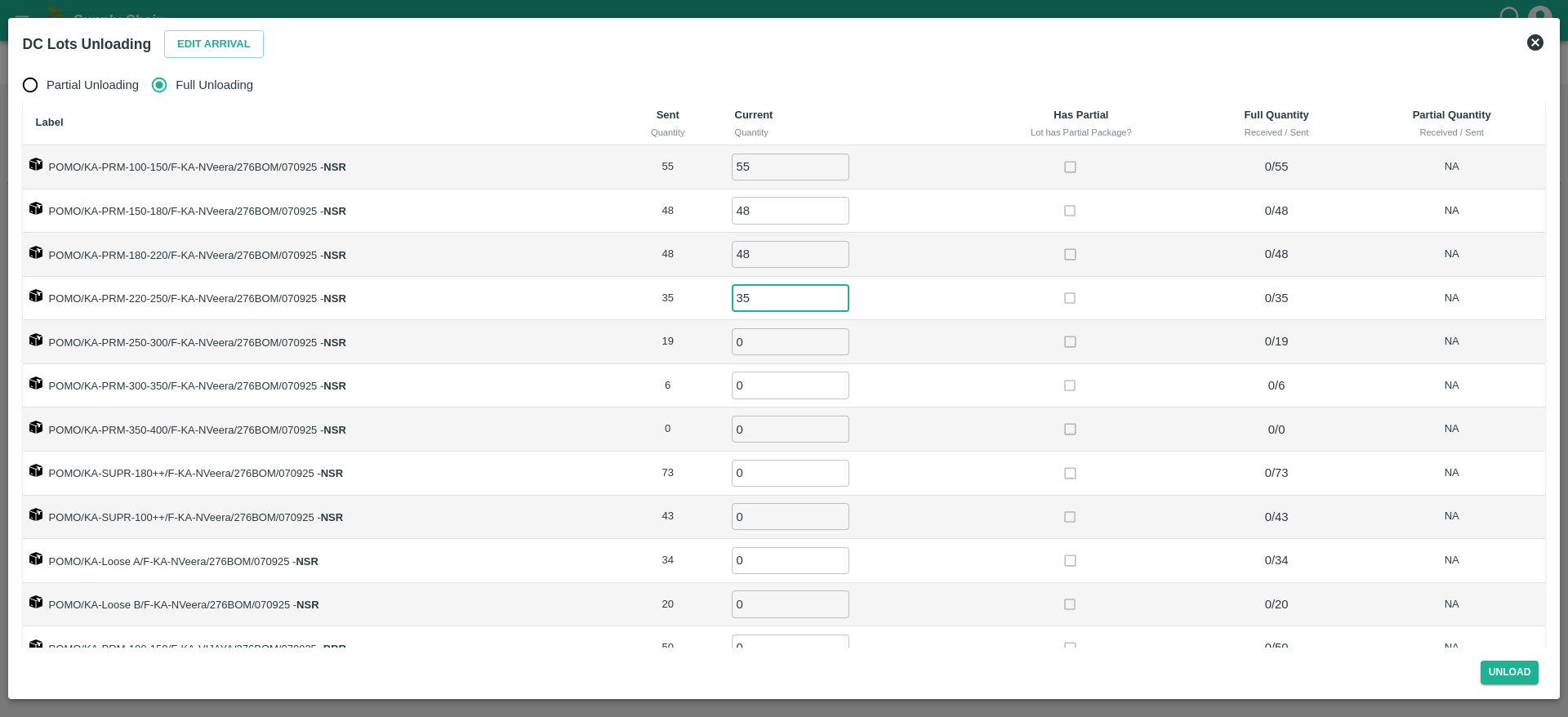
type input "35"
type input "19"
type input "6"
type input "73"
type input "43"
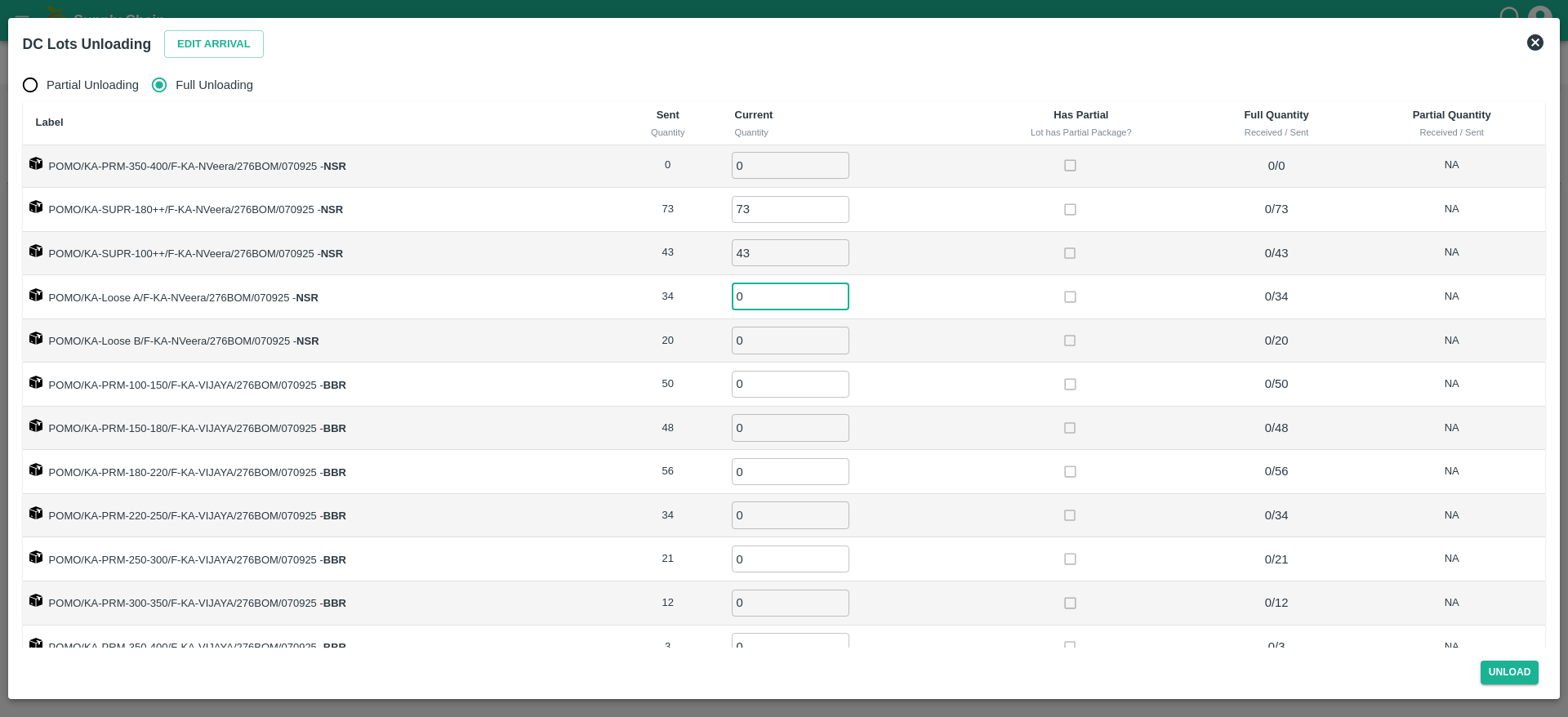
scroll to position [265, 0]
type input "34"
type input "20"
type input "50"
type input "48"
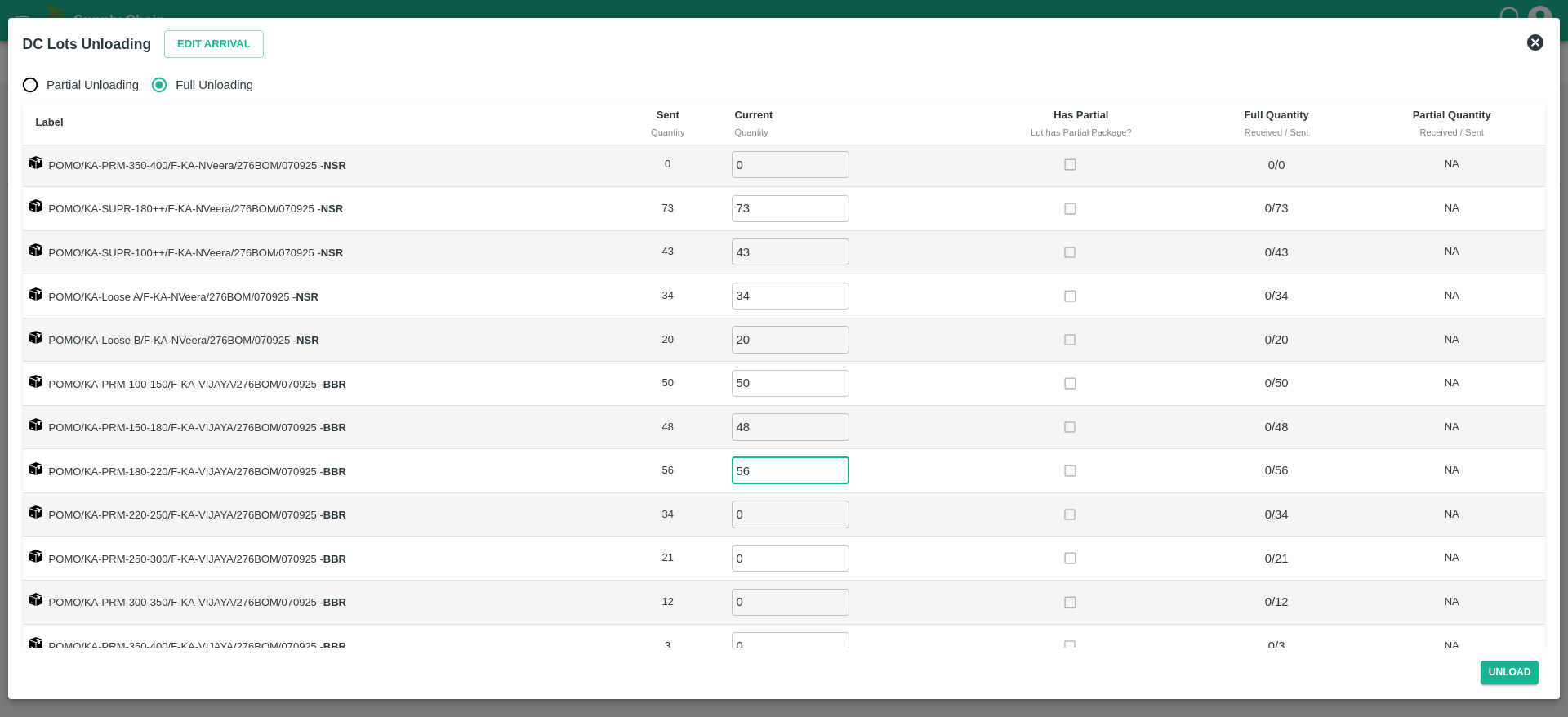
type input "56"
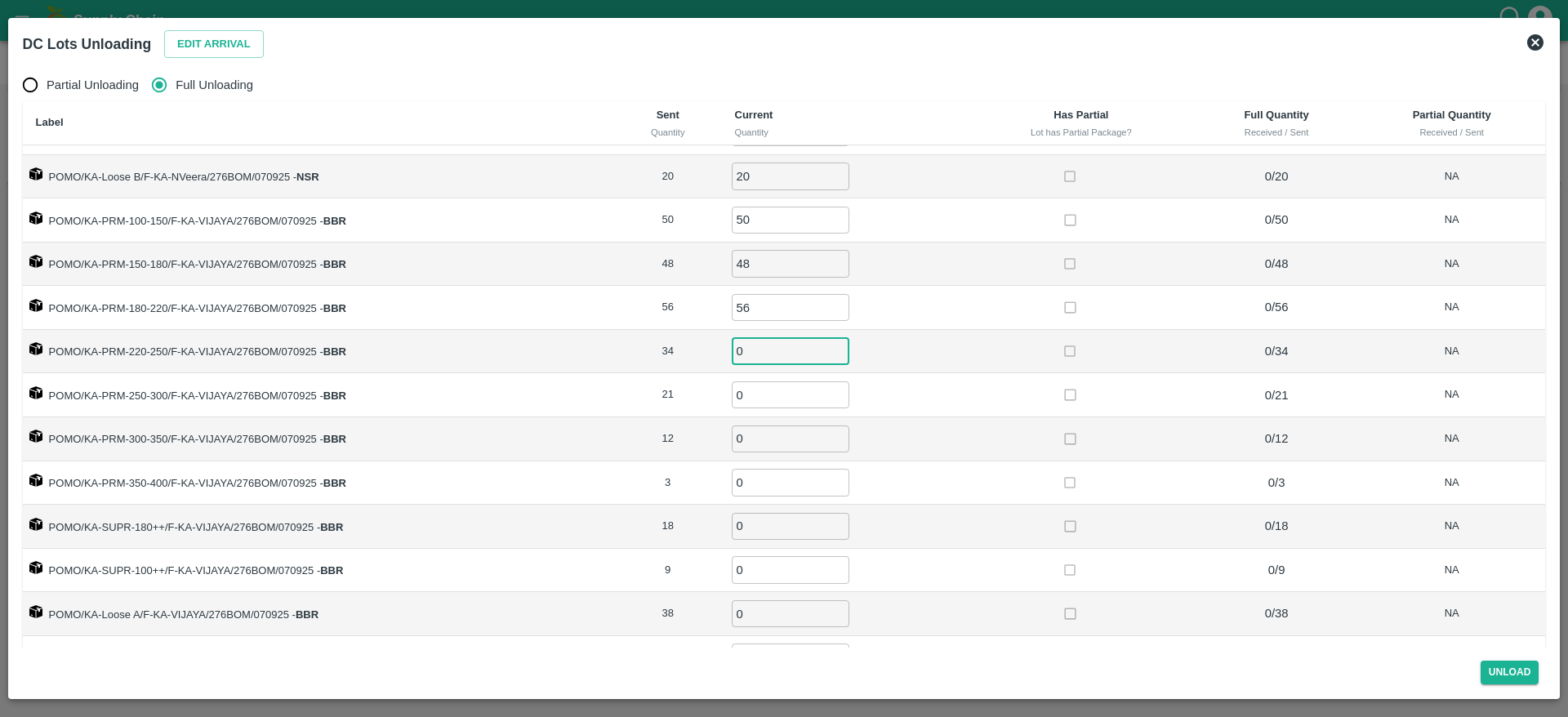
scroll to position [433, 0]
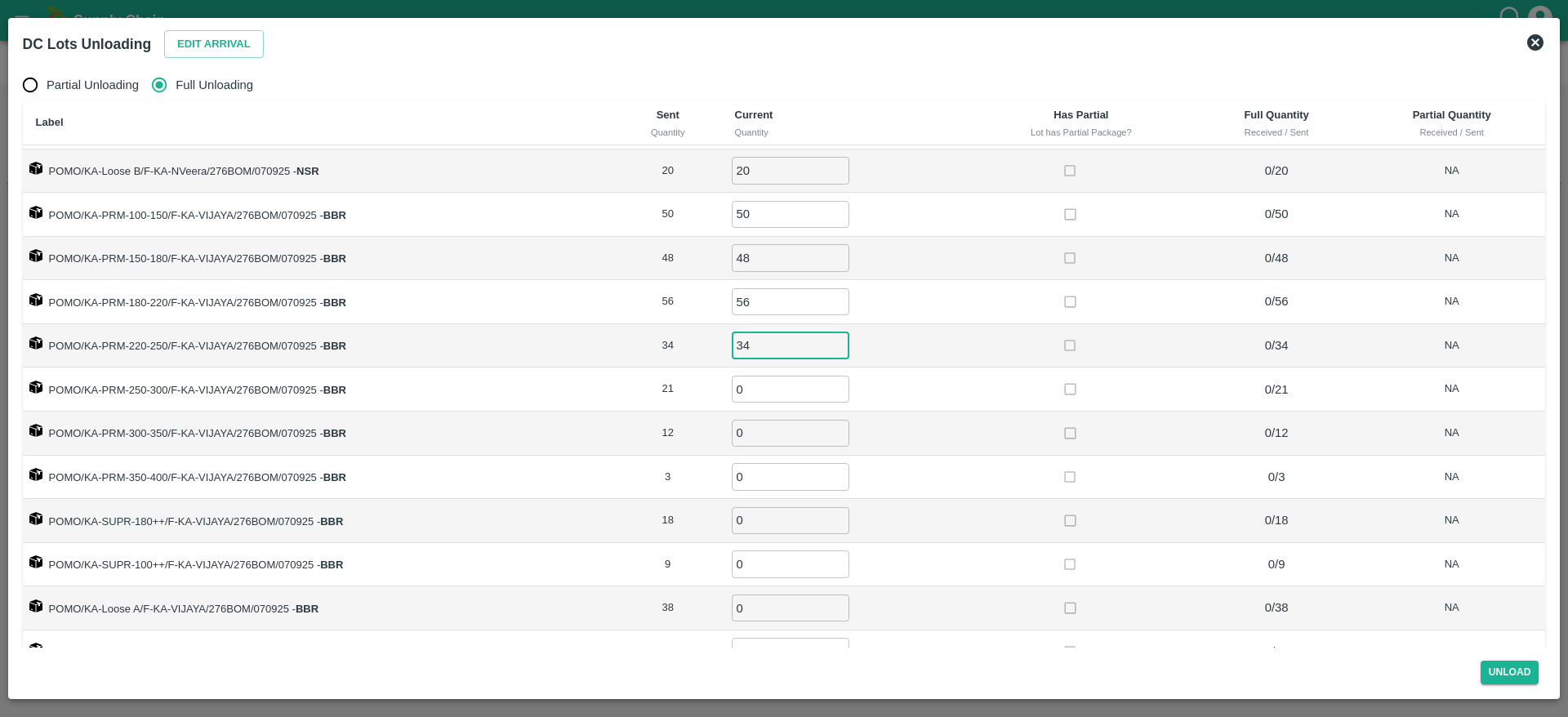
type input "34"
type input "21"
type input "12"
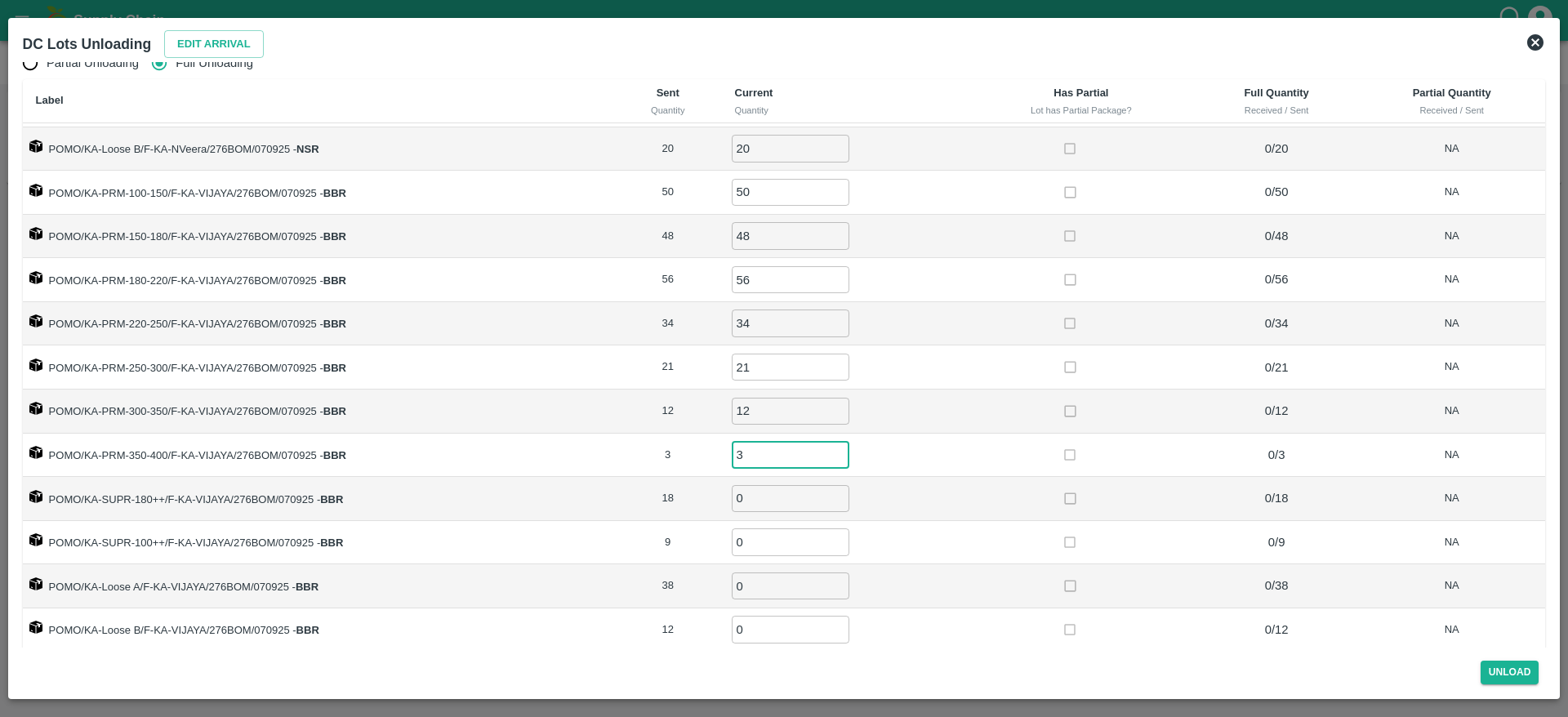
scroll to position [26, 0]
type input "3"
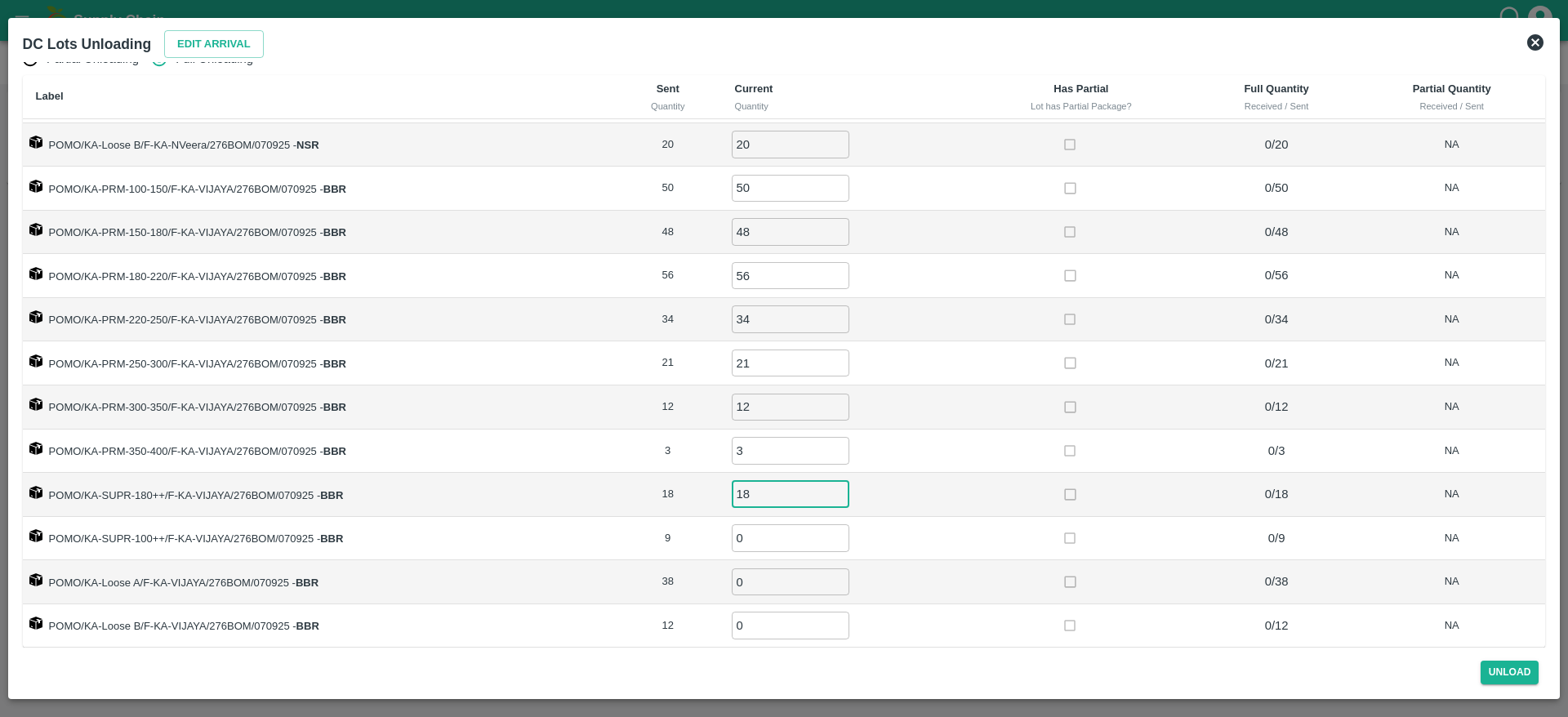
type input "18"
type input "9"
type input "38"
type input "12"
click at [943, 409] on td "12 ​" at bounding box center [844, 407] width 246 height 44
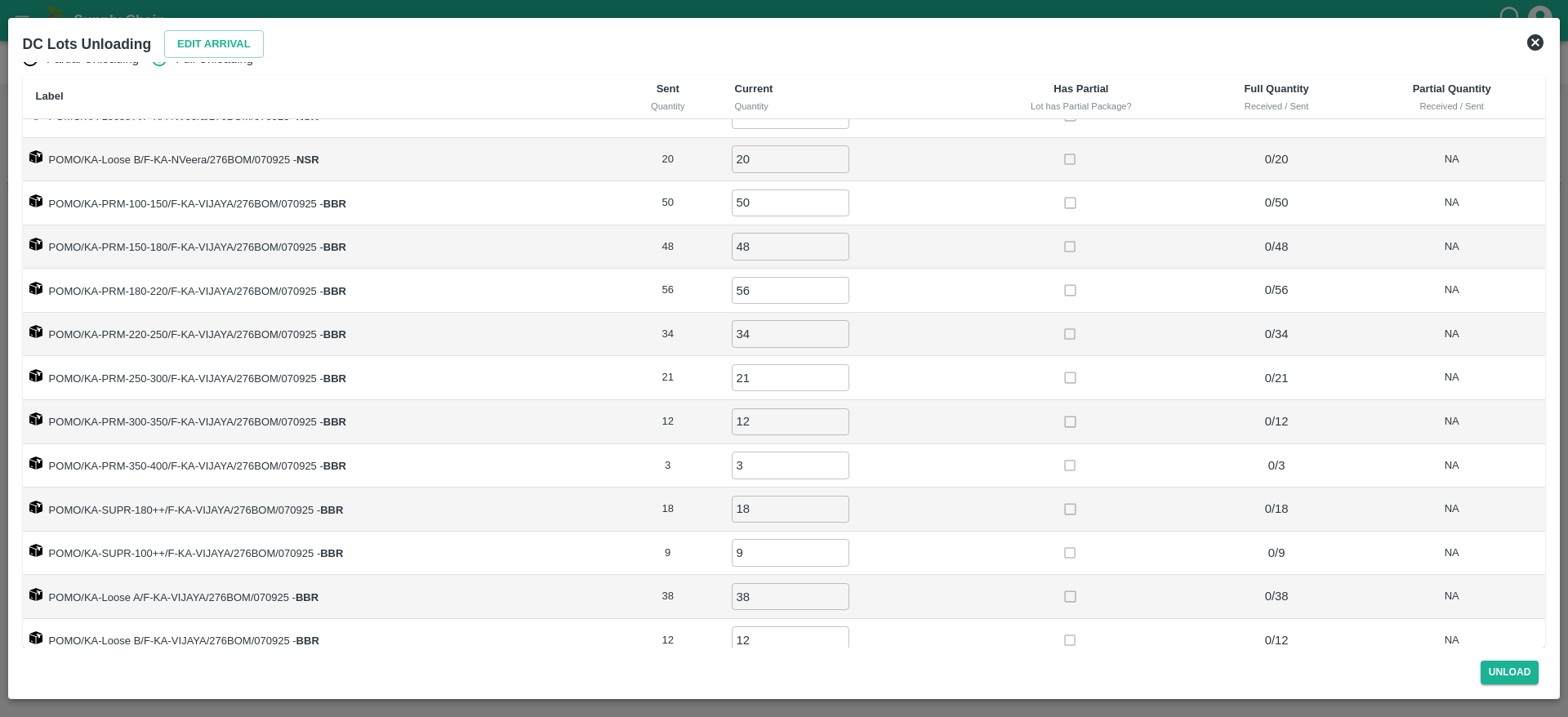
scroll to position [433, 0]
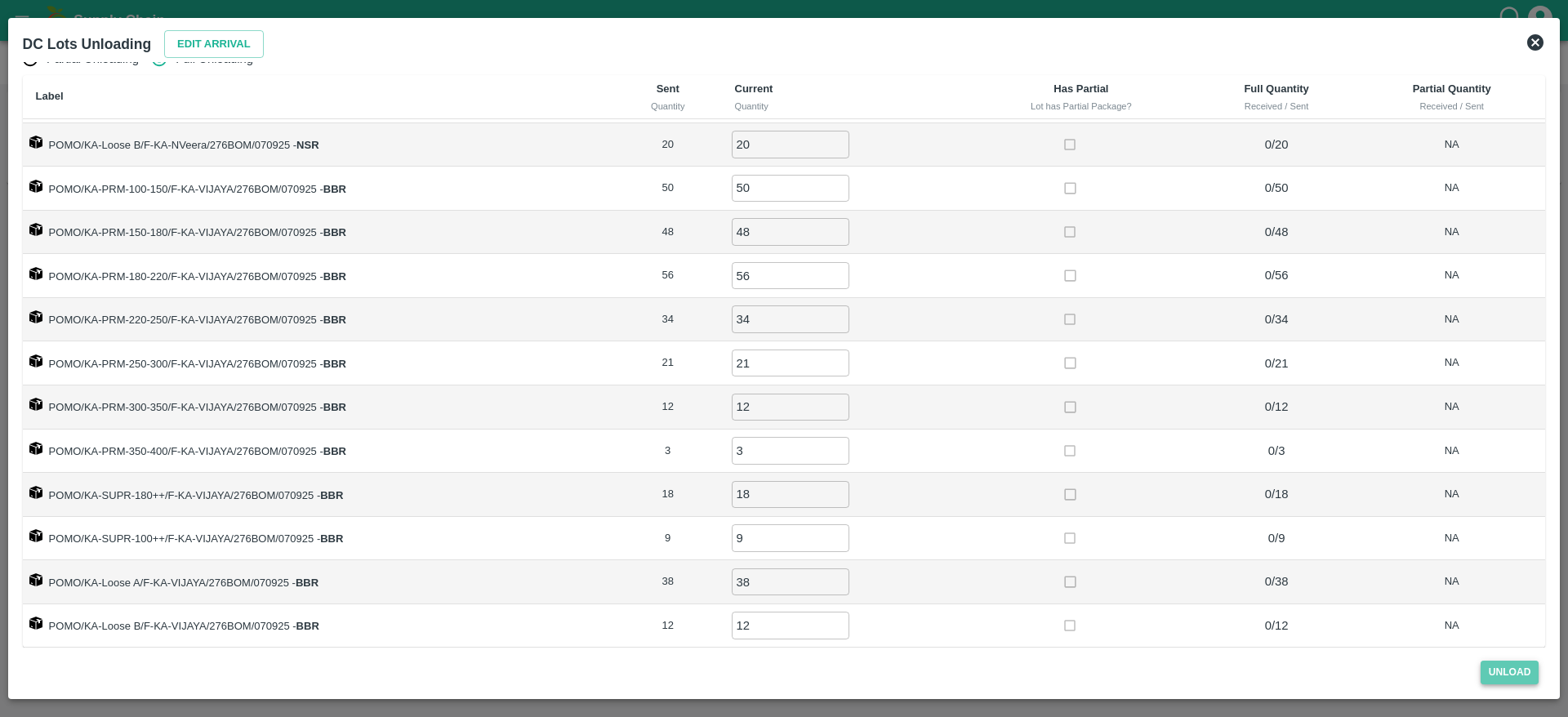
click at [1519, 660] on button "Unload" at bounding box center [1510, 672] width 58 height 24
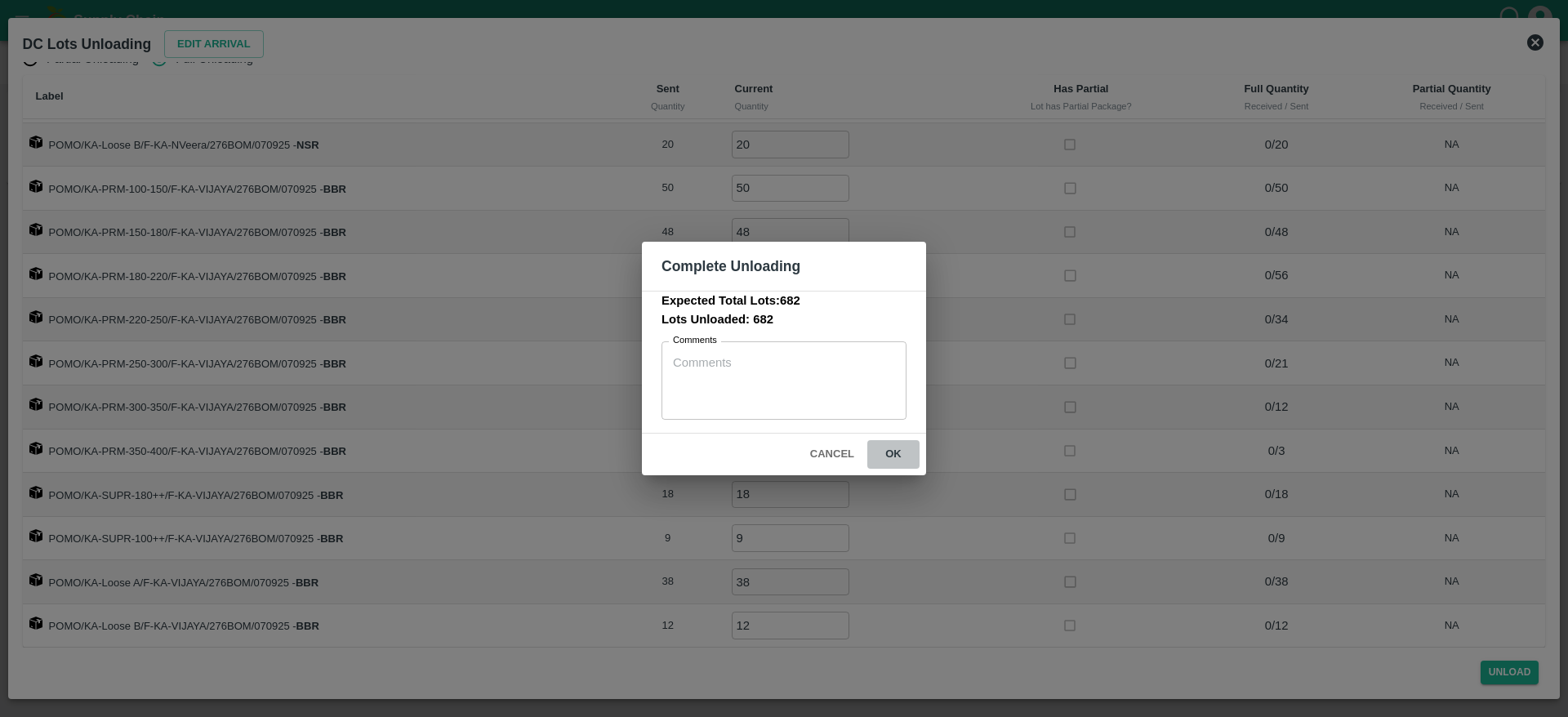
click at [883, 455] on button "ok" at bounding box center [893, 454] width 52 height 28
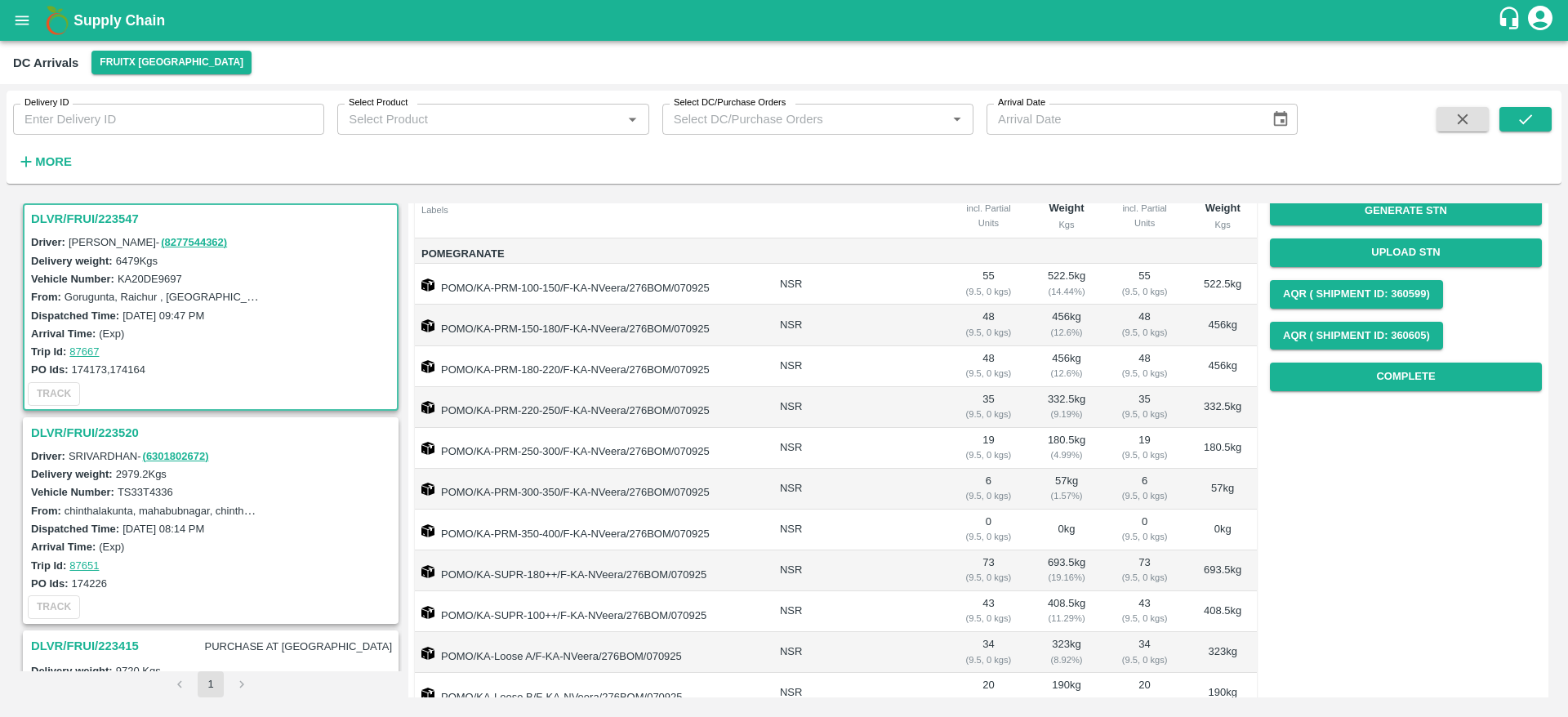
scroll to position [188, 0]
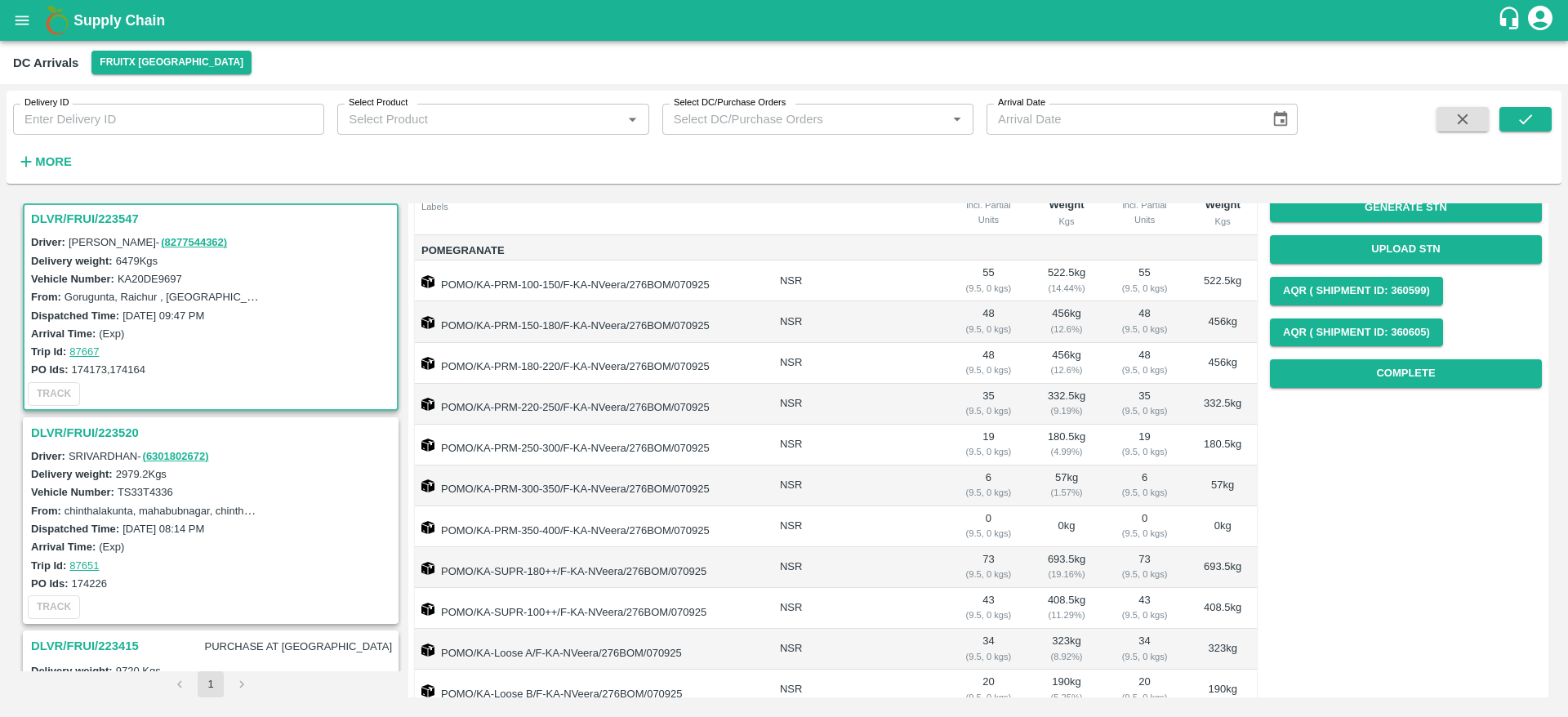
click at [83, 432] on h3 "DLVR/FRUI/223520" at bounding box center [213, 432] width 364 height 22
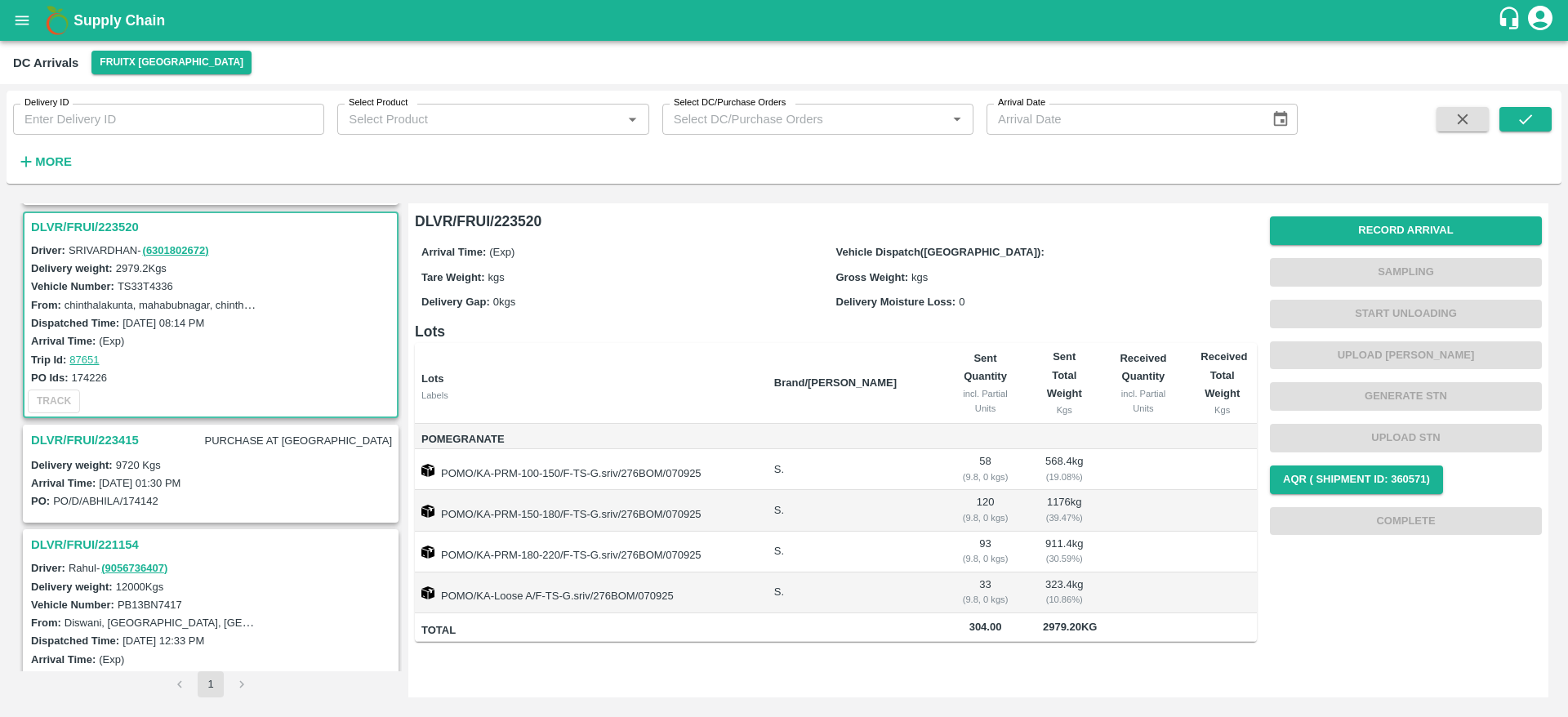
scroll to position [220, 0]
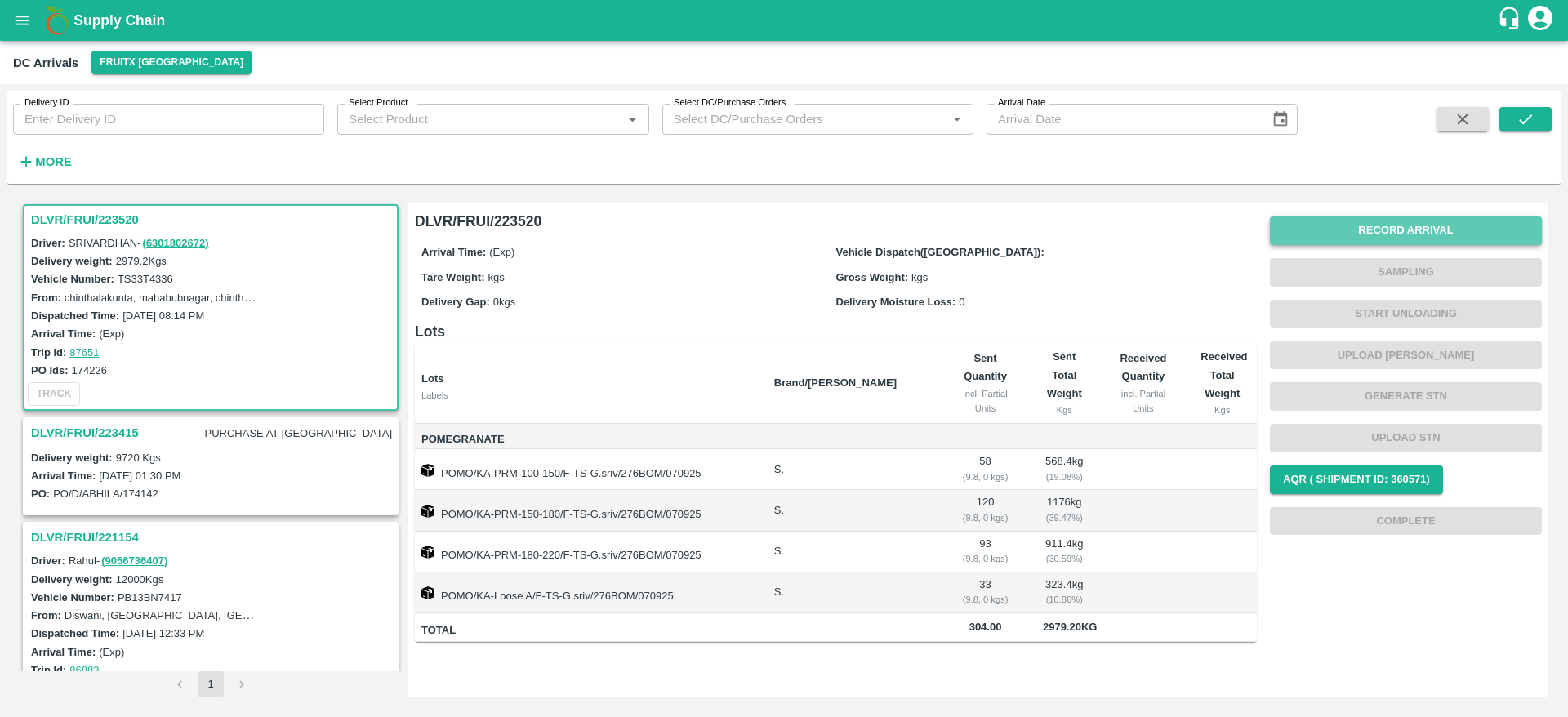
click at [1383, 236] on button "Record Arrival" at bounding box center [1405, 231] width 272 height 28
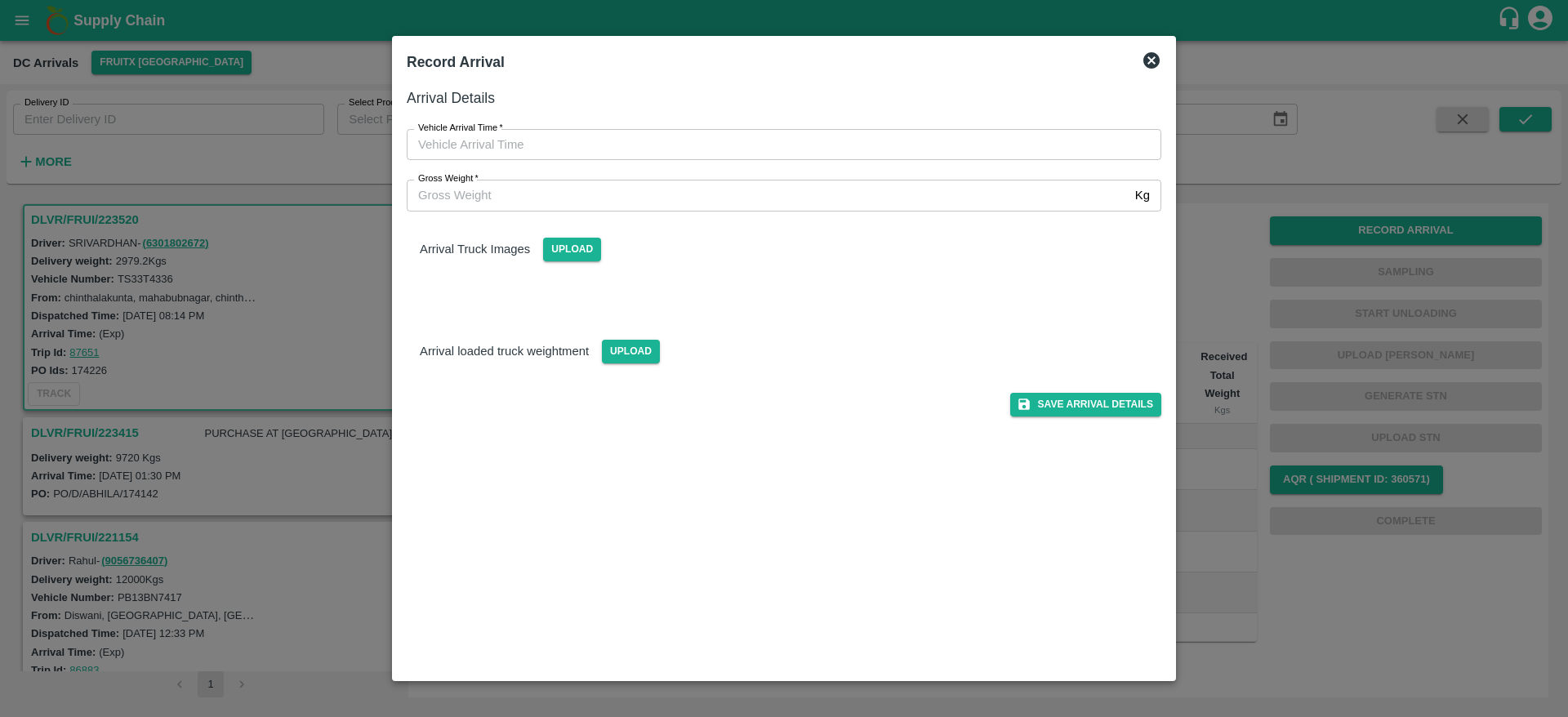
type input "DD/MM/YYYY hh:mm aa"
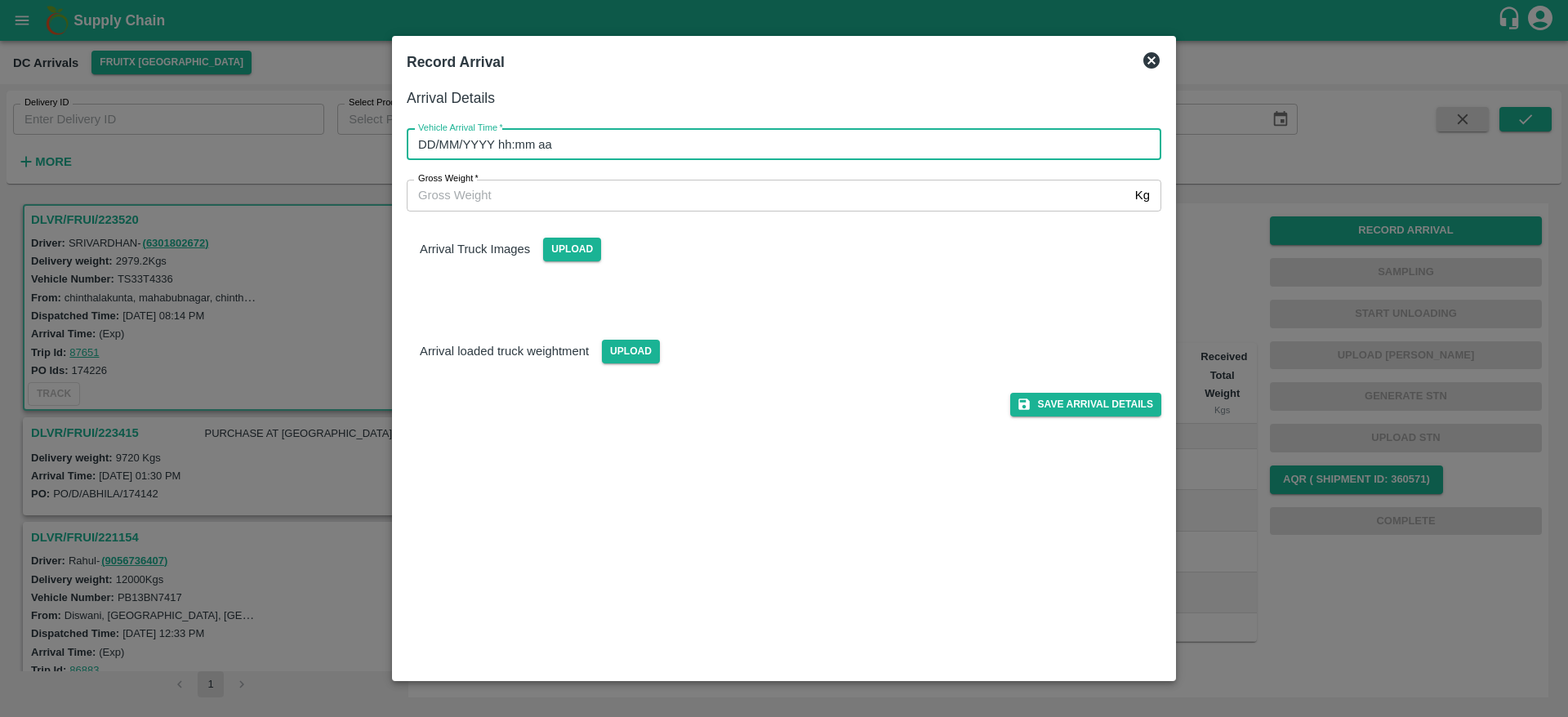
click at [569, 142] on input "DD/MM/YYYY hh:mm aa" at bounding box center [778, 144] width 743 height 31
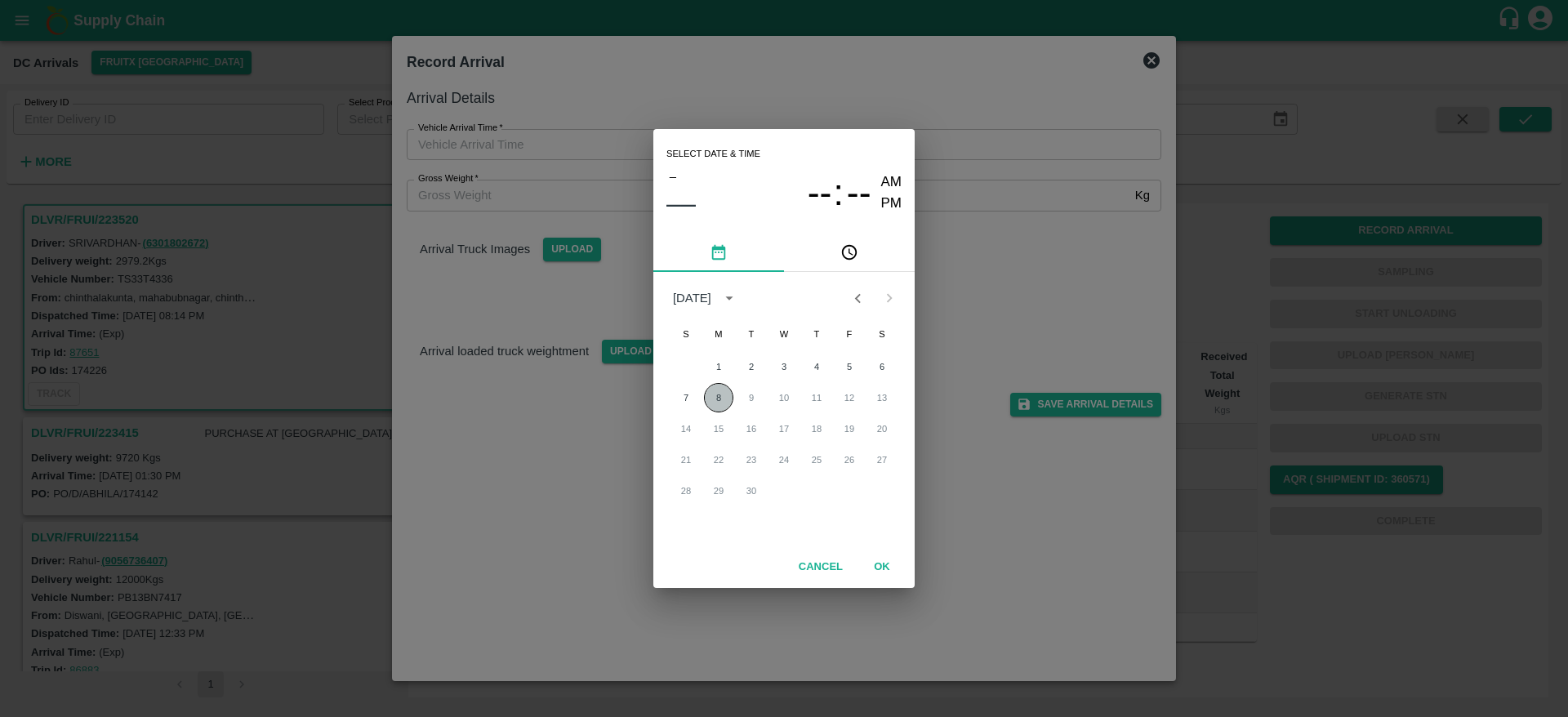
click at [719, 402] on button "8" at bounding box center [718, 398] width 29 height 29
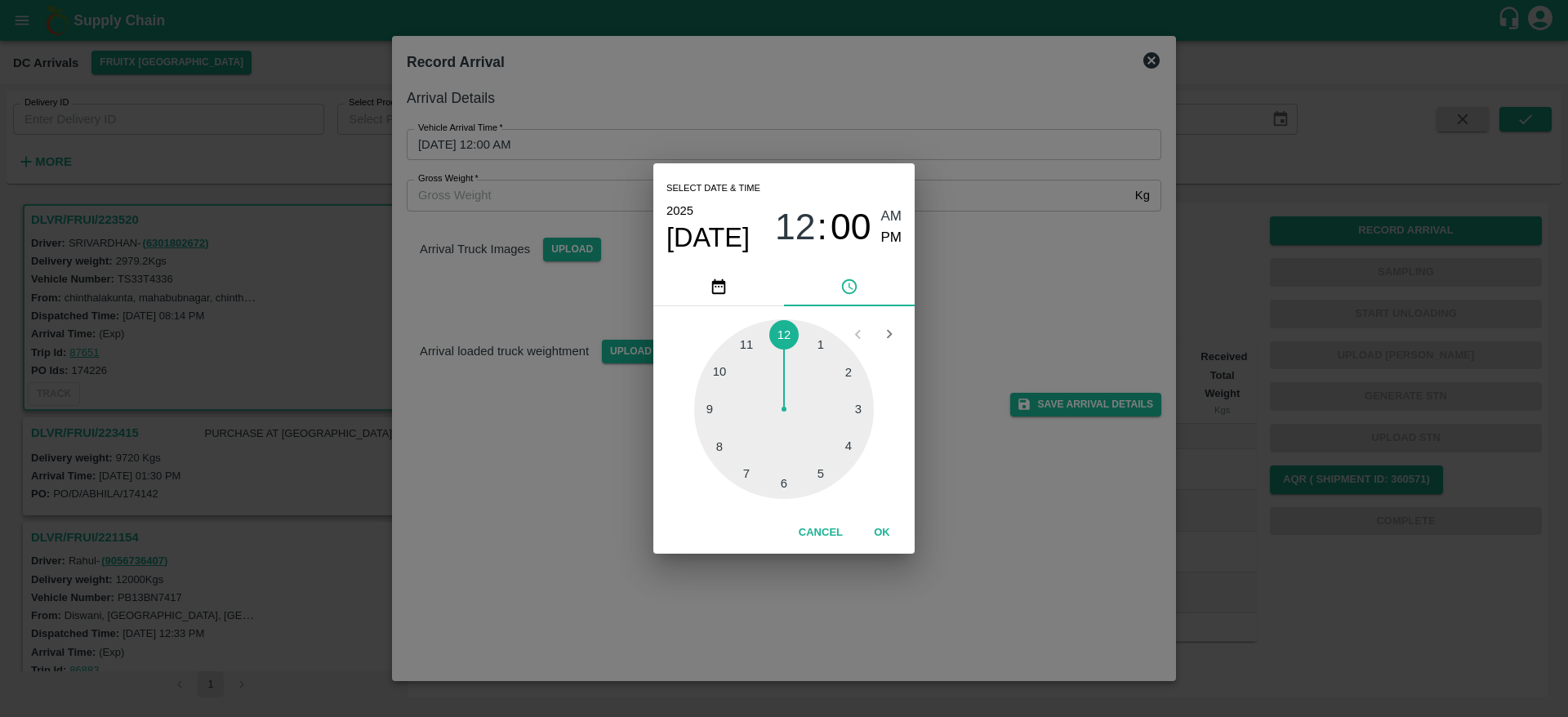
click at [820, 474] on div at bounding box center [784, 409] width 180 height 180
click at [785, 477] on div at bounding box center [784, 409] width 180 height 180
type input "[DATE] 05:30 AM"
click at [886, 525] on button "OK" at bounding box center [881, 533] width 52 height 28
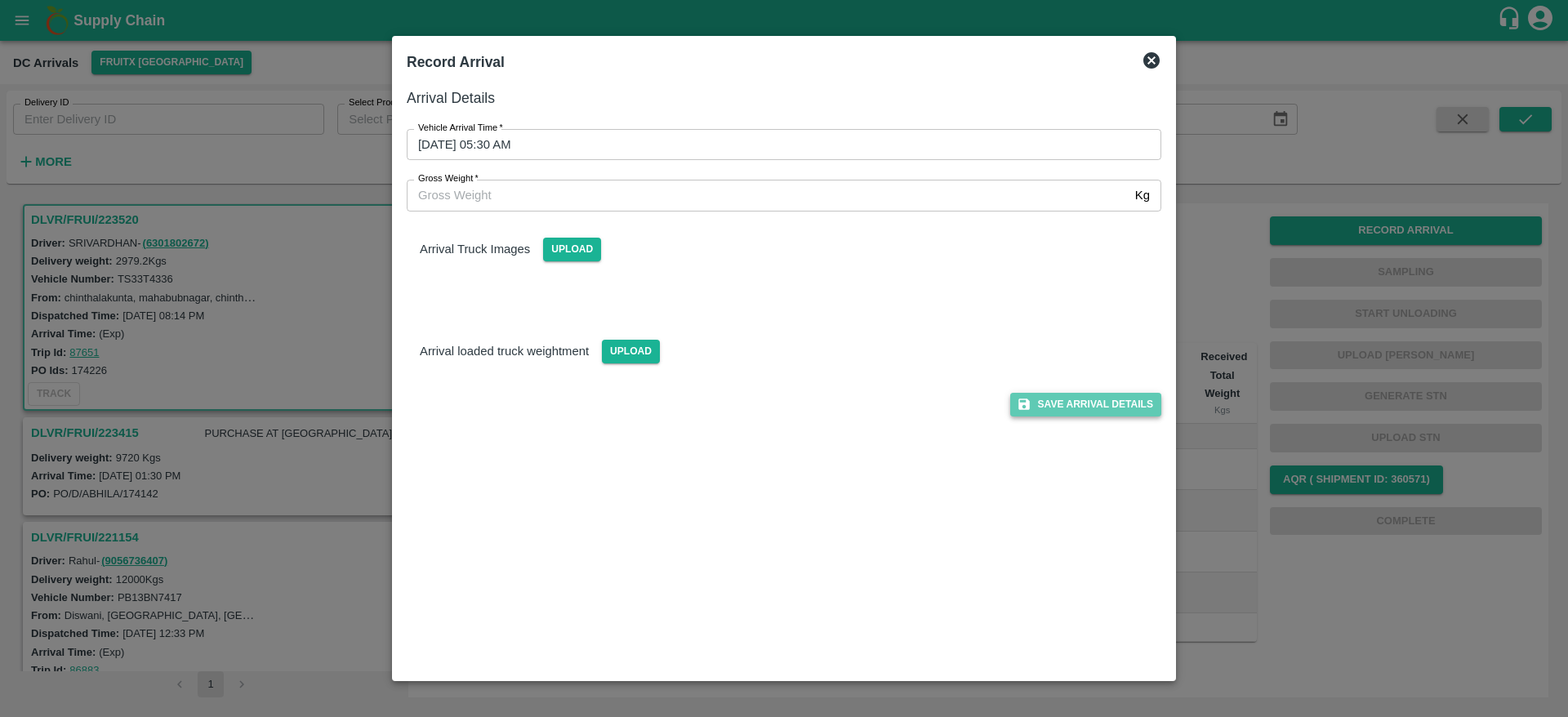
click at [1090, 406] on button "Save Arrival Details" at bounding box center [1086, 404] width 151 height 24
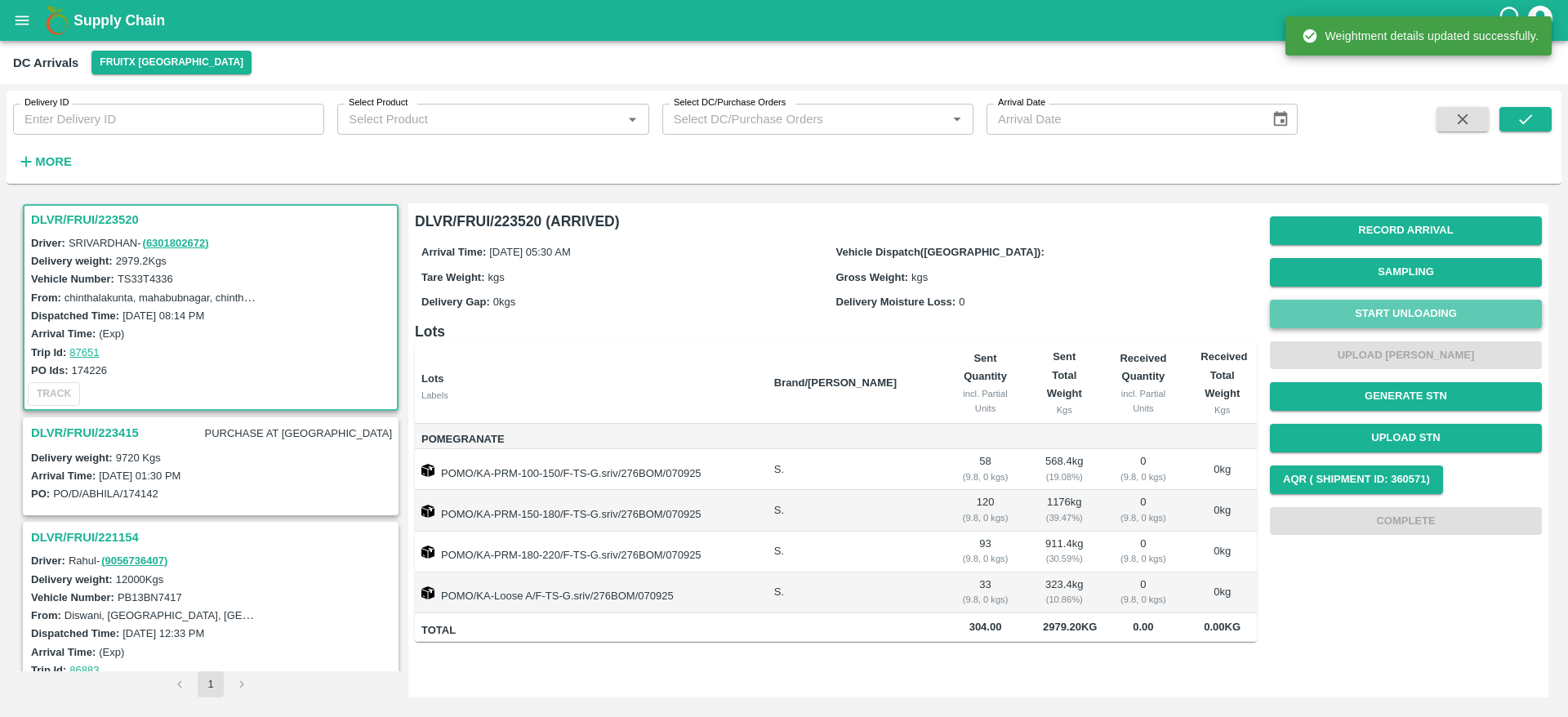
click at [1382, 322] on button "Start Unloading" at bounding box center [1405, 314] width 272 height 28
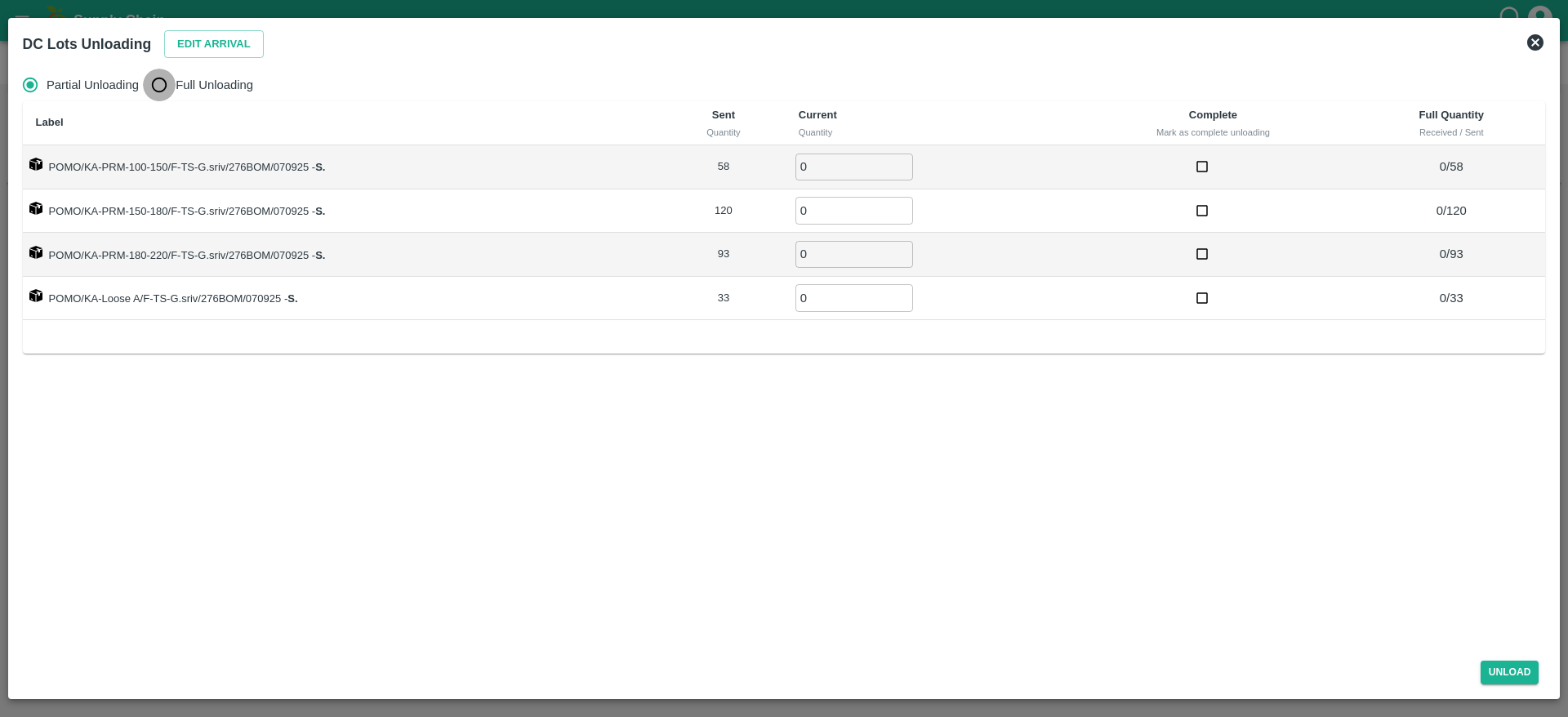
click at [159, 80] on input "Full Unloading" at bounding box center [159, 85] width 33 height 33
radio input "true"
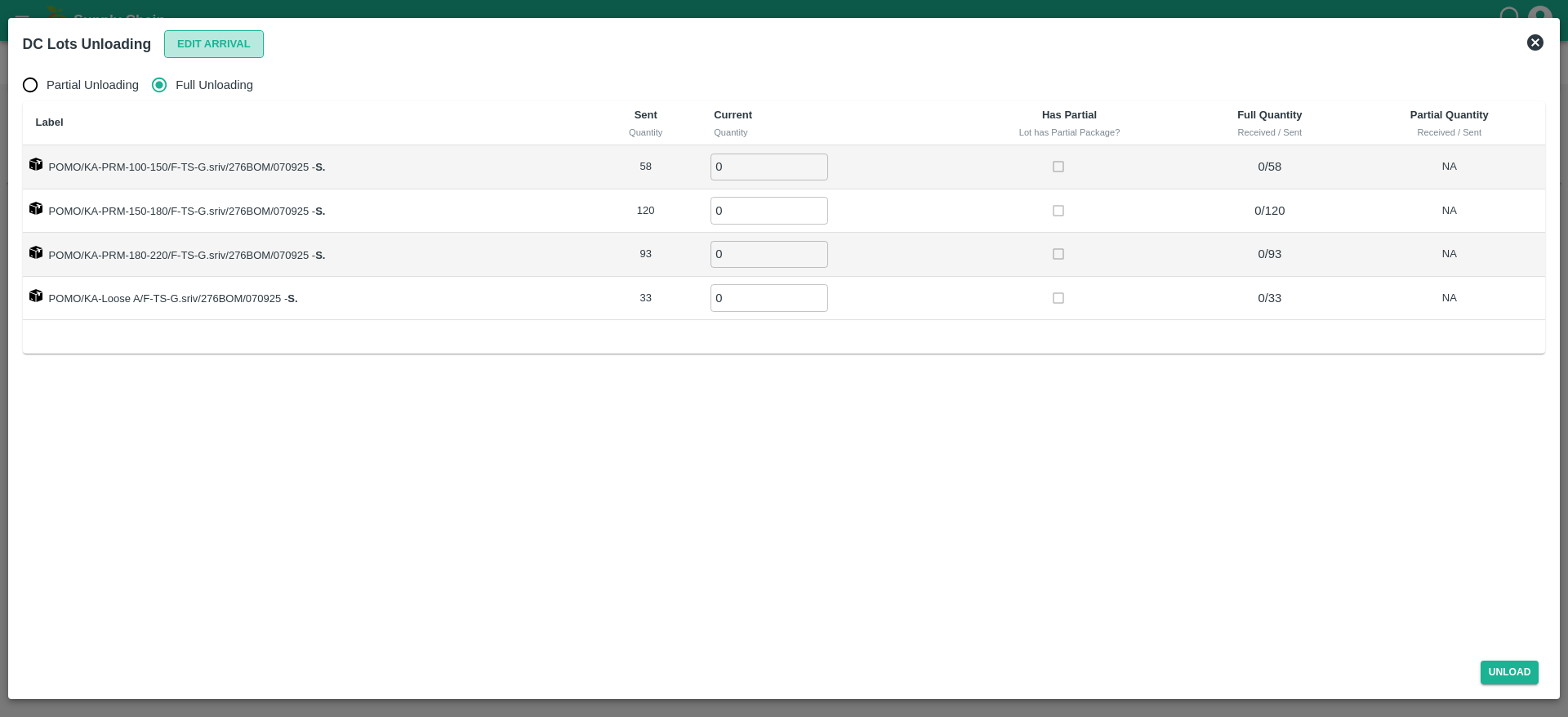
click at [218, 38] on button "Edit Arrival" at bounding box center [214, 44] width 100 height 28
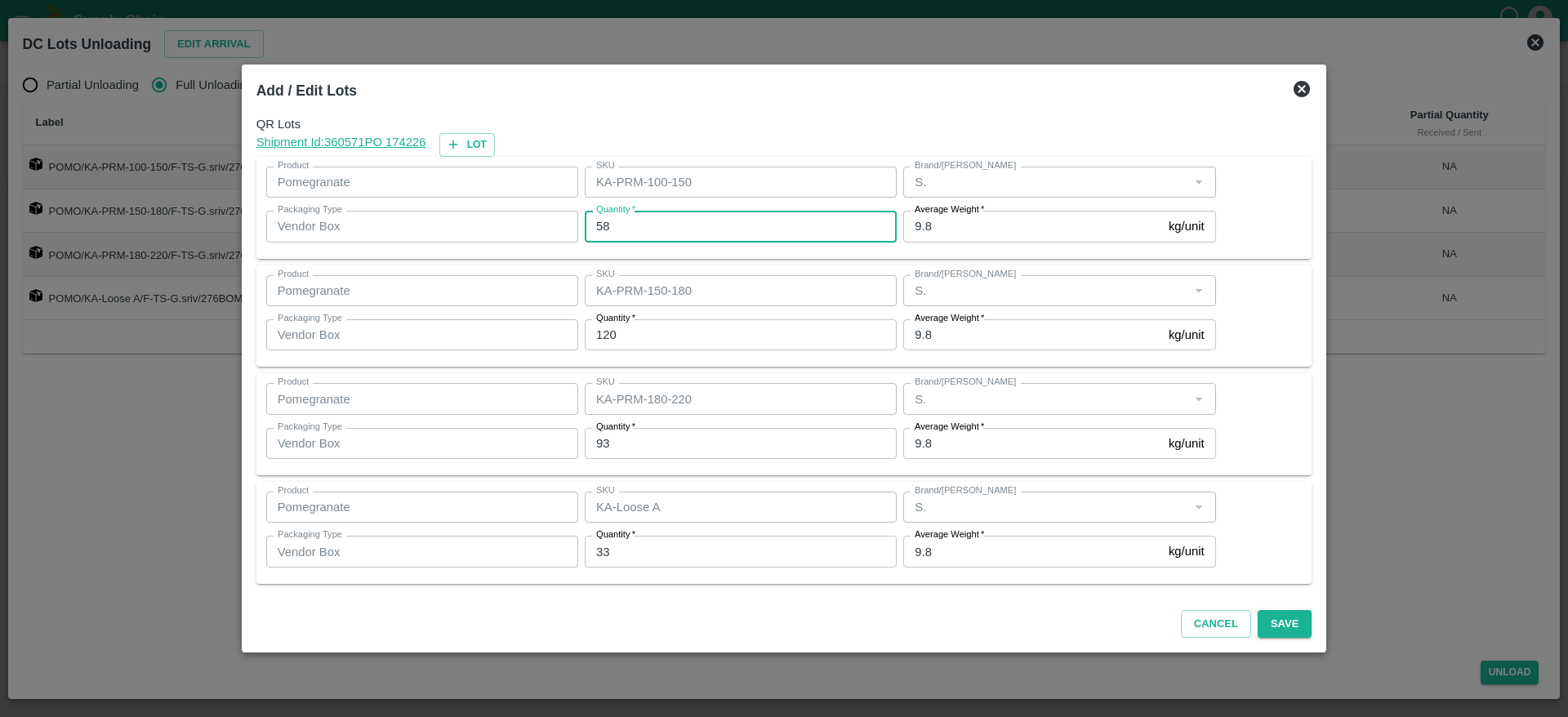
click at [669, 223] on input "58" at bounding box center [740, 226] width 312 height 31
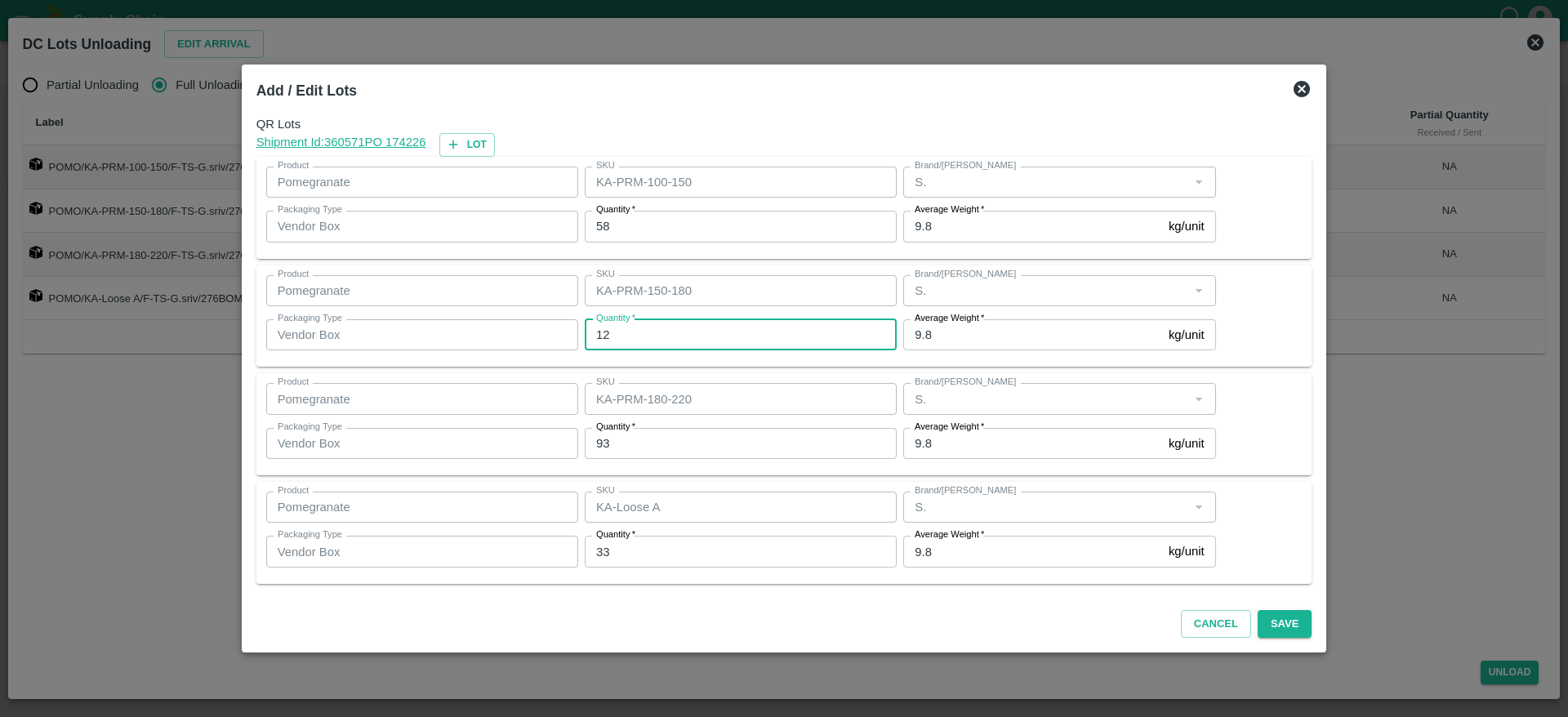
type input "120"
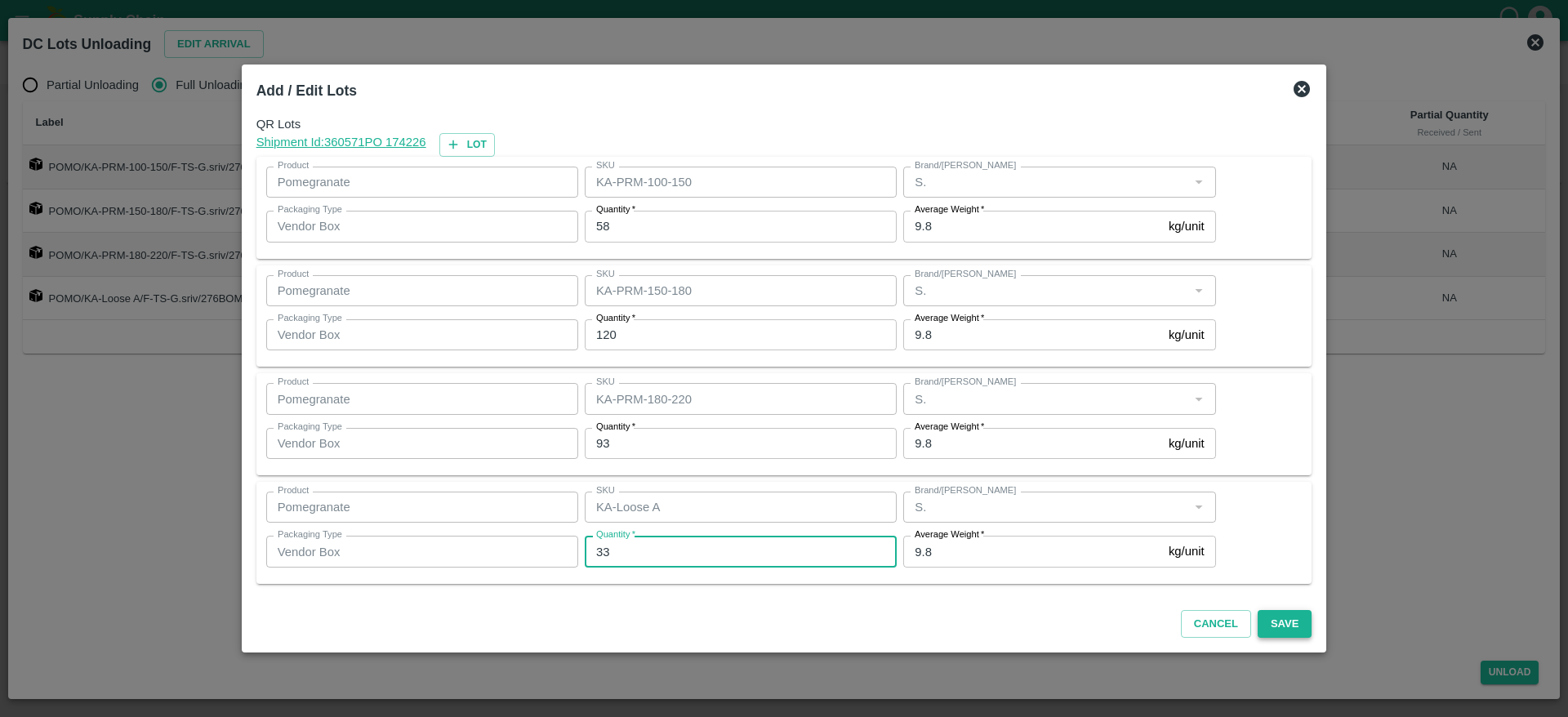
click at [1265, 635] on button "Save" at bounding box center [1284, 625] width 54 height 28
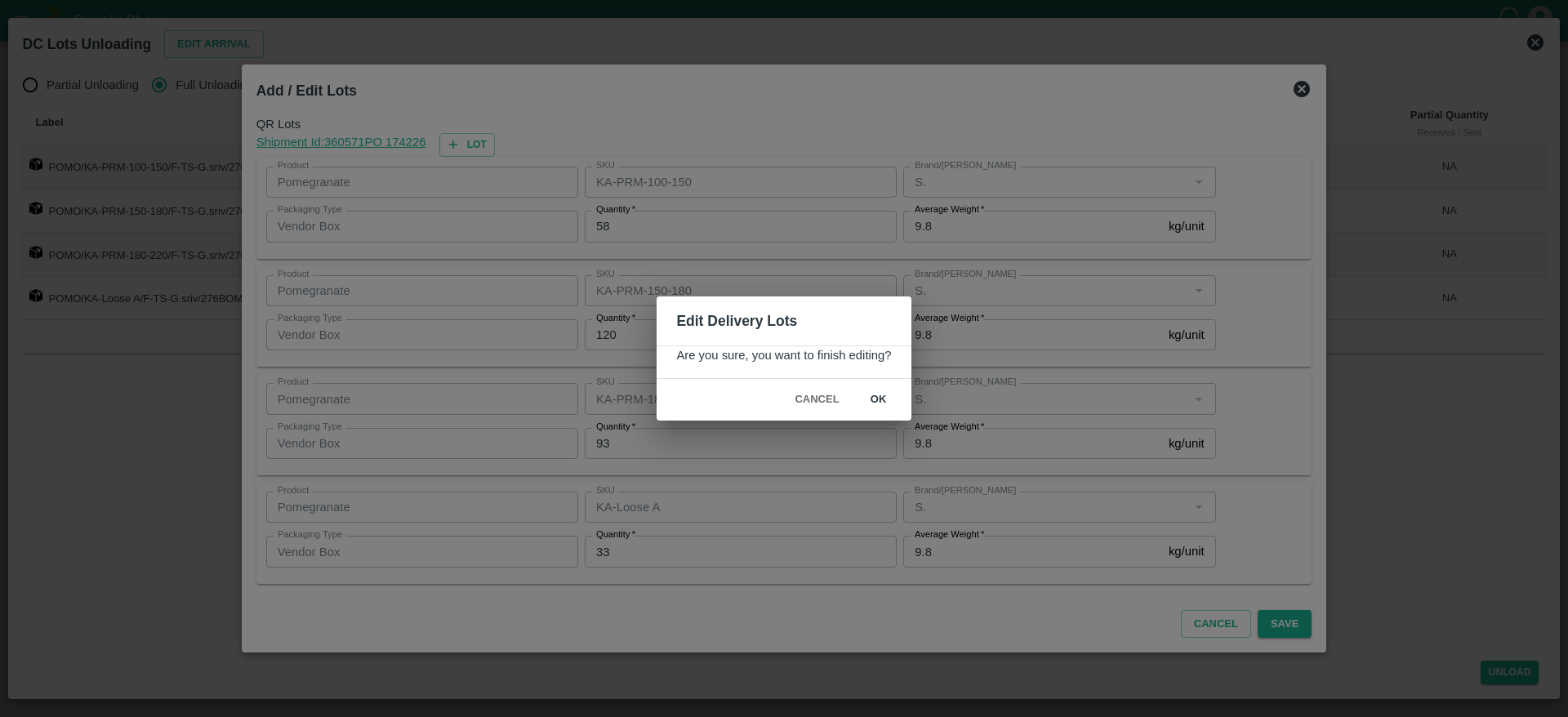
click at [889, 392] on button "ok" at bounding box center [878, 399] width 52 height 28
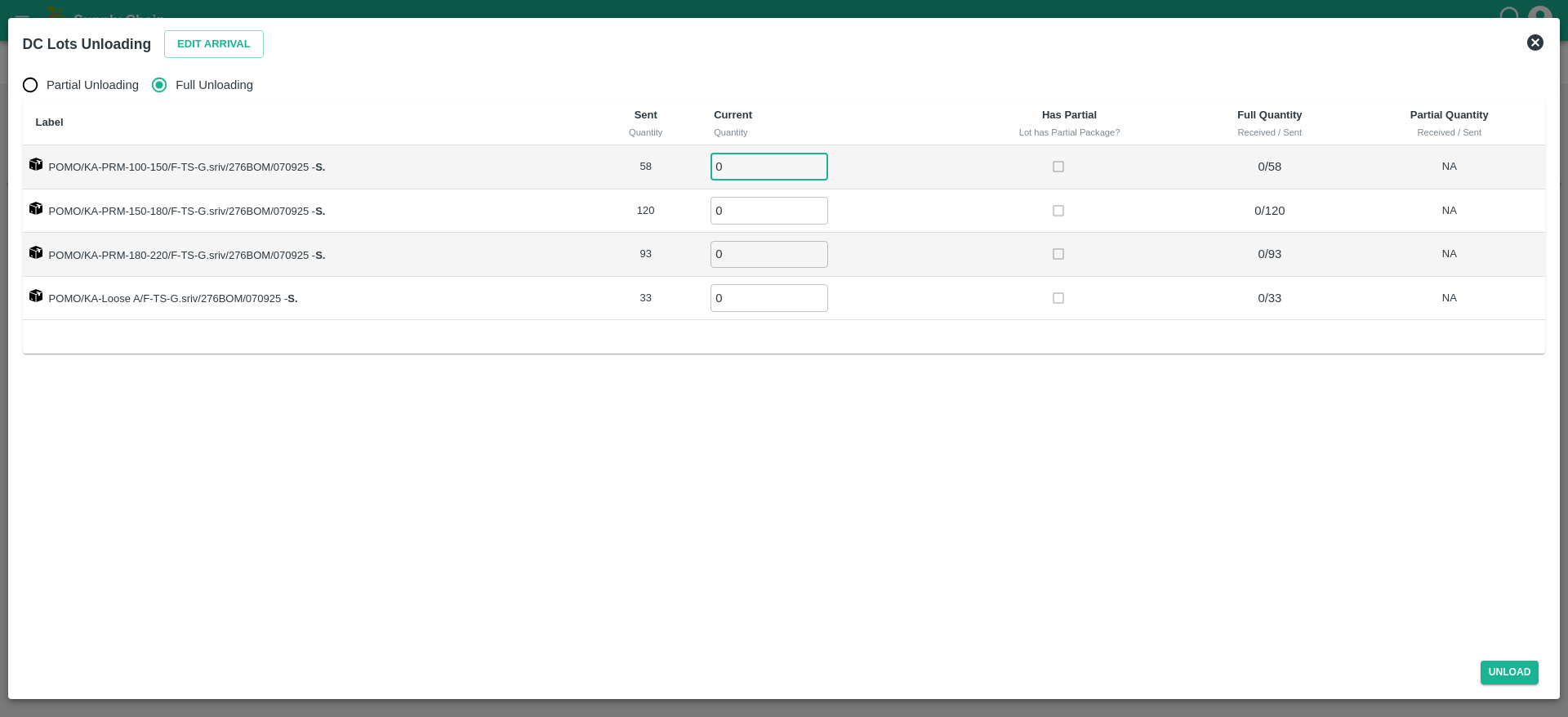
click at [732, 156] on input "0" at bounding box center [768, 167] width 118 height 27
type input "58"
type input "120"
type input "93"
type input "33"
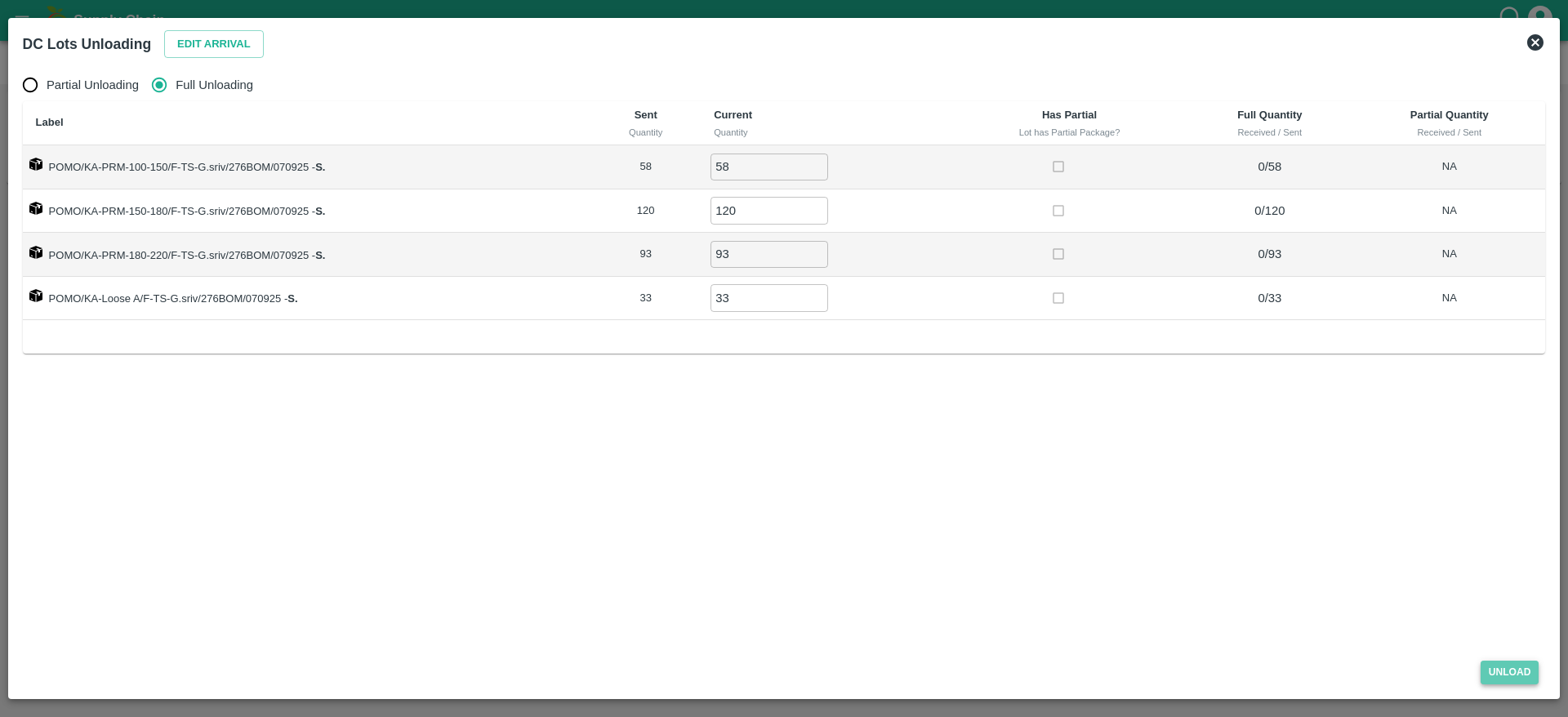
click at [1500, 673] on button "Unload" at bounding box center [1510, 672] width 58 height 24
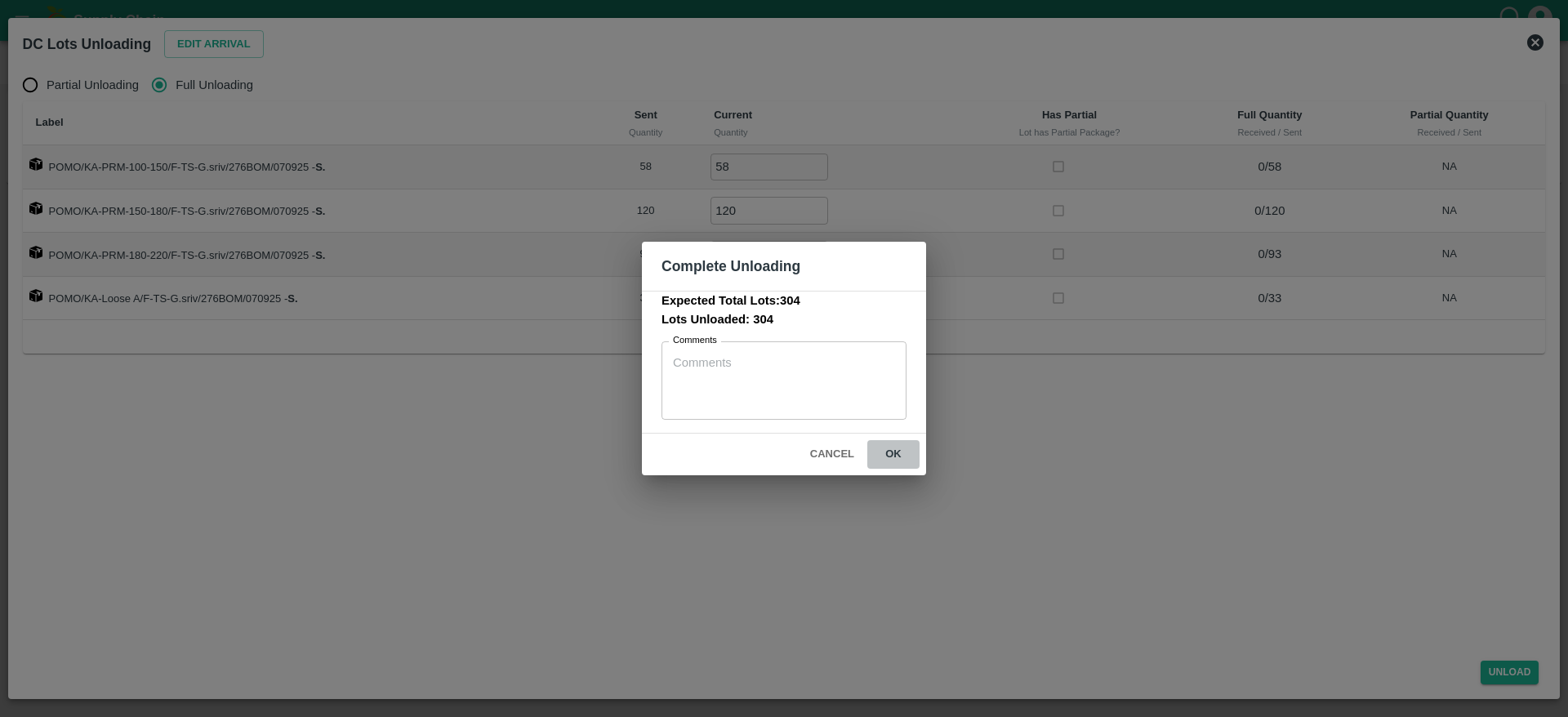
click at [893, 452] on button "ok" at bounding box center [893, 454] width 52 height 28
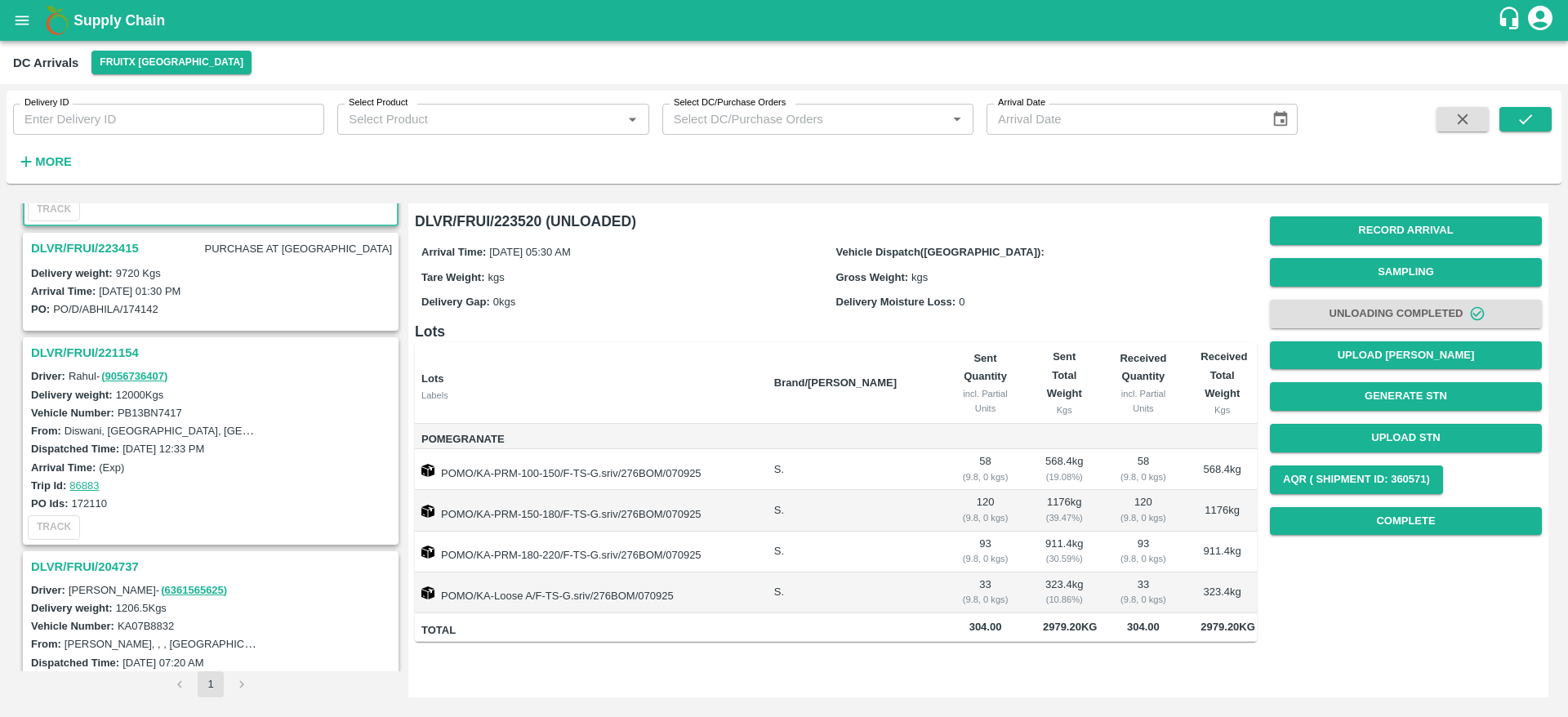
scroll to position [403, 0]
click at [66, 240] on h3 "DLVR/FRUI/223415" at bounding box center [85, 249] width 107 height 22
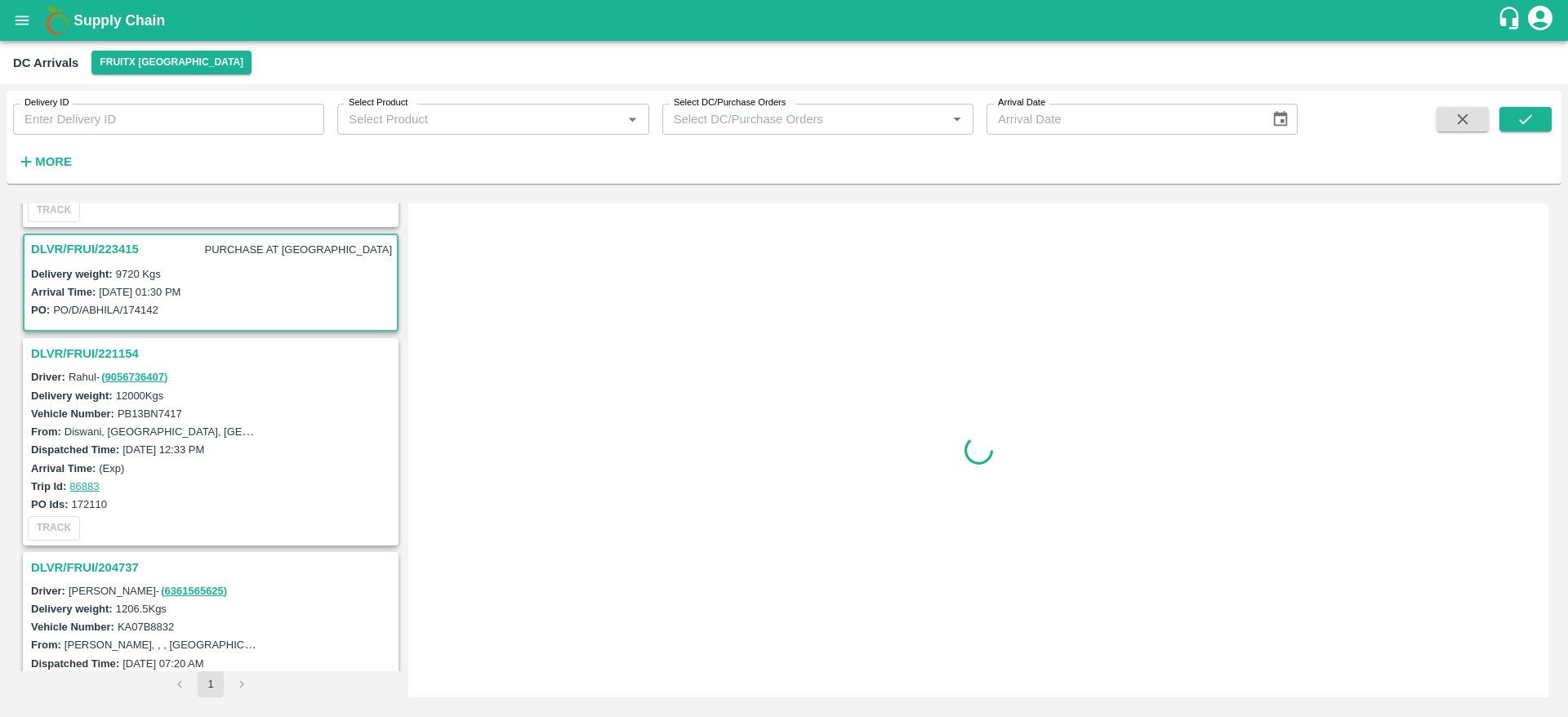
scroll to position [433, 0]
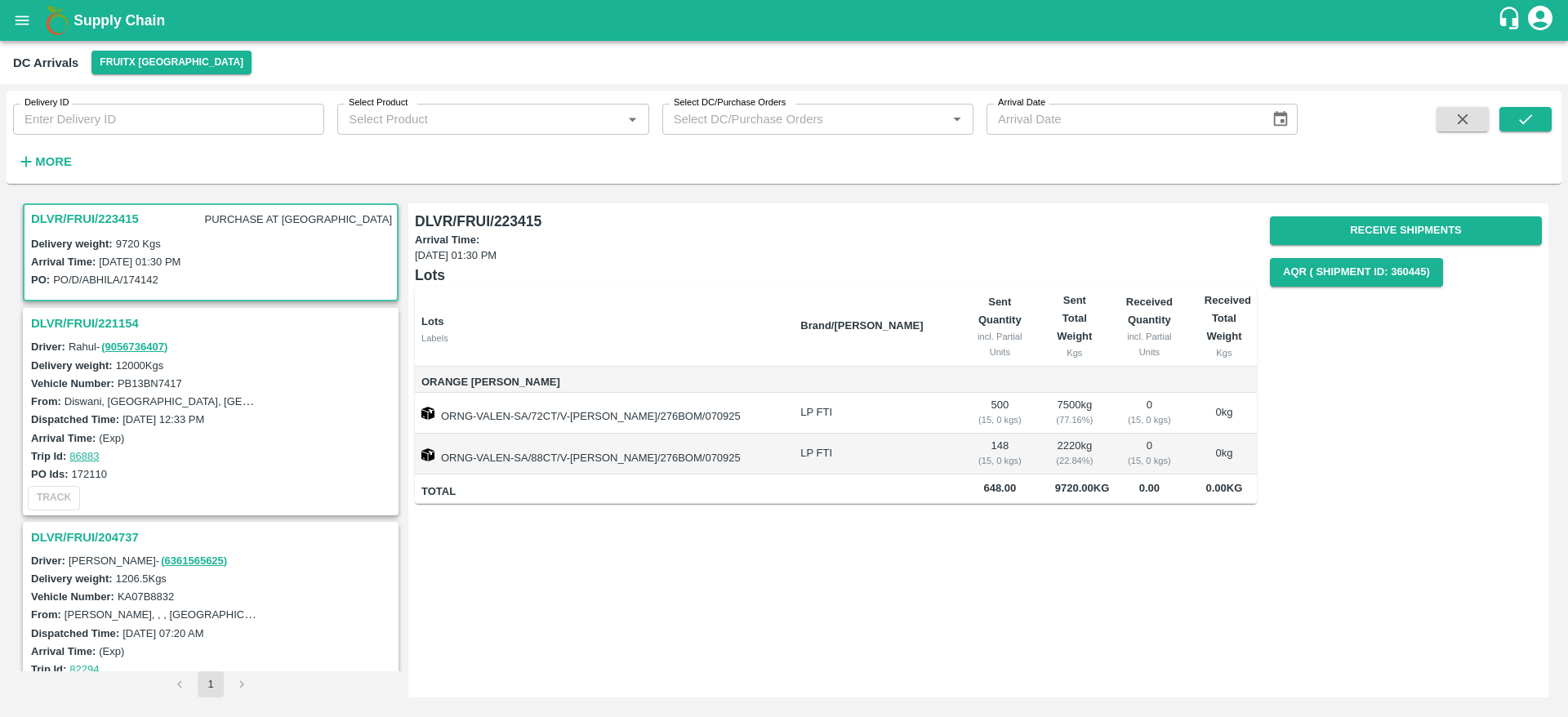
click at [1348, 215] on div "Receive Shipments AQR ( Shipment Id: 360445)" at bounding box center [1405, 252] width 272 height 83
click at [1352, 228] on button "Receive Shipments" at bounding box center [1405, 231] width 272 height 28
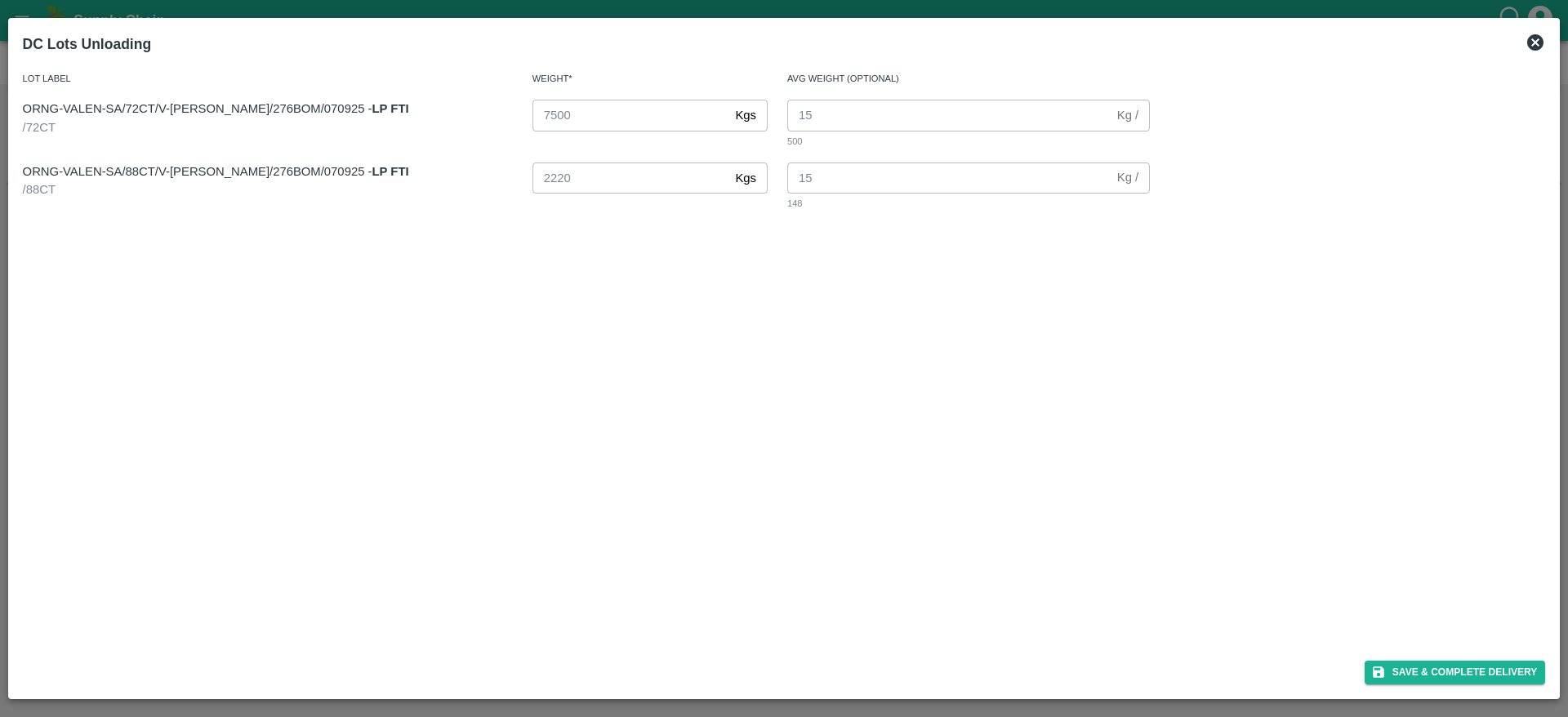
click at [1532, 46] on icon at bounding box center [1534, 41] width 16 height 16
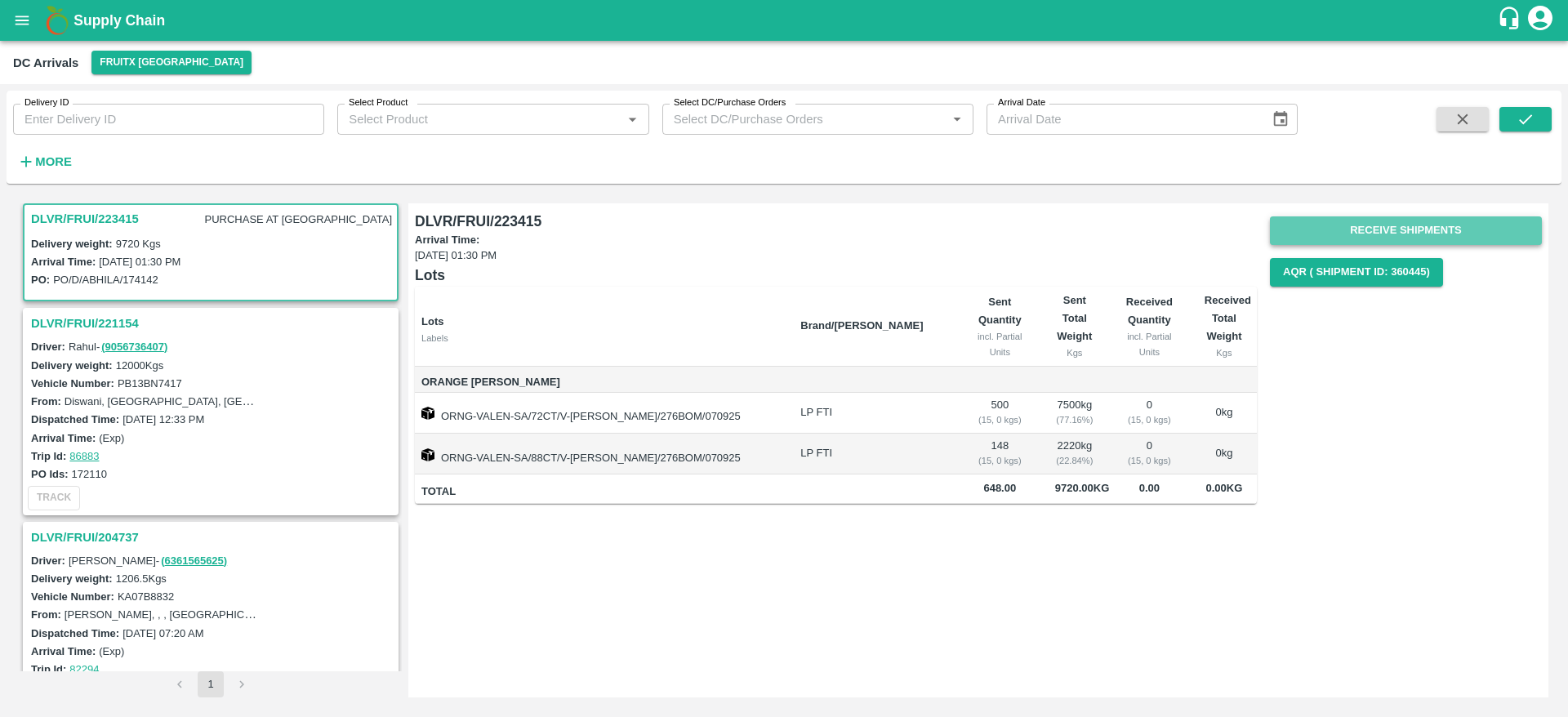
click at [1400, 220] on button "Receive Shipments" at bounding box center [1405, 231] width 272 height 28
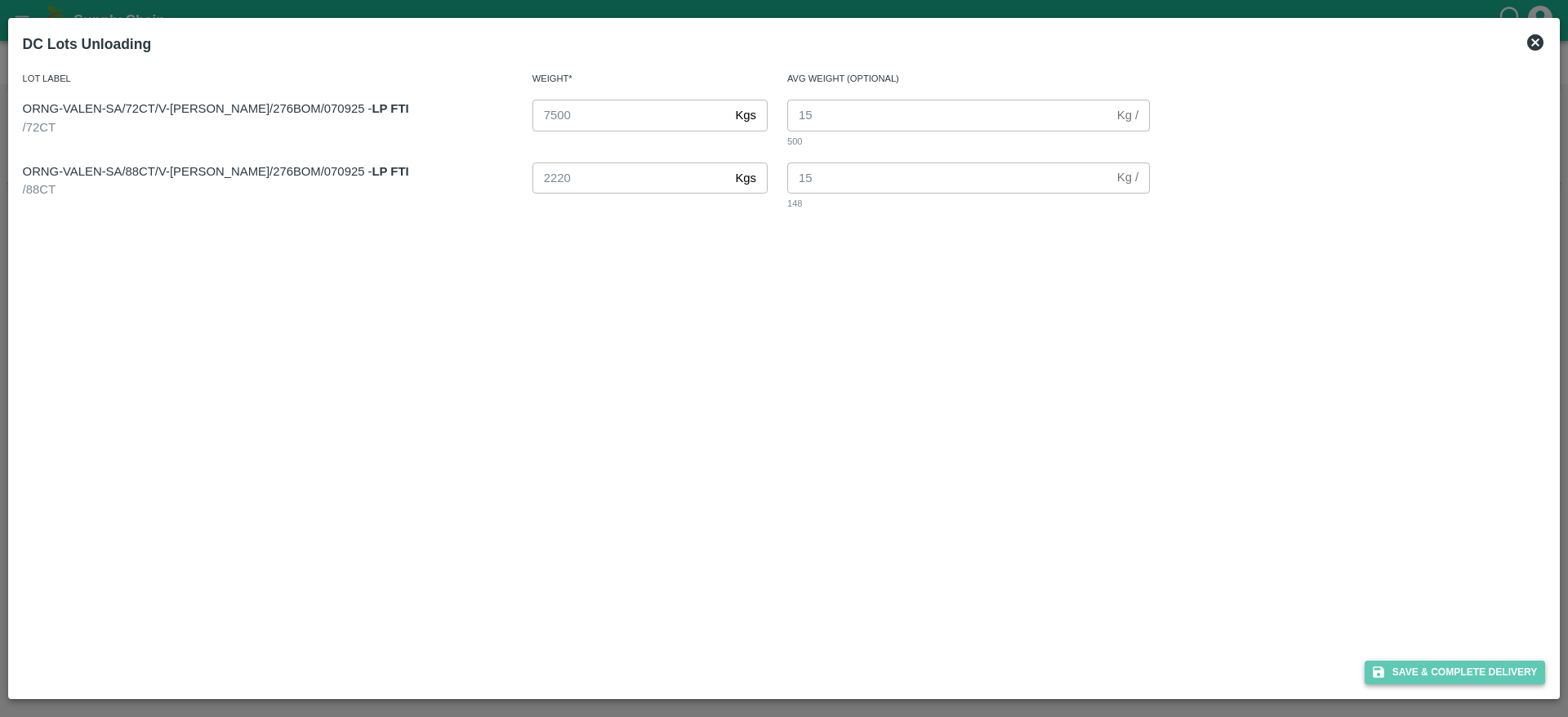
click at [1425, 663] on button "Save & Complete Delivery" at bounding box center [1455, 672] width 181 height 24
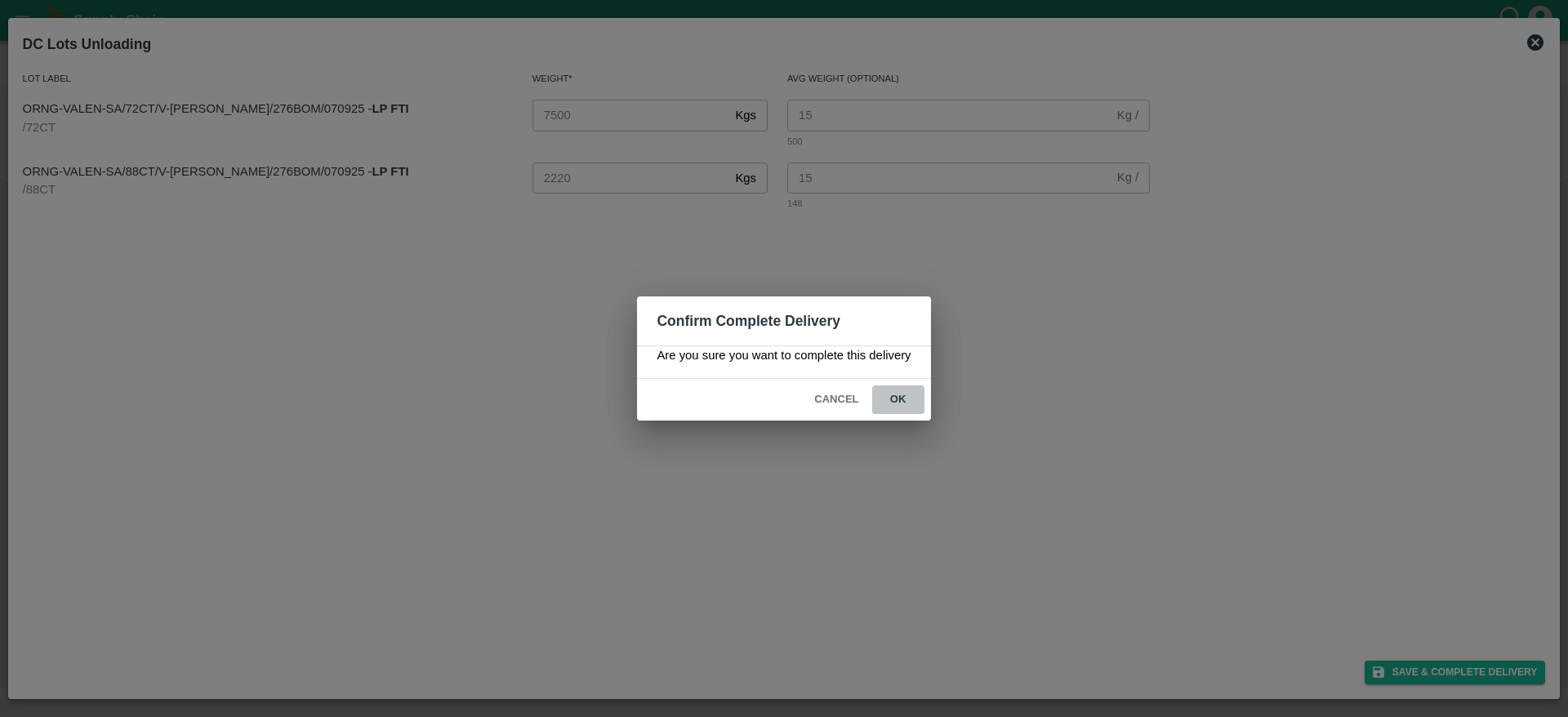
click at [890, 387] on button "ok" at bounding box center [897, 399] width 52 height 28
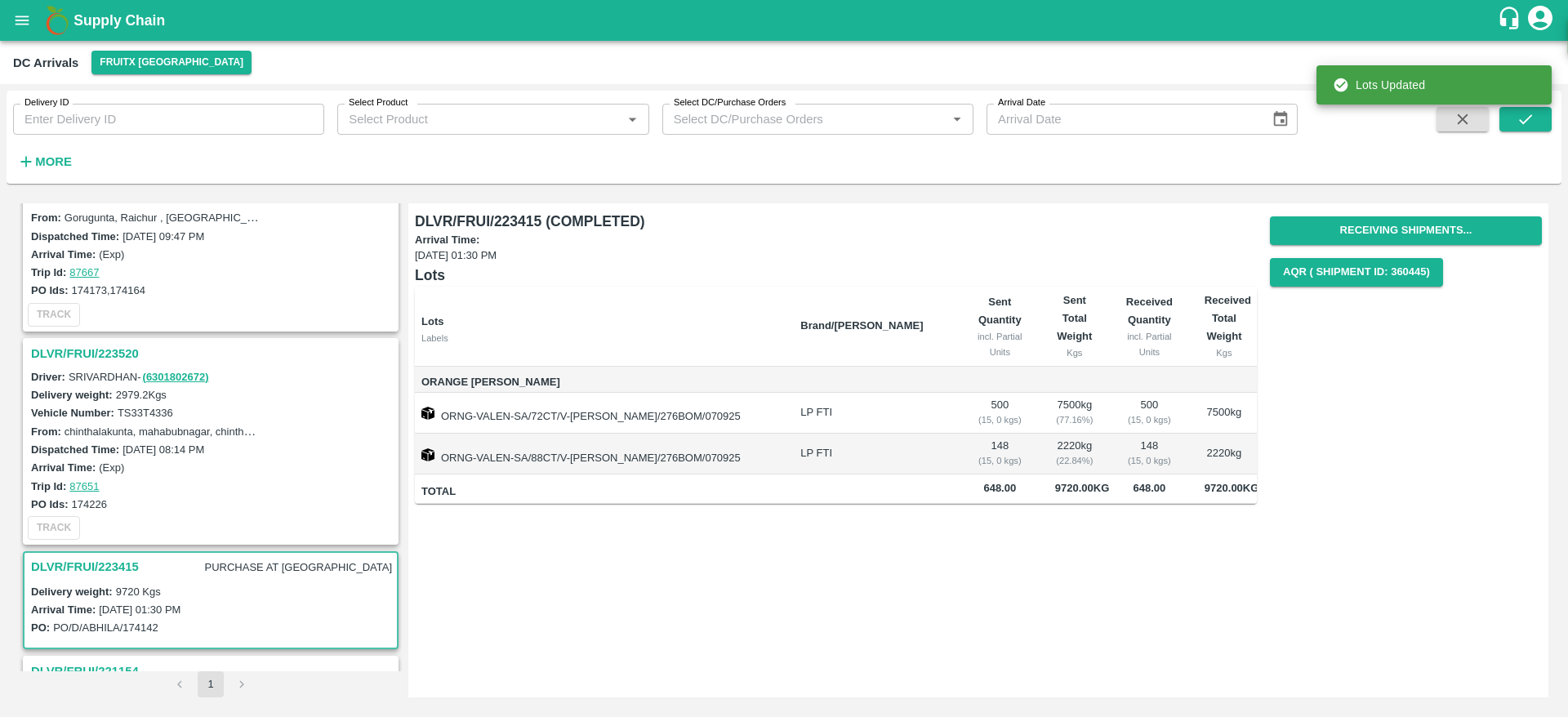
scroll to position [0, 0]
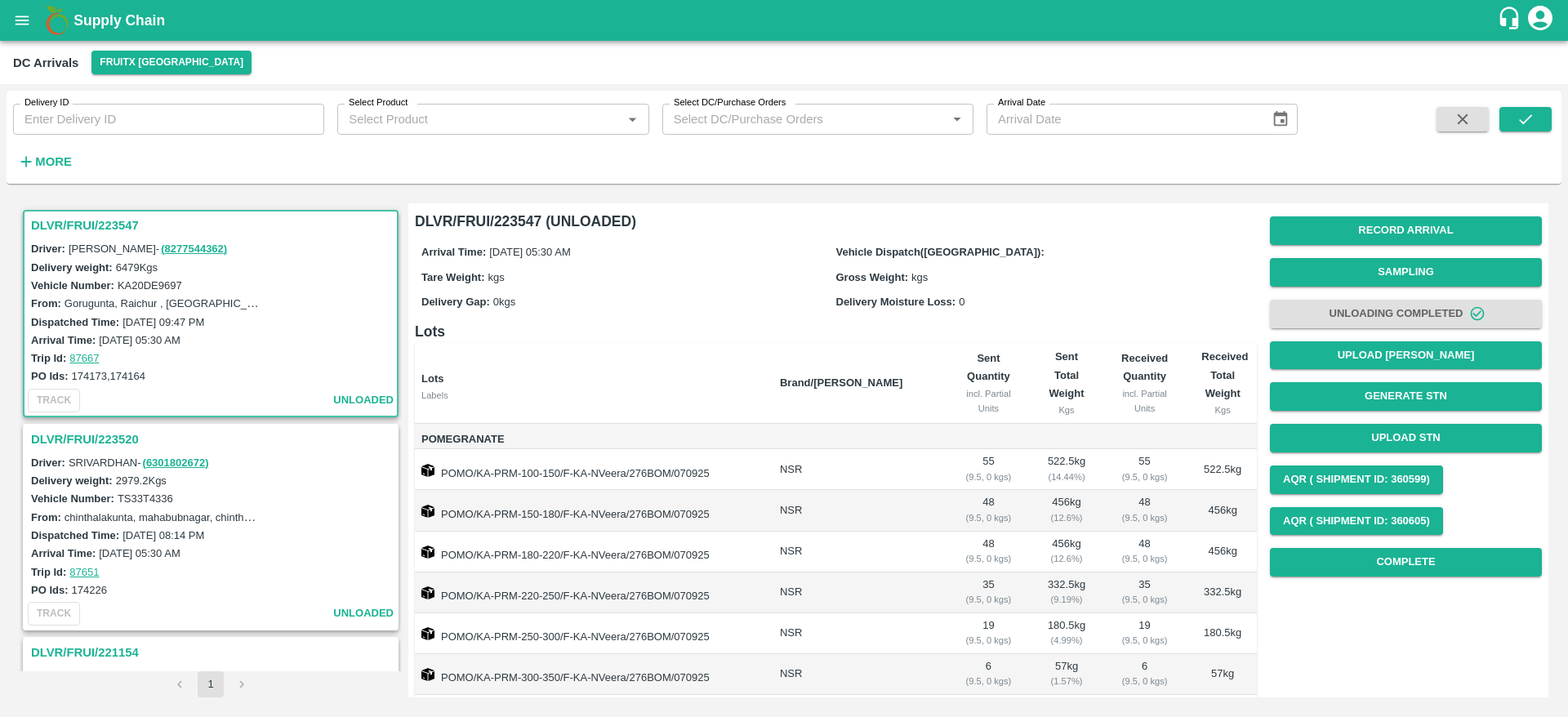
click at [95, 225] on h3 "DLVR/FRUI/223547" at bounding box center [213, 225] width 364 height 22
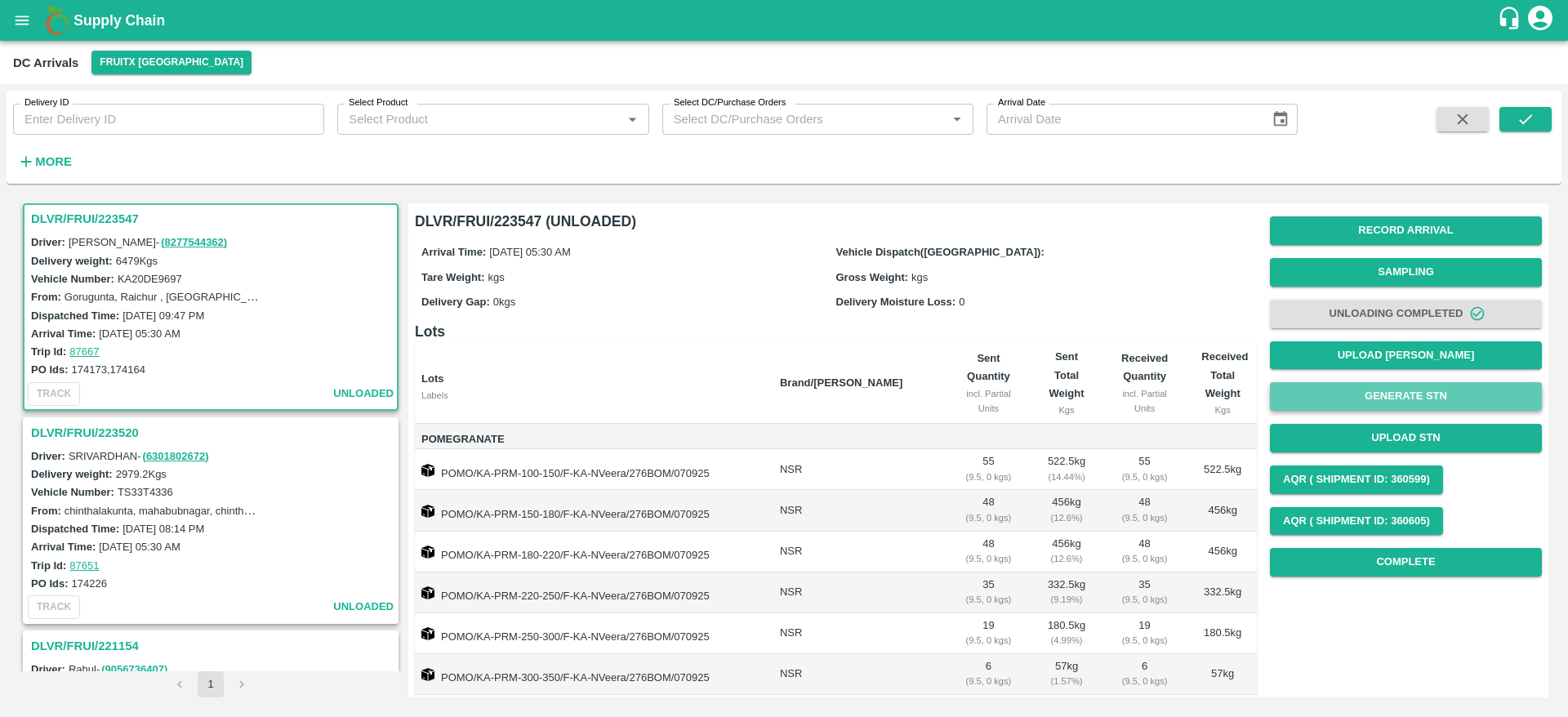
click at [1397, 402] on button "Generate STN" at bounding box center [1405, 397] width 272 height 28
click at [72, 432] on h3 "DLVR/FRUI/223520" at bounding box center [213, 432] width 364 height 22
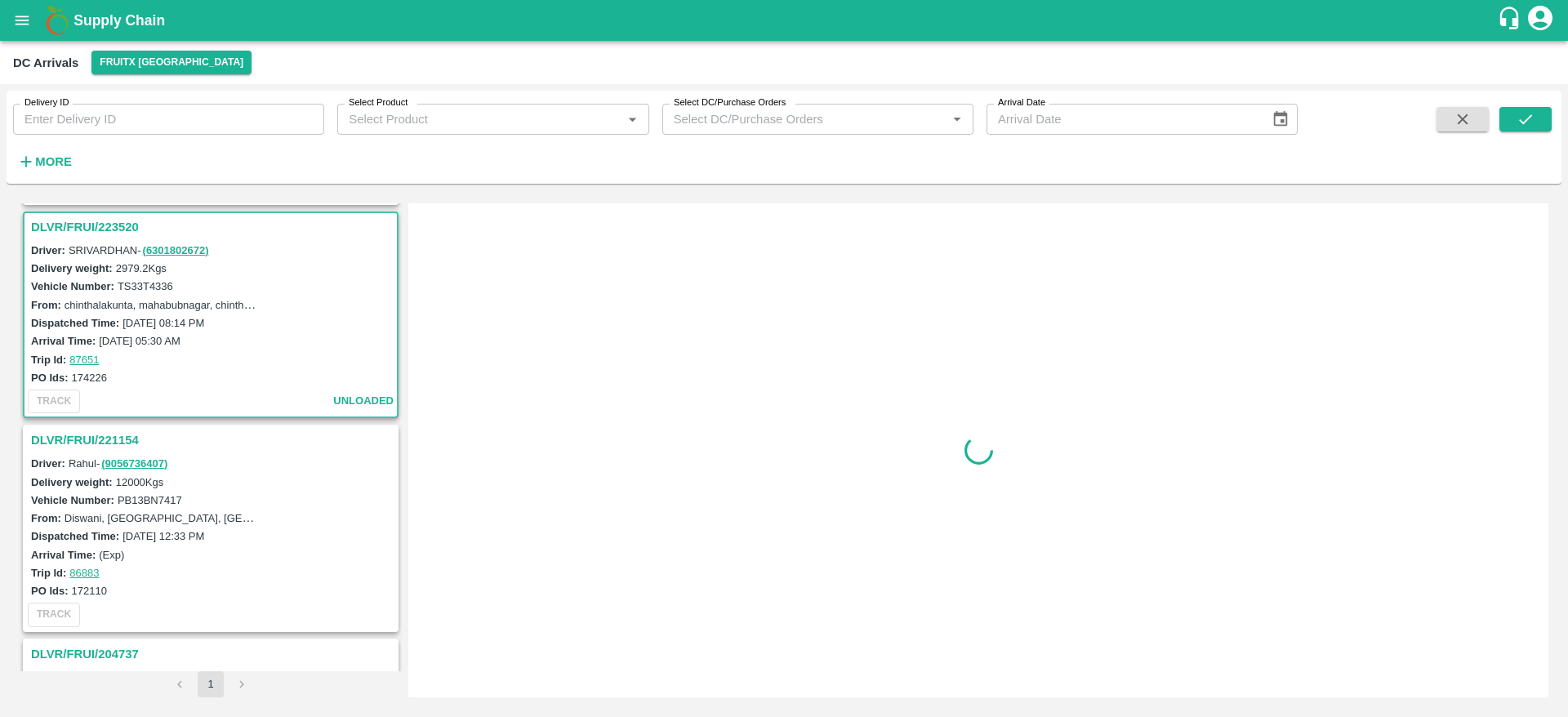
scroll to position [220, 0]
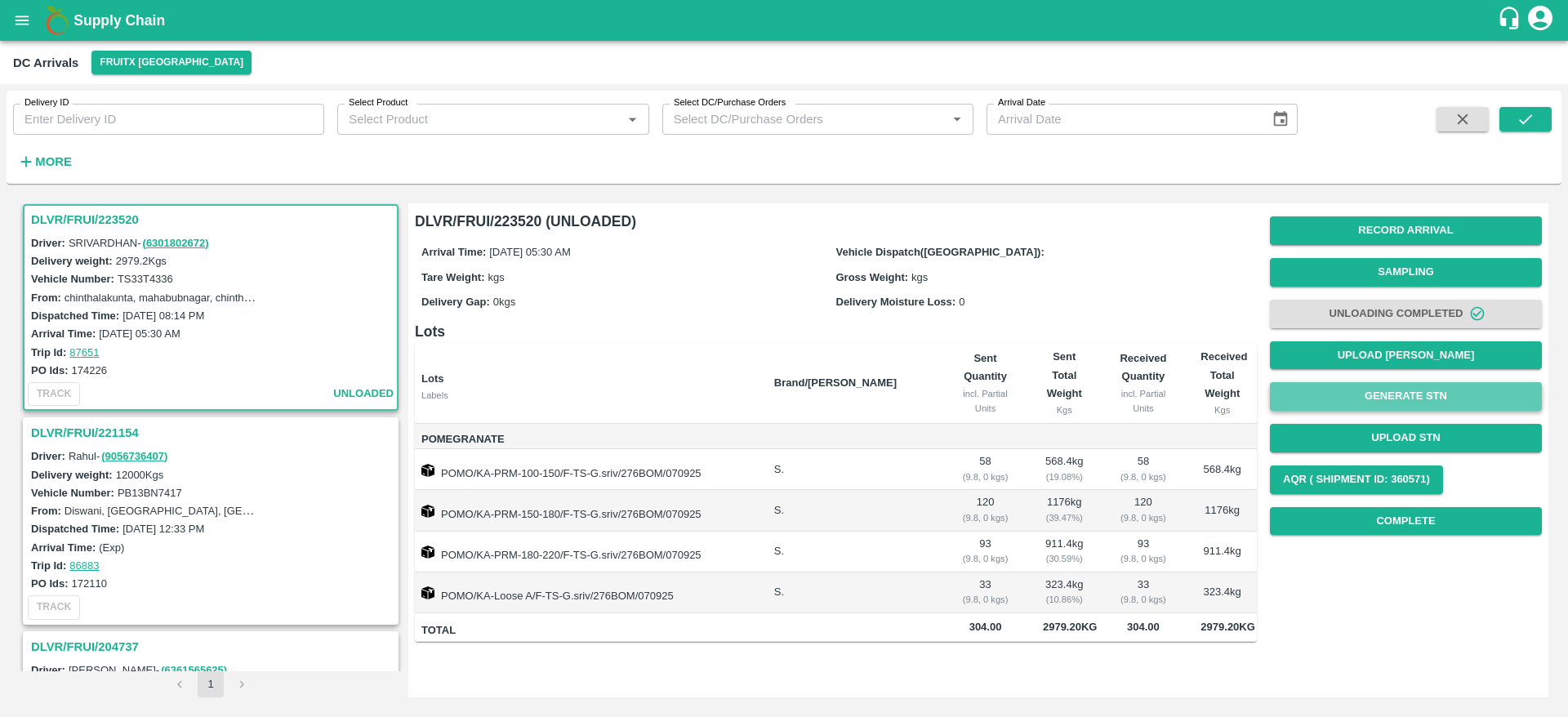
click at [1399, 399] on button "Generate STN" at bounding box center [1405, 397] width 272 height 28
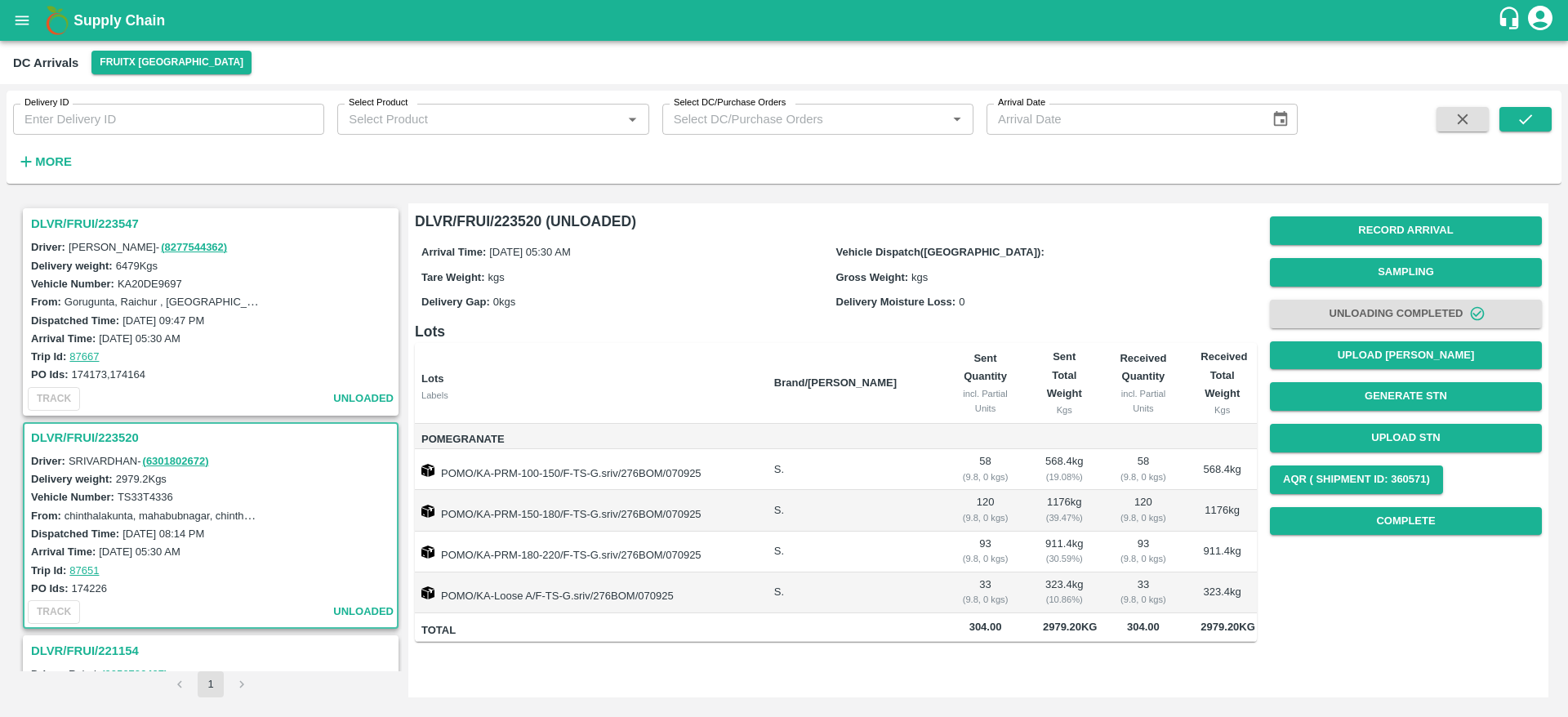
scroll to position [0, 0]
click at [77, 224] on h3 "DLVR/FRUI/223547" at bounding box center [213, 225] width 364 height 22
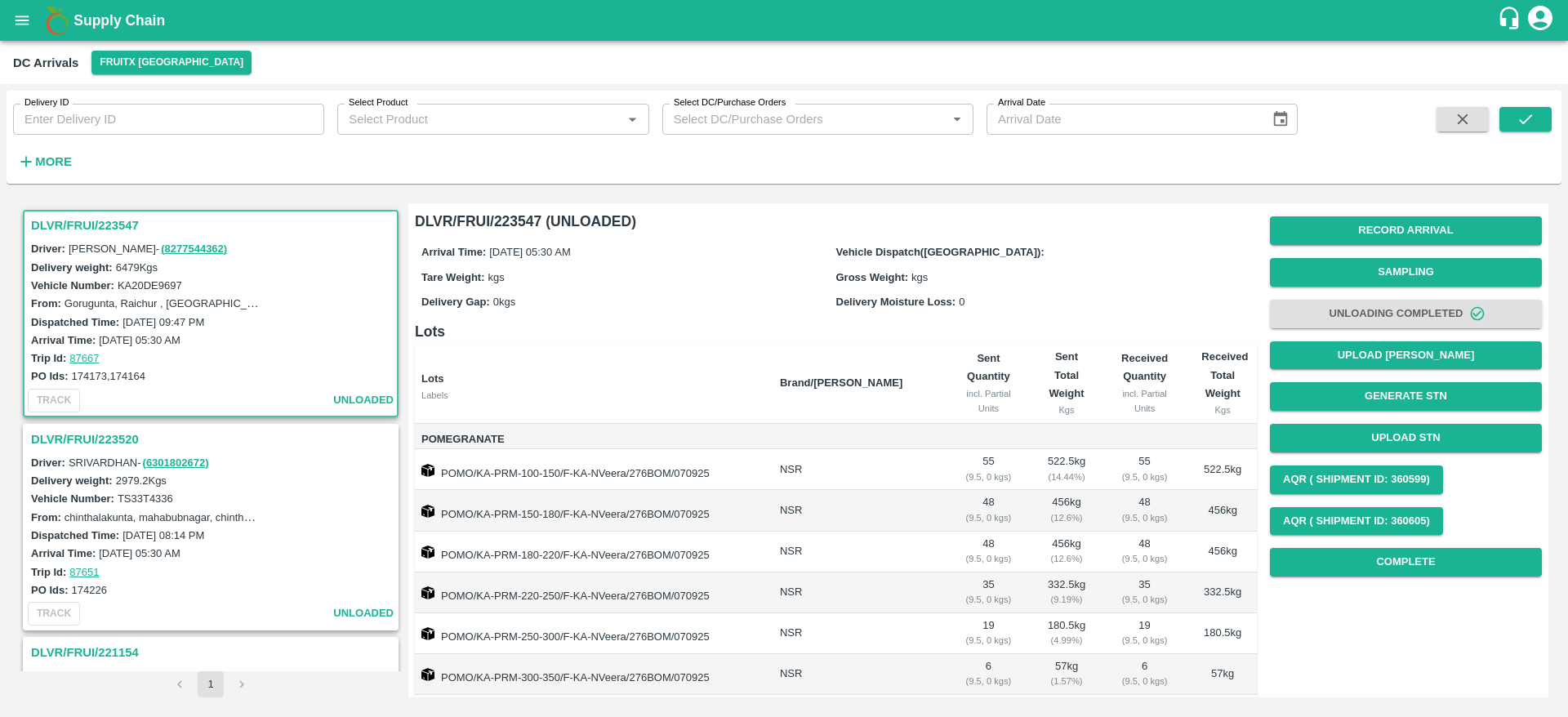
click at [74, 212] on div "DLVR/FRUI/223547" at bounding box center [210, 225] width 372 height 27
click at [74, 216] on h3 "DLVR/FRUI/223547" at bounding box center [213, 225] width 364 height 22
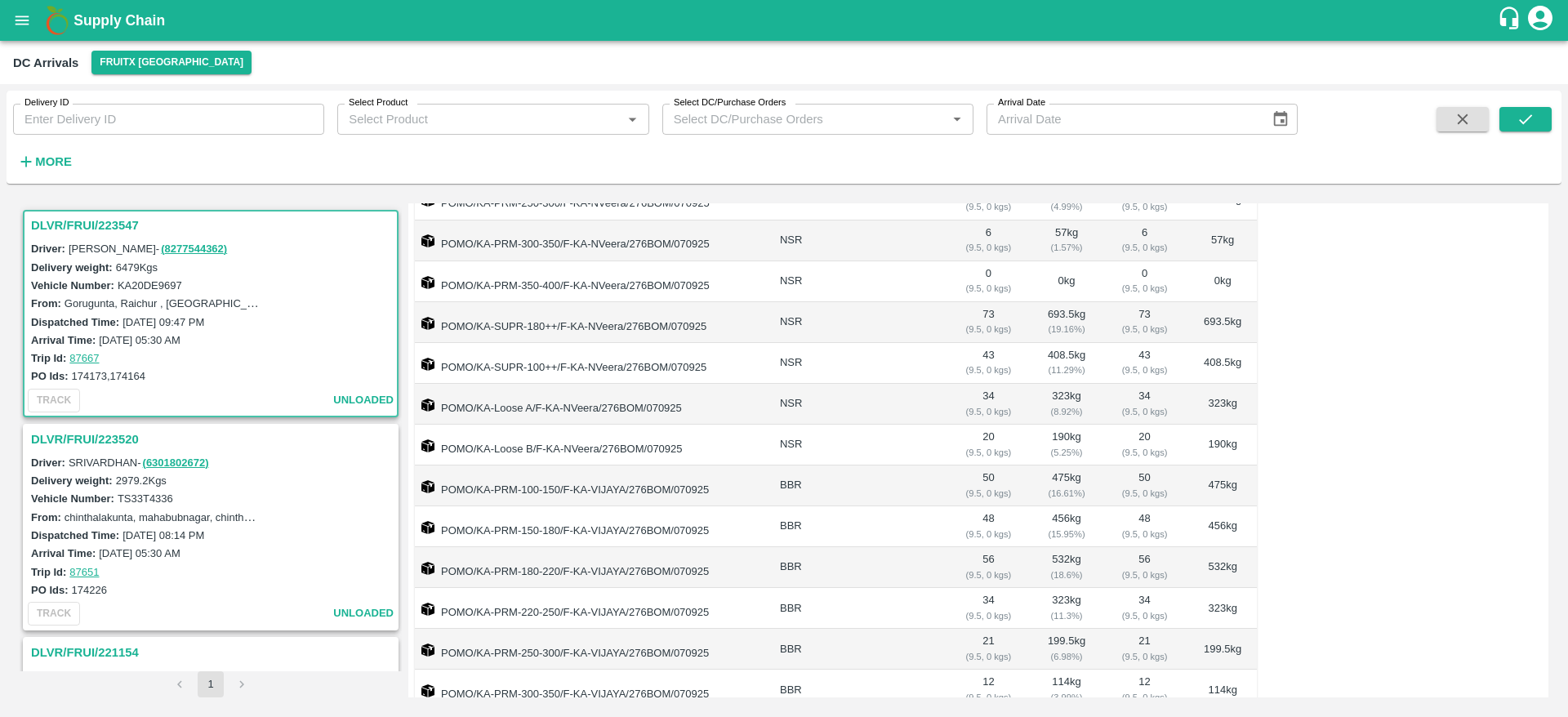
click at [112, 433] on h3 "DLVR/FRUI/223520" at bounding box center [213, 439] width 364 height 22
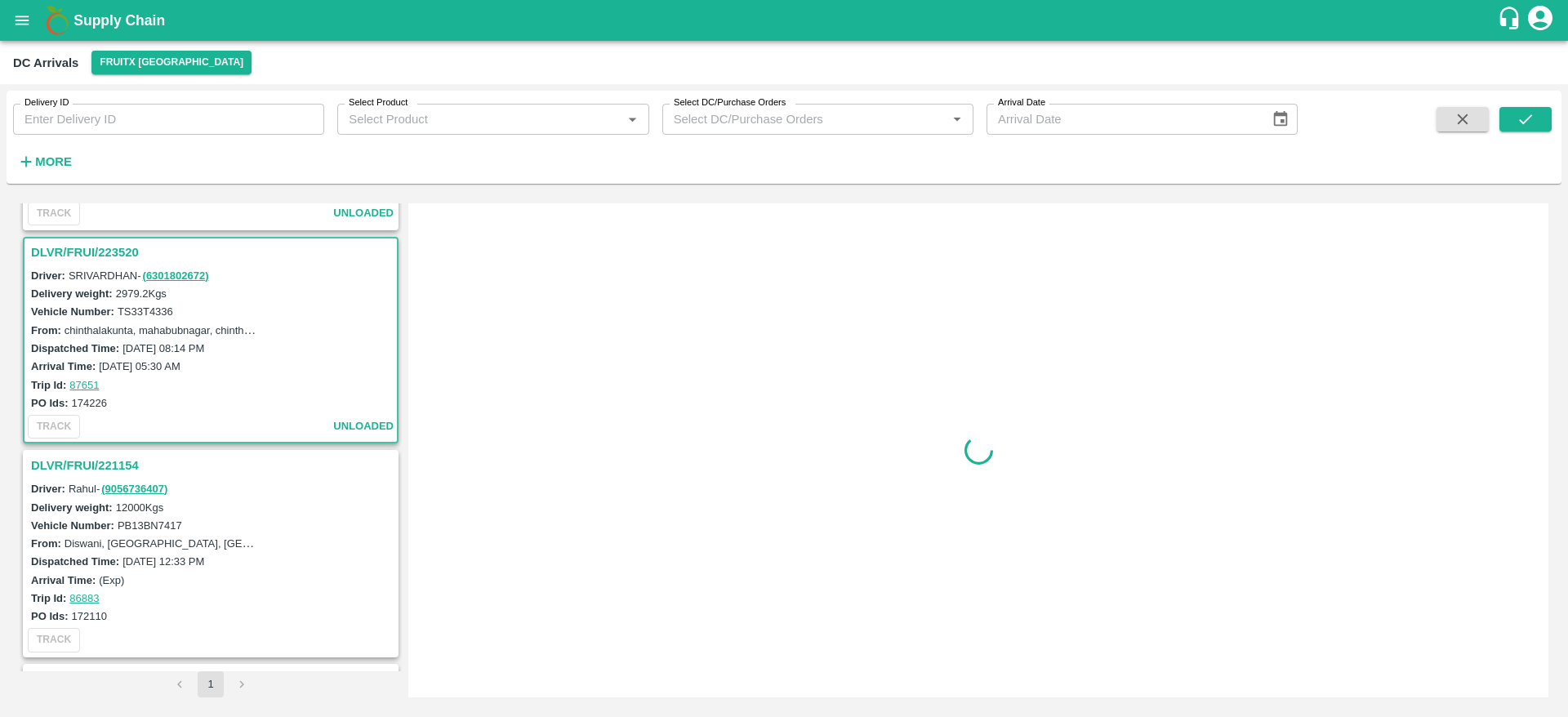
scroll to position [220, 0]
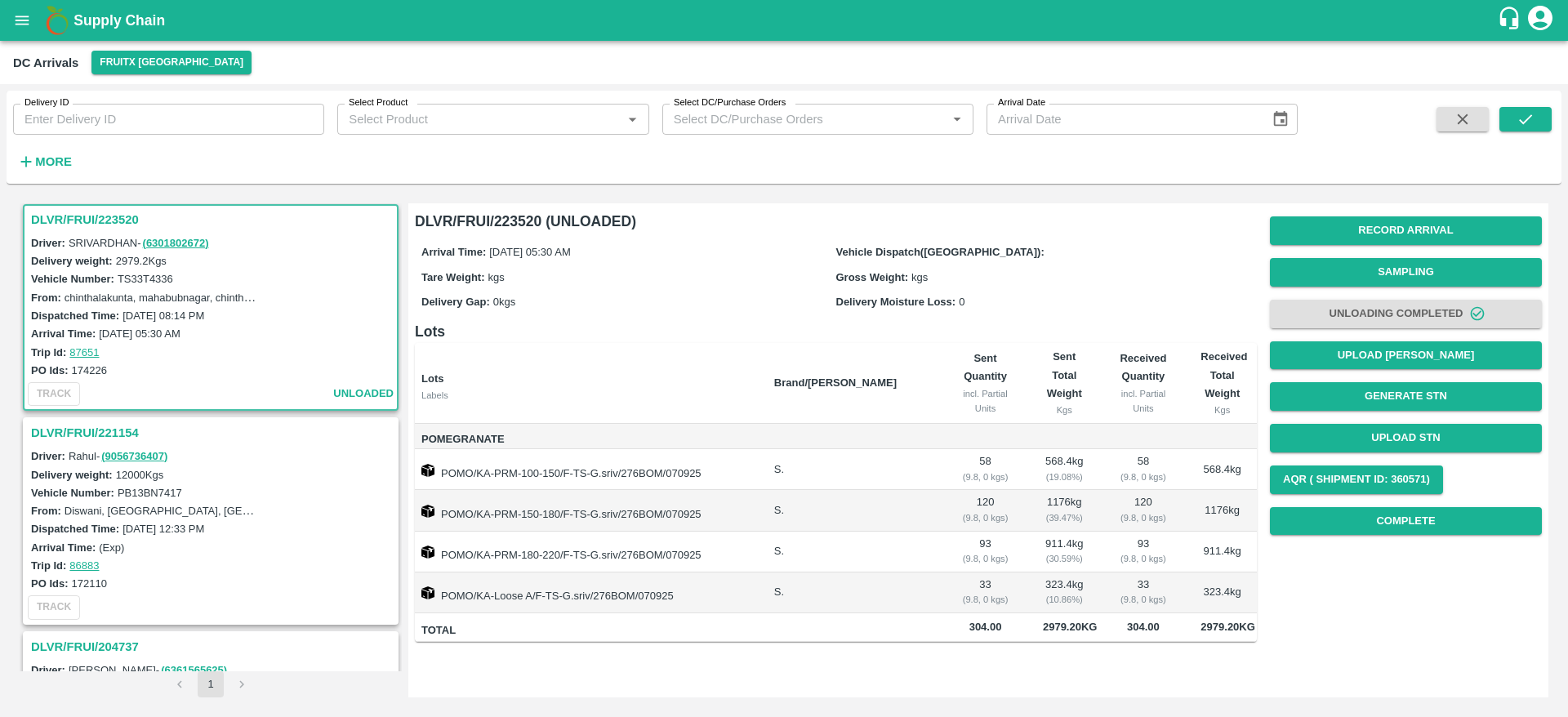
click at [71, 228] on h3 "DLVR/FRUI/223520" at bounding box center [213, 220] width 364 height 22
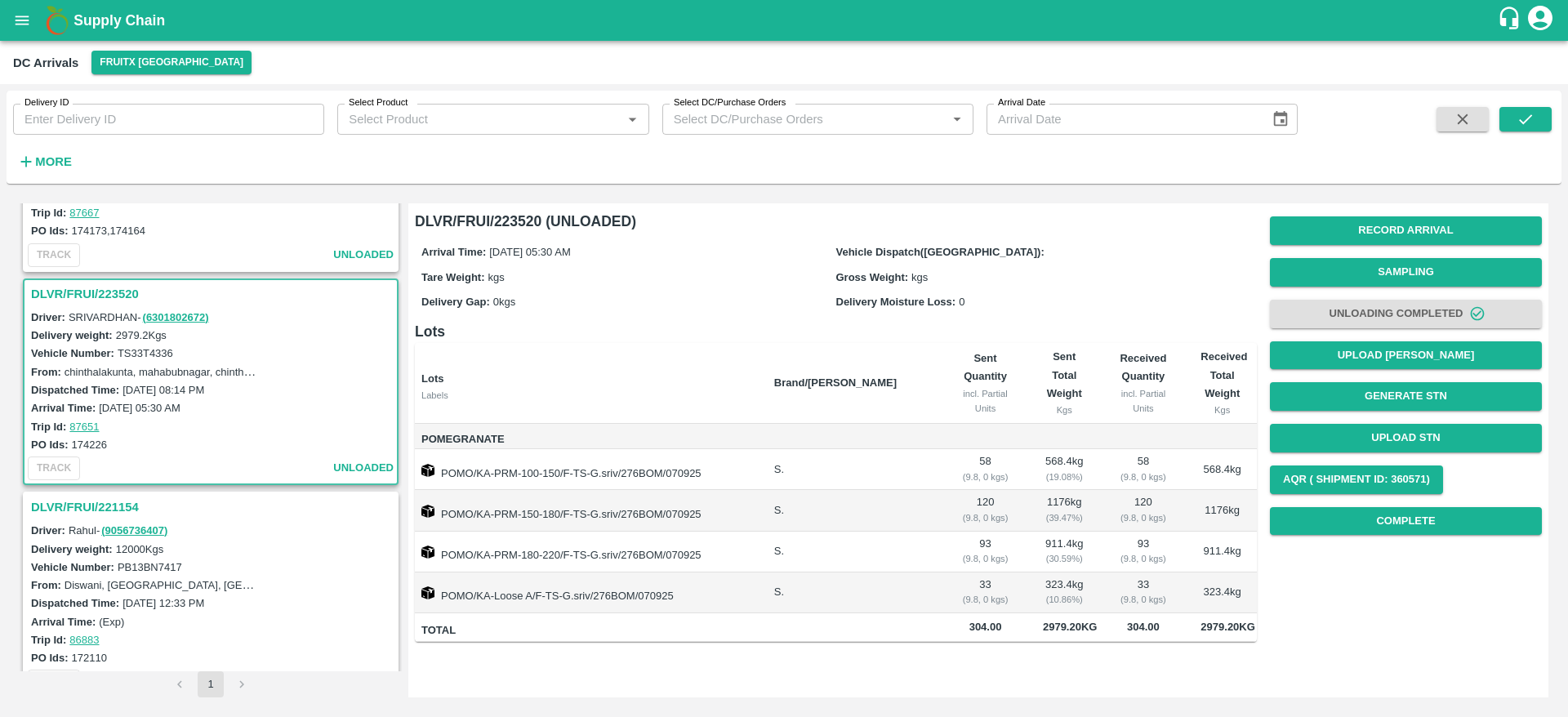
scroll to position [0, 0]
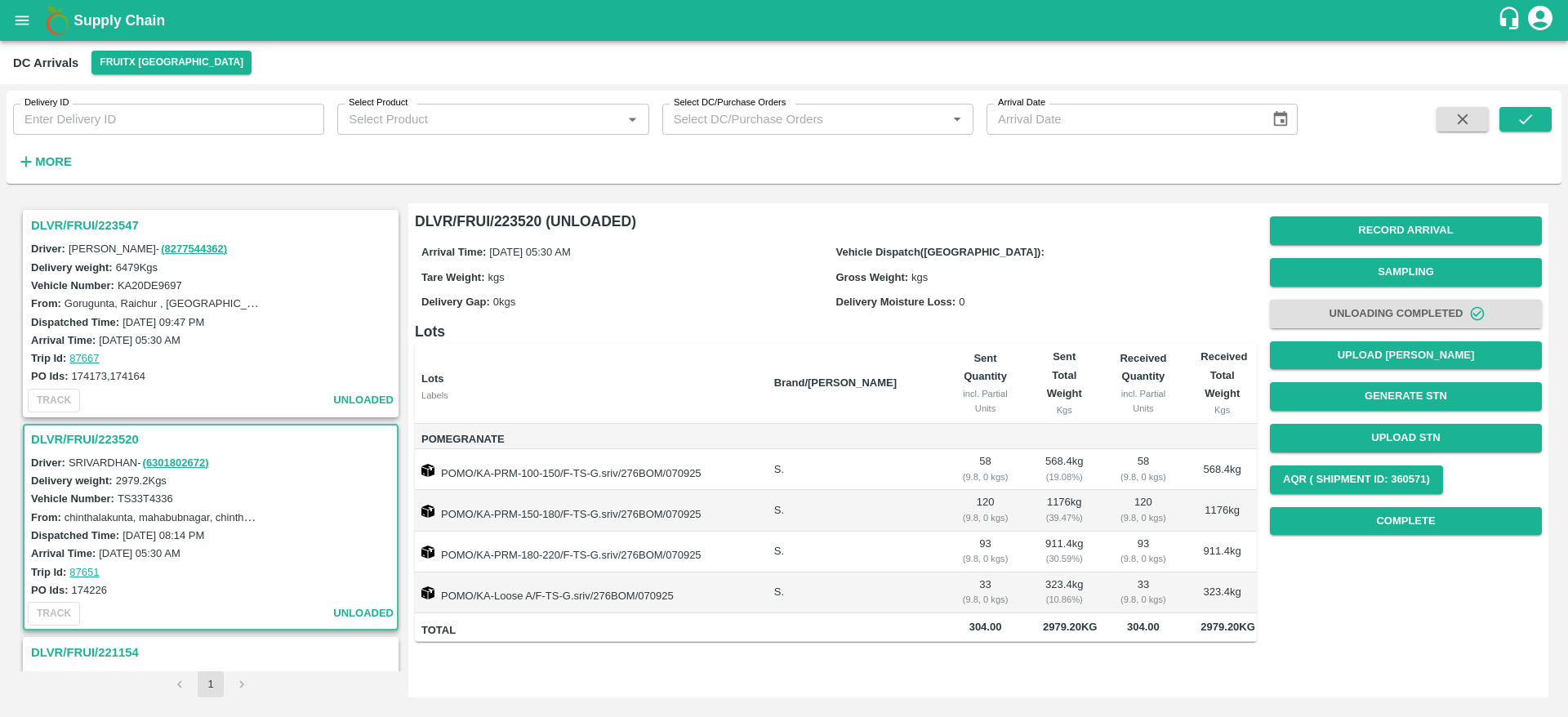
click at [71, 230] on h3 "DLVR/FRUI/223547" at bounding box center [213, 225] width 364 height 22
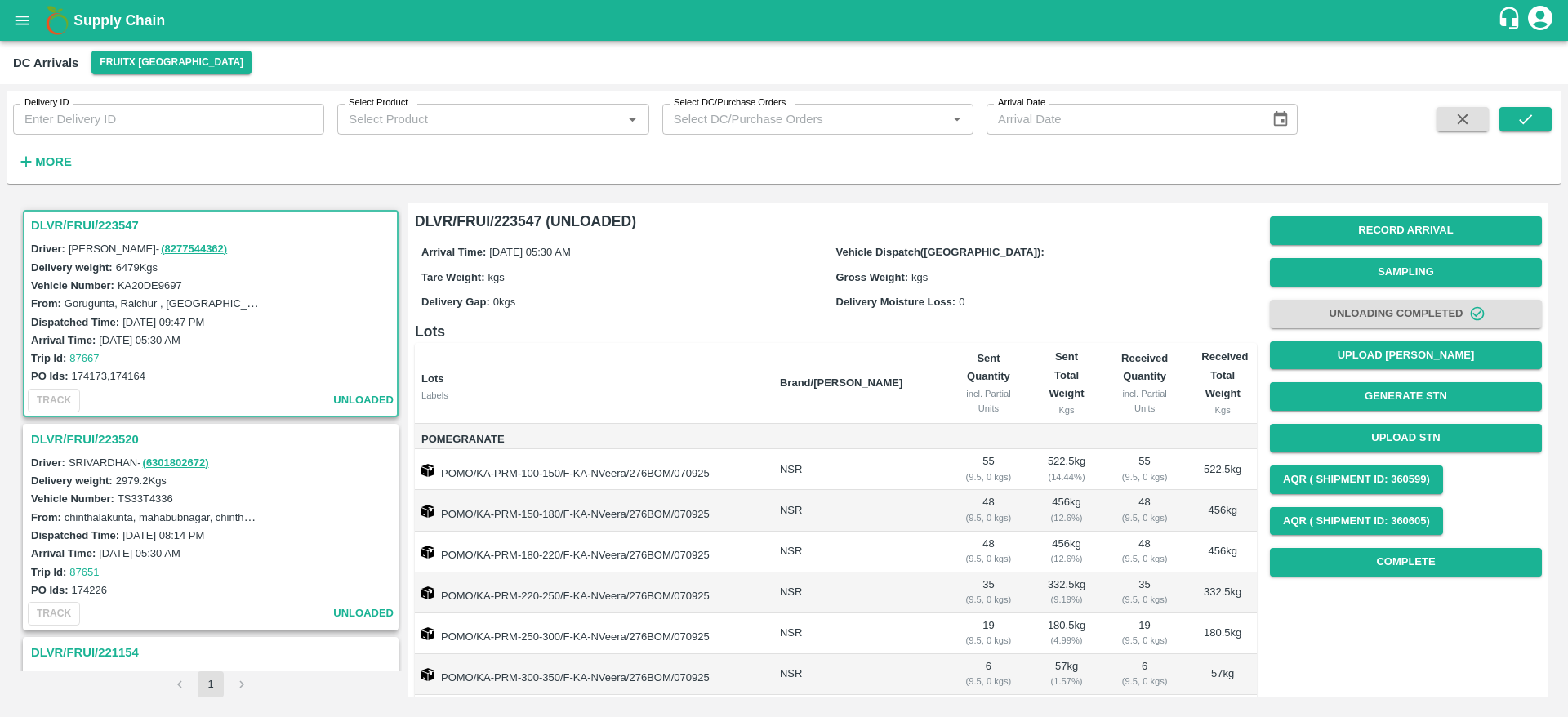
click at [72, 231] on h3 "DLVR/FRUI/223547" at bounding box center [213, 225] width 364 height 22
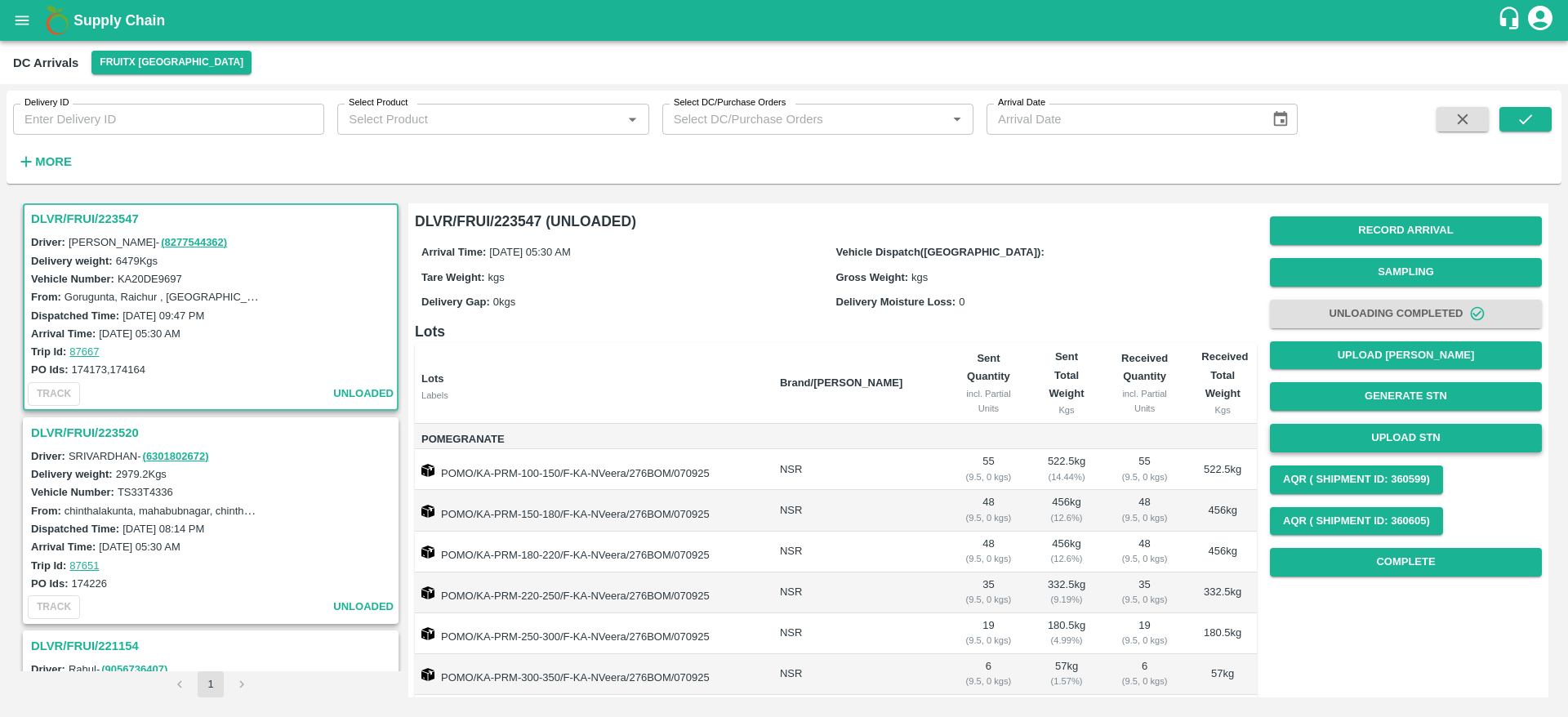
click at [1410, 434] on button "Upload STN" at bounding box center [1405, 438] width 272 height 28
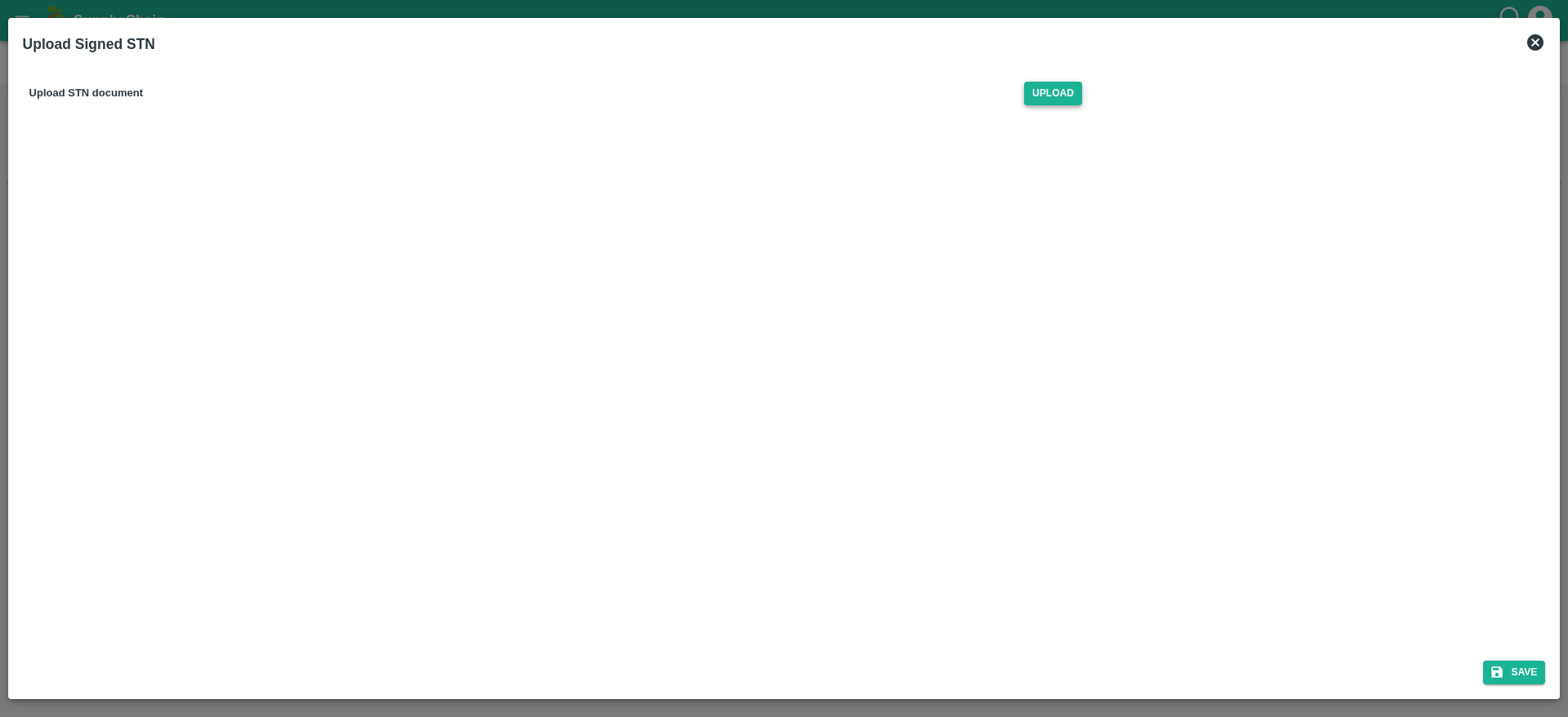
click at [1068, 90] on span "Upload" at bounding box center [1053, 93] width 58 height 24
click at [0, 0] on input "Upload" at bounding box center [0, 0] width 0 height 0
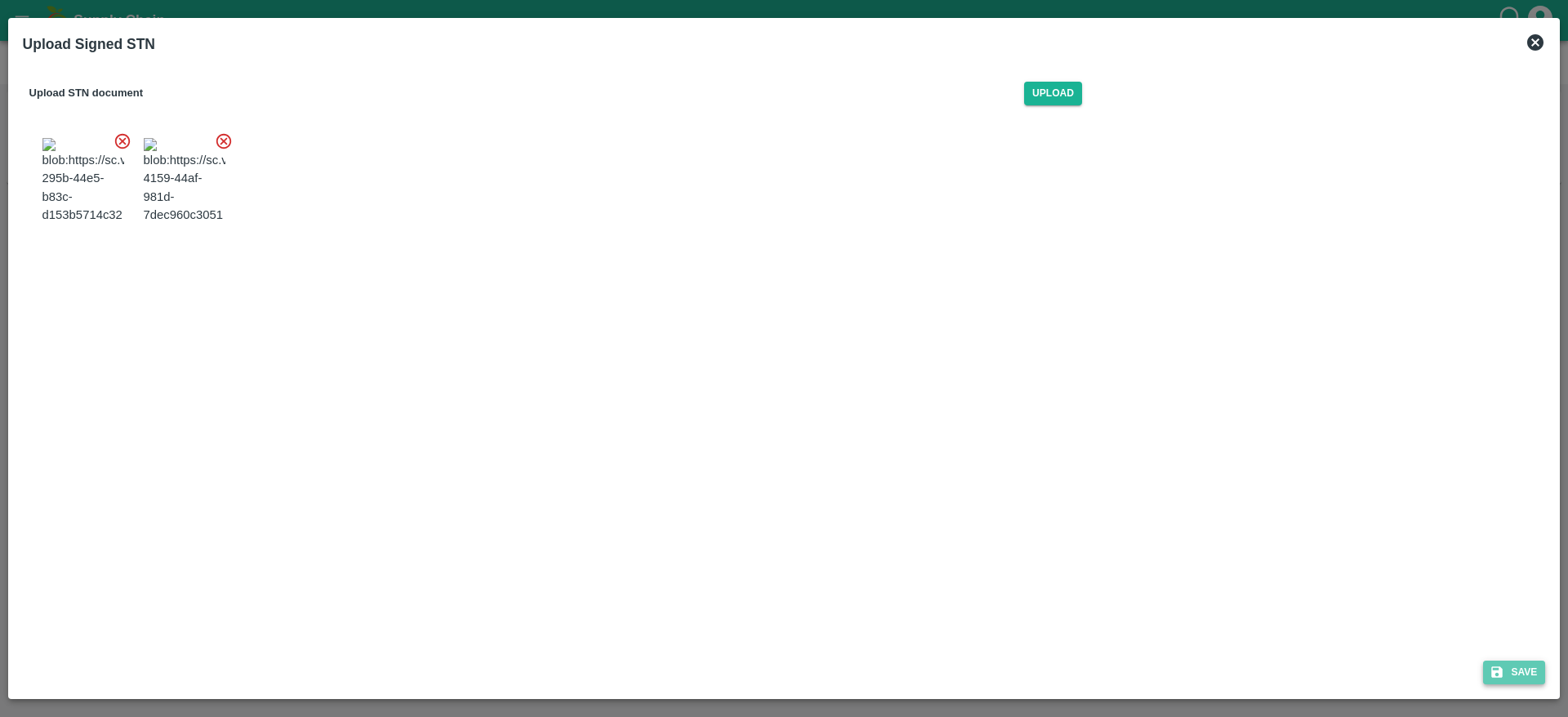
click at [1511, 662] on button "Save" at bounding box center [1514, 672] width 62 height 24
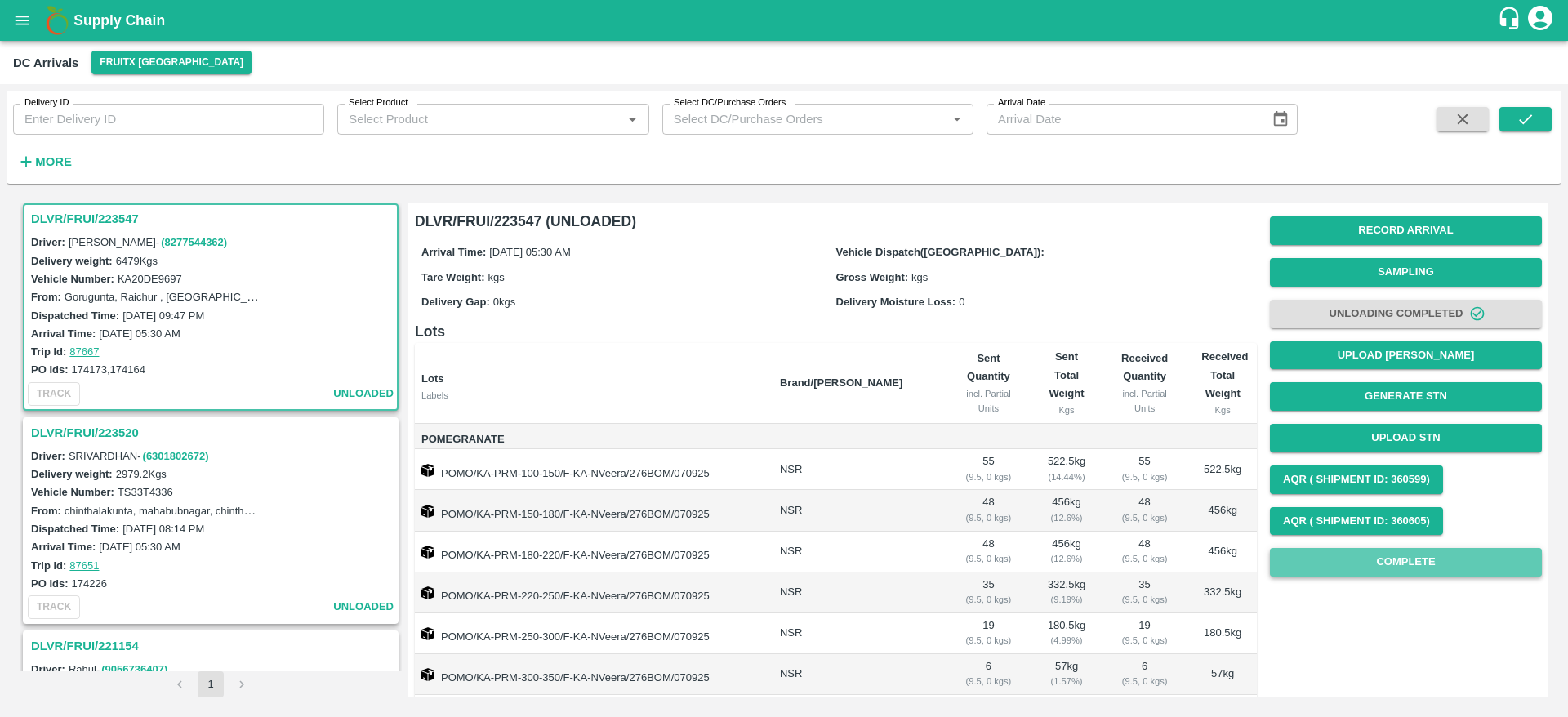
click at [1391, 549] on button "Complete" at bounding box center [1405, 562] width 272 height 28
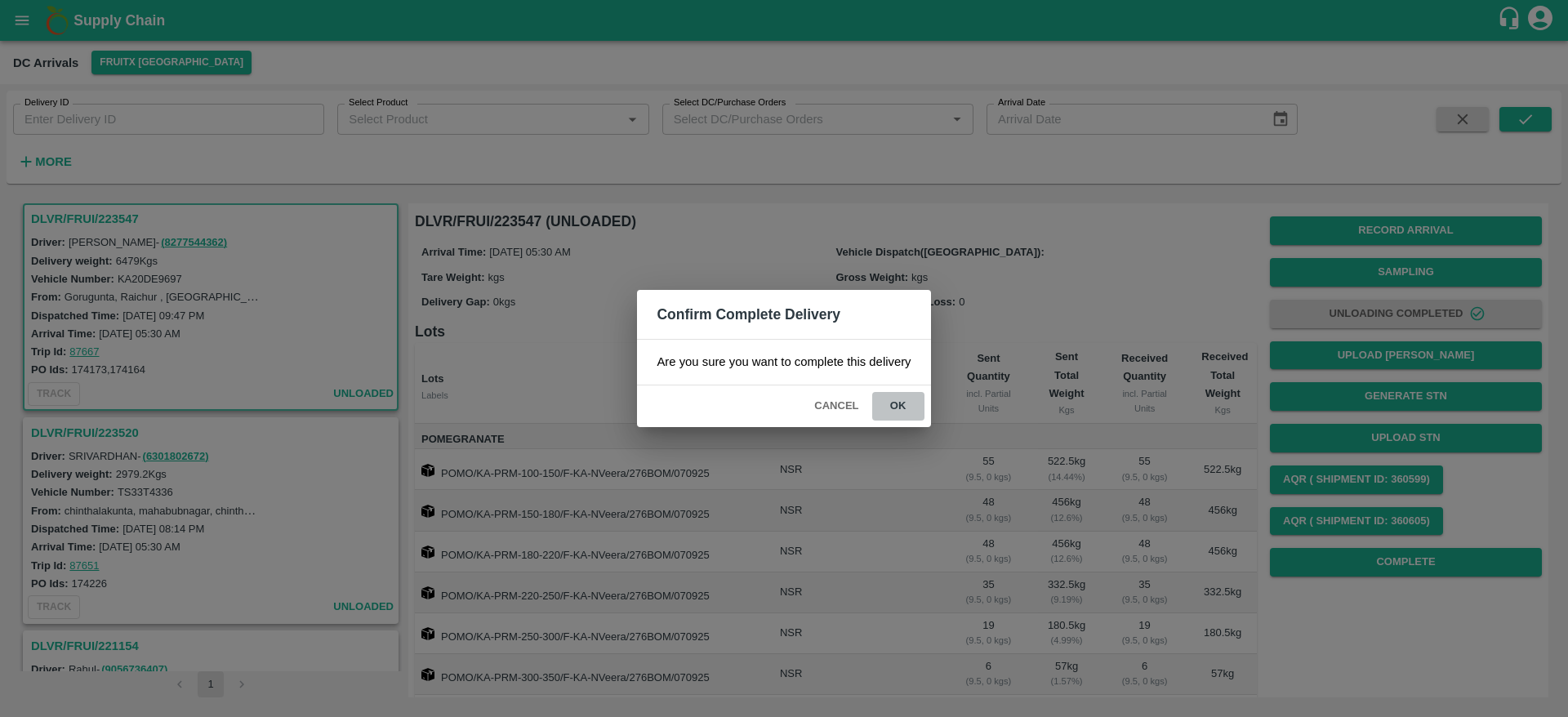
click at [902, 407] on button "ok" at bounding box center [897, 406] width 52 height 28
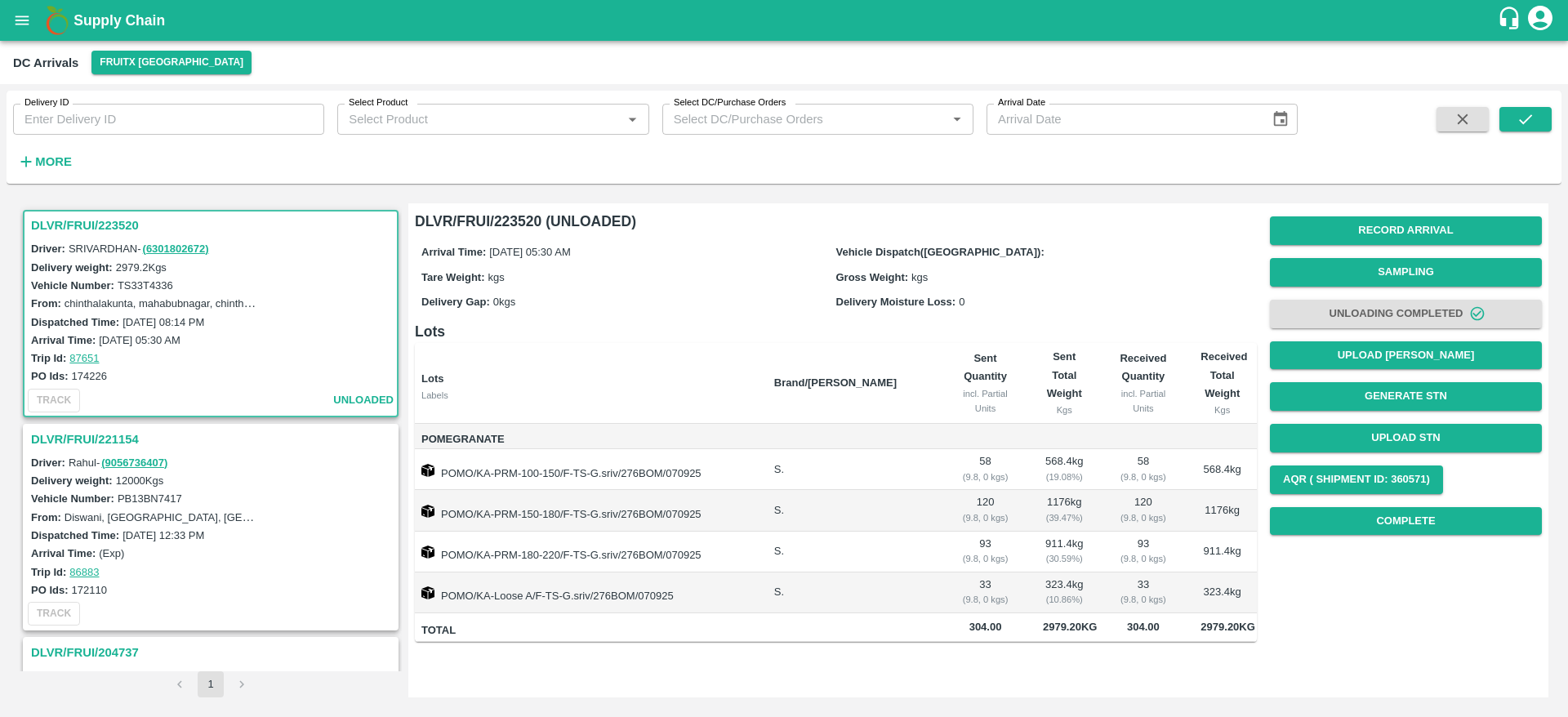
click at [77, 224] on h3 "DLVR/FRUI/223520" at bounding box center [213, 225] width 364 height 22
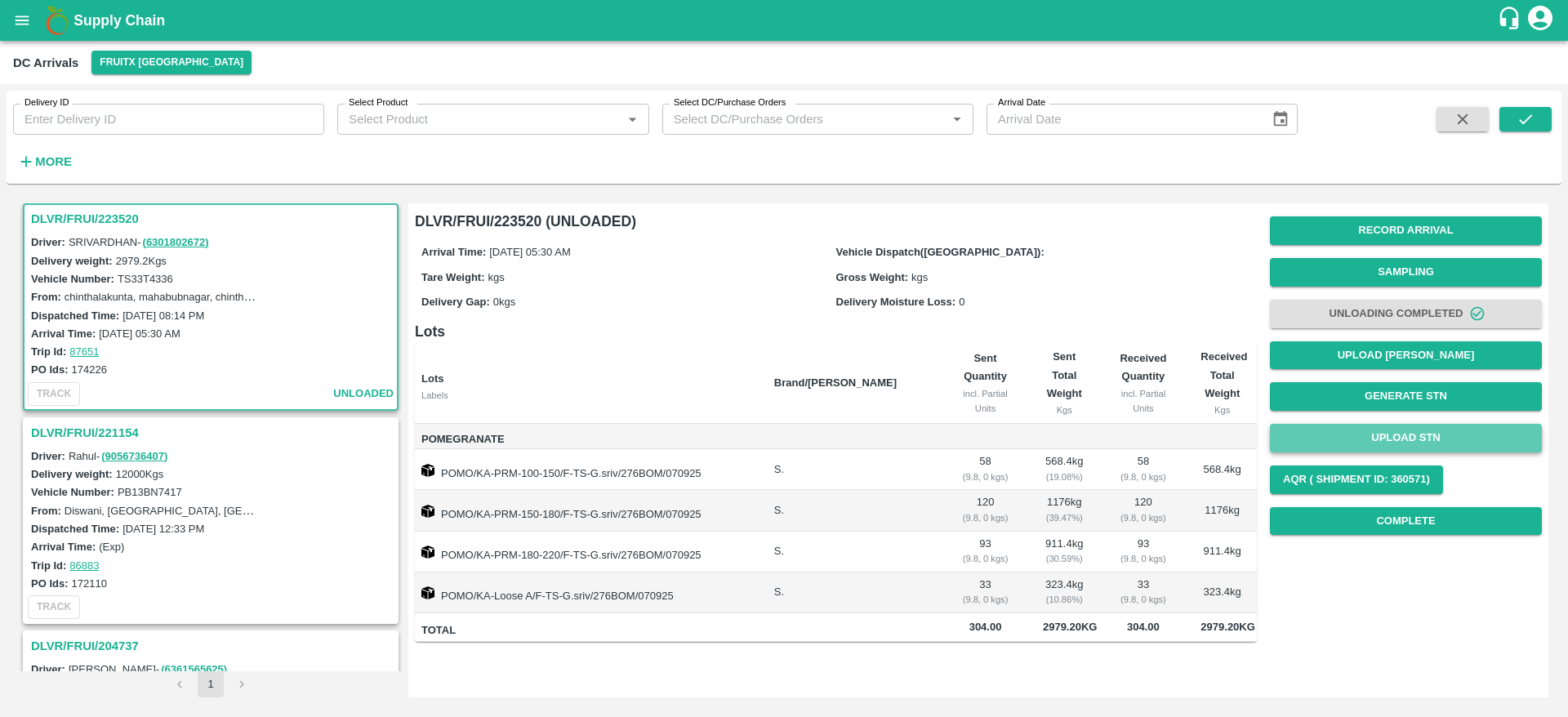
click at [1371, 446] on button "Upload STN" at bounding box center [1405, 438] width 272 height 28
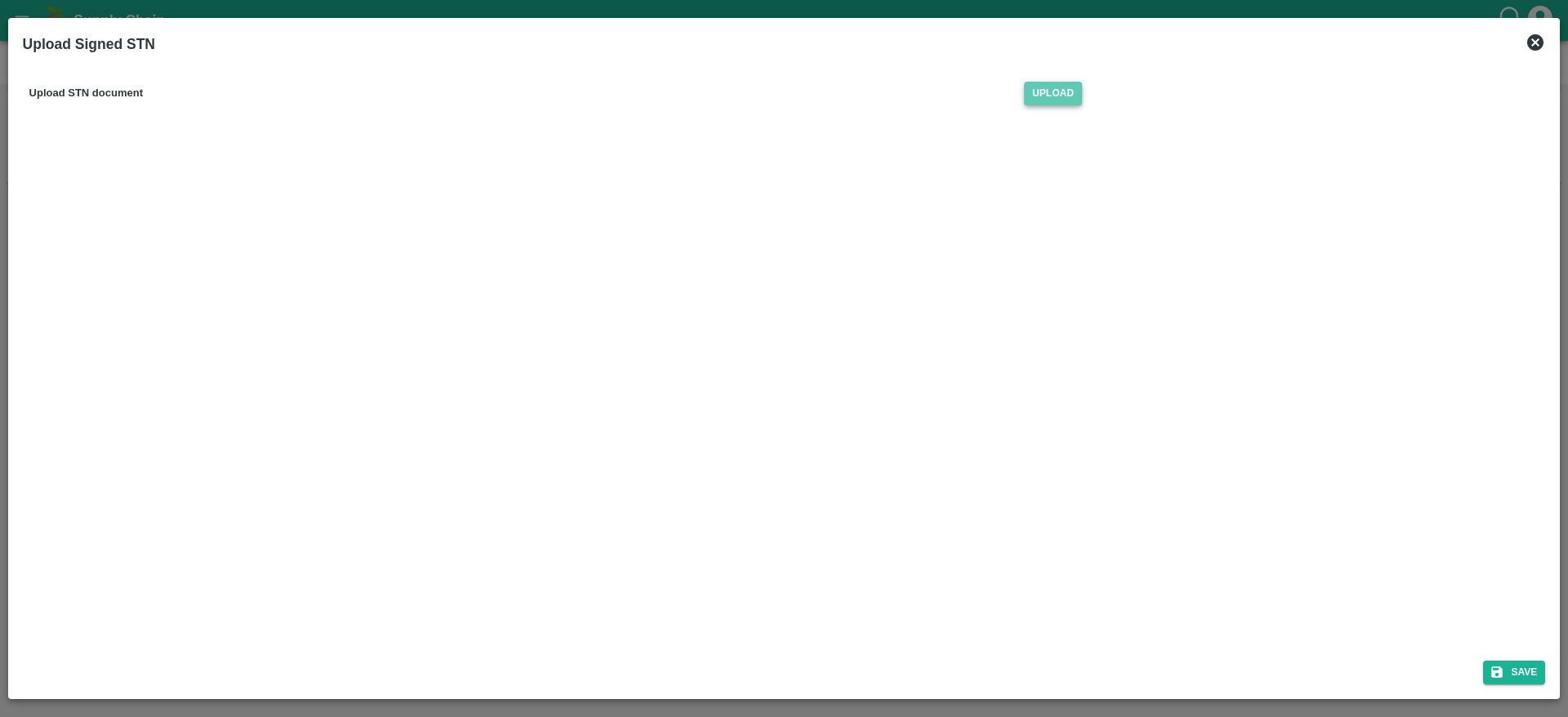
click at [1035, 102] on span "Upload" at bounding box center [1053, 93] width 58 height 24
click at [0, 0] on input "Upload" at bounding box center [0, 0] width 0 height 0
click at [1528, 676] on button "Save" at bounding box center [1514, 672] width 62 height 24
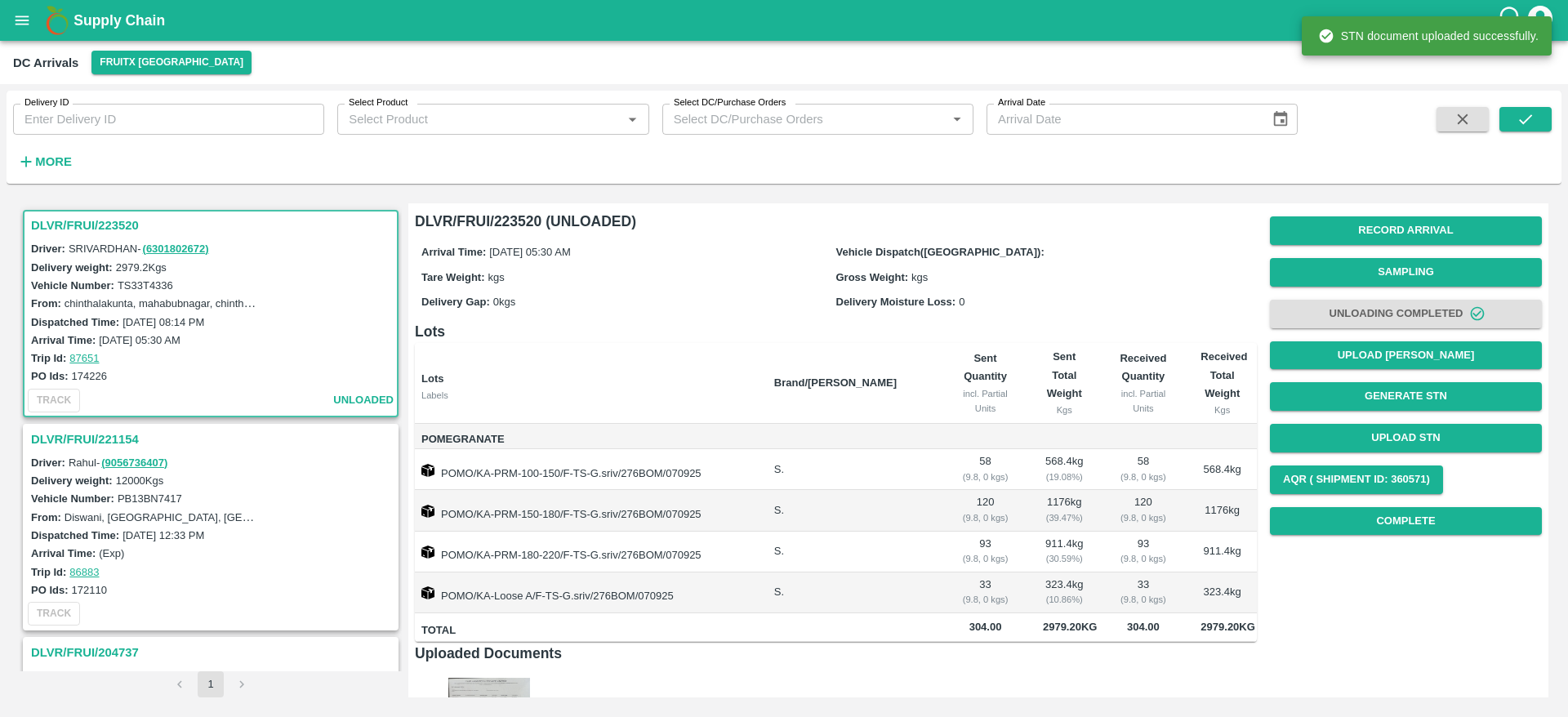
scroll to position [109, 0]
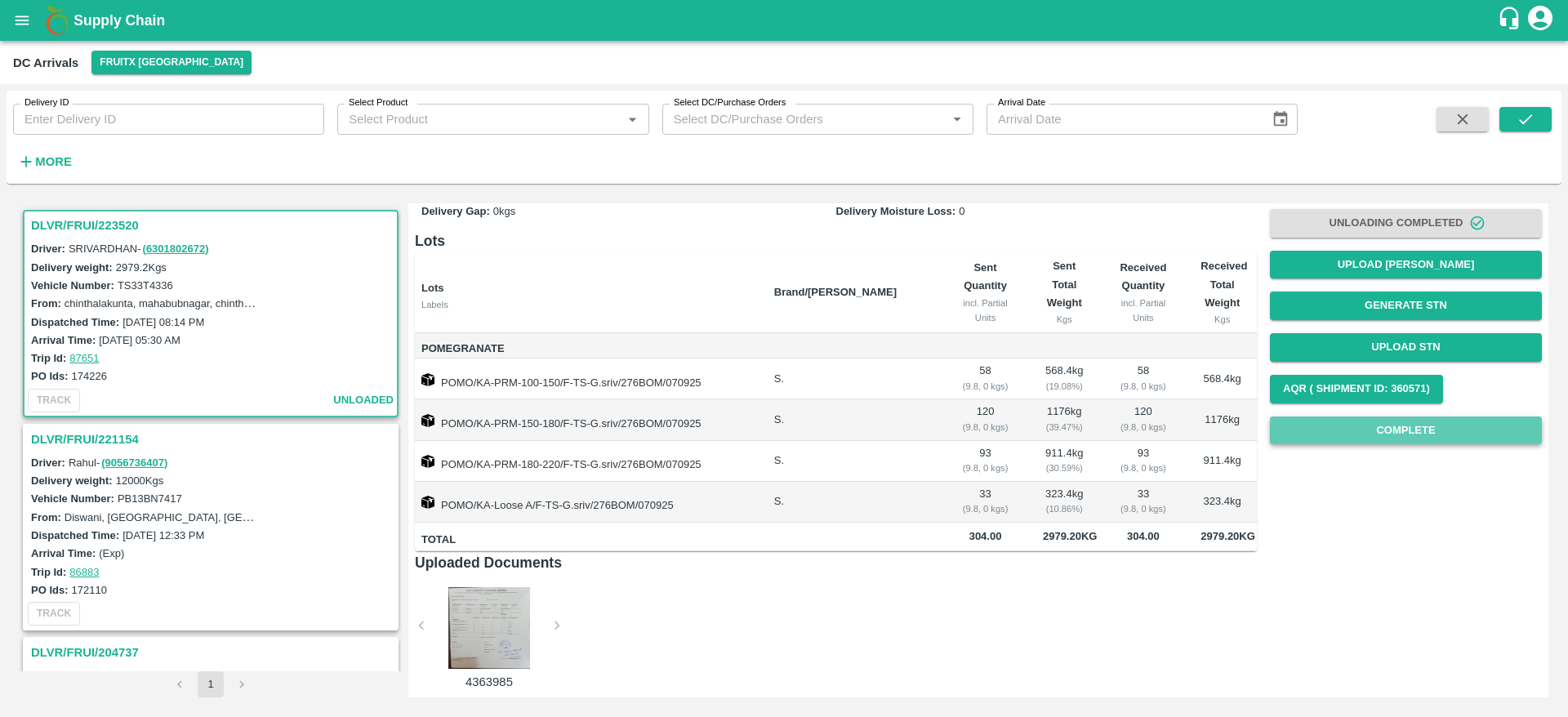
click at [1391, 416] on button "Complete" at bounding box center [1405, 431] width 272 height 28
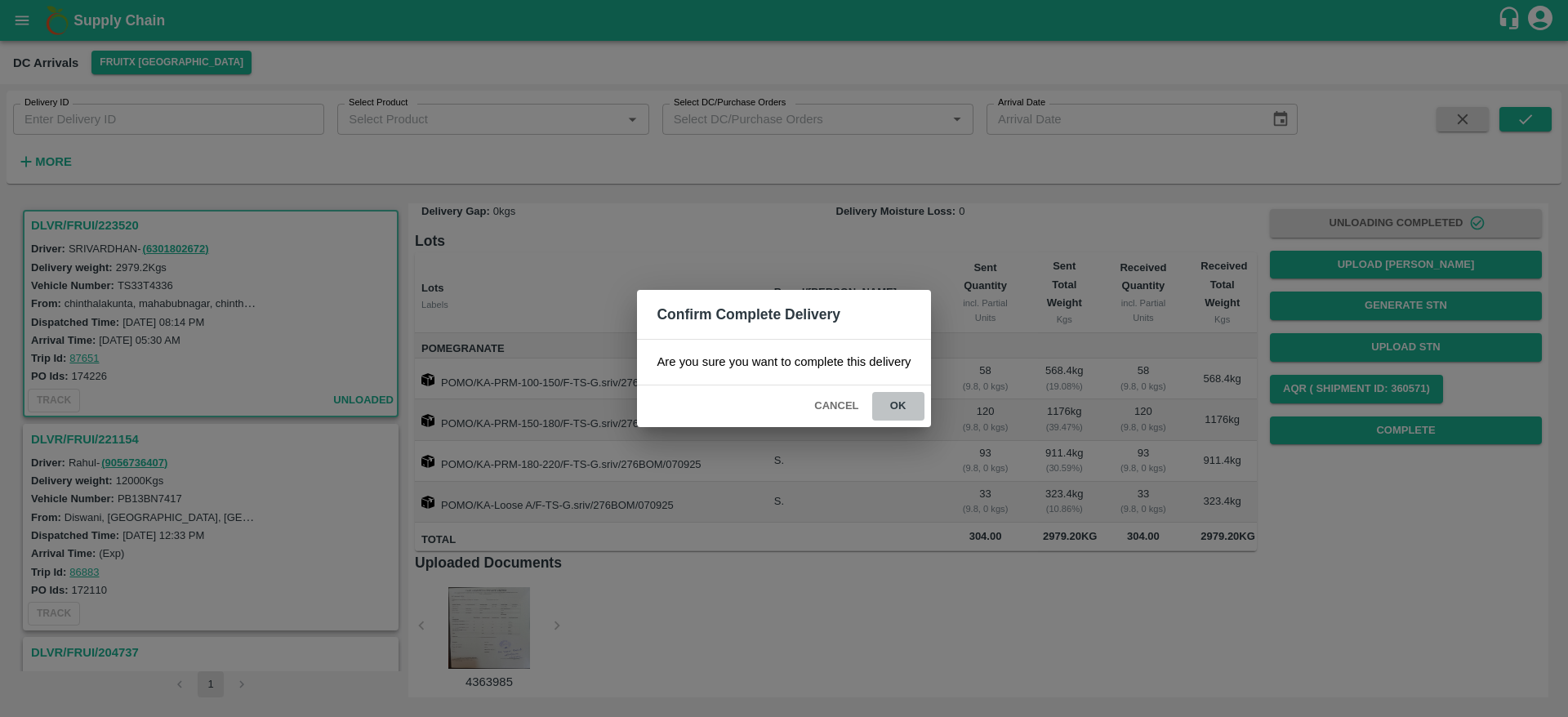
click at [905, 397] on button "ok" at bounding box center [897, 406] width 52 height 28
